Goal: Task Accomplishment & Management: Use online tool/utility

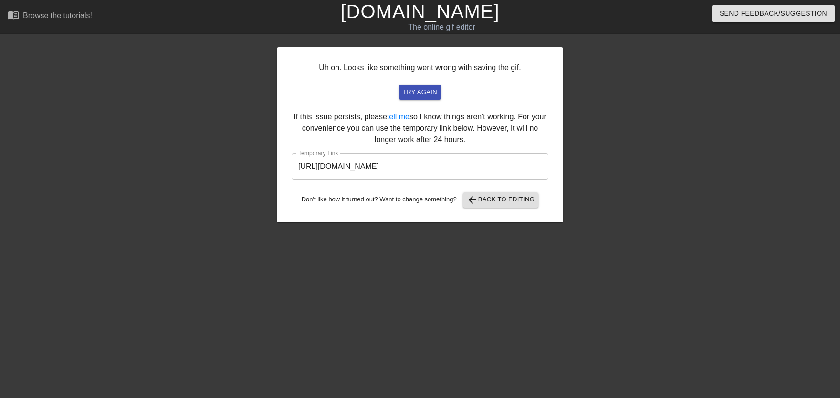
click at [467, 177] on input "[URL][DOMAIN_NAME]" at bounding box center [420, 166] width 257 height 27
click at [468, 176] on input "[URL][DOMAIN_NAME]" at bounding box center [420, 166] width 257 height 27
click at [465, 172] on input "[URL][DOMAIN_NAME]" at bounding box center [420, 166] width 257 height 27
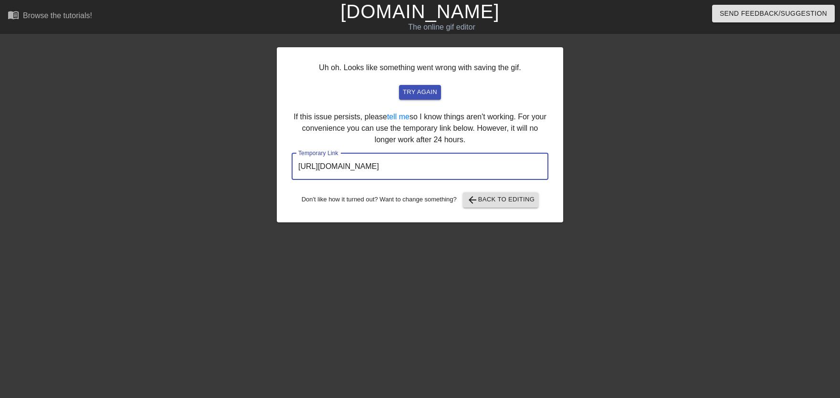
click at [465, 172] on input "[URL][DOMAIN_NAME]" at bounding box center [420, 166] width 257 height 27
click at [496, 202] on span "arrow_back Back to Editing" at bounding box center [501, 199] width 68 height 11
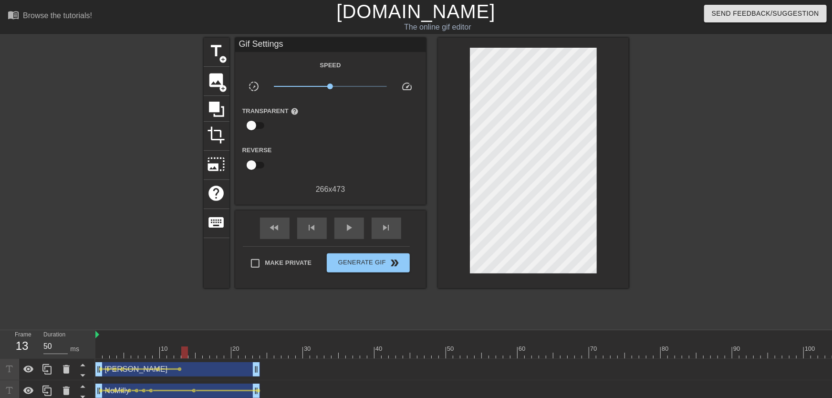
drag, startPoint x: 97, startPoint y: 344, endPoint x: 181, endPoint y: 343, distance: 84.0
click at [181, 369] on span "lens" at bounding box center [180, 369] width 4 height 4
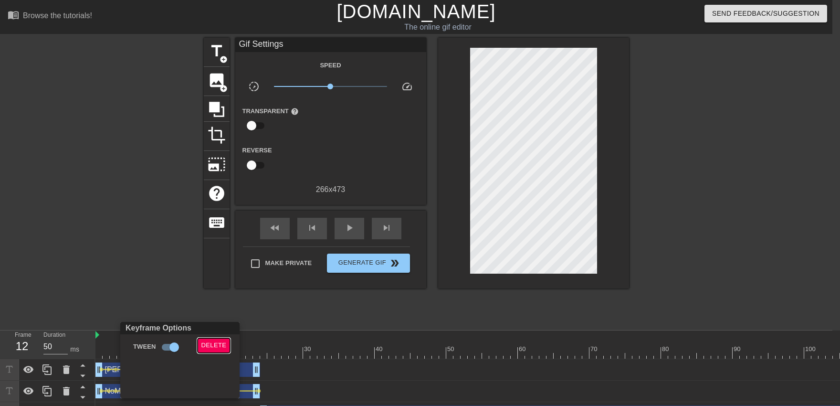
click at [217, 346] on span "Delete" at bounding box center [213, 345] width 25 height 11
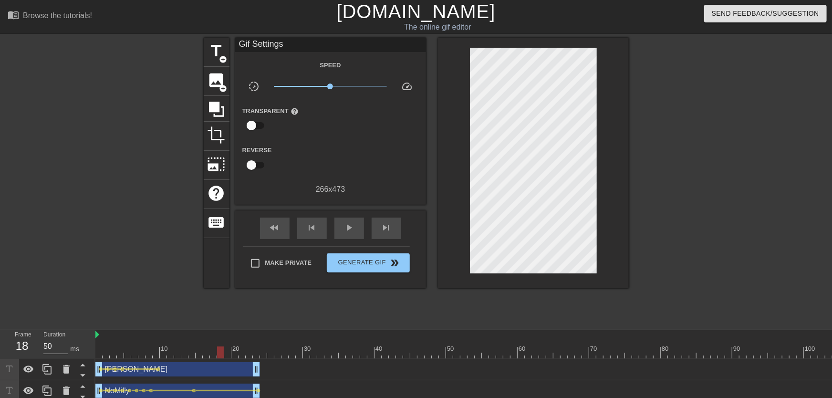
drag, startPoint x: 194, startPoint y: 354, endPoint x: 221, endPoint y: 357, distance: 26.9
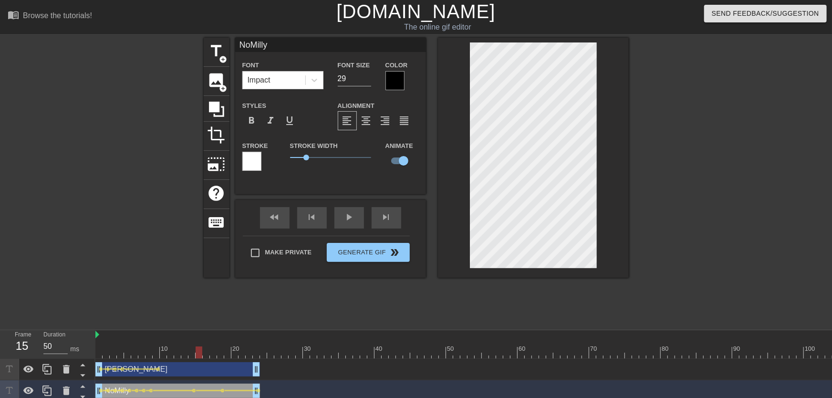
drag, startPoint x: 219, startPoint y: 348, endPoint x: 196, endPoint y: 354, distance: 23.6
click at [196, 354] on div at bounding box center [199, 352] width 7 height 12
type input "[PERSON_NAME]"
type input "33"
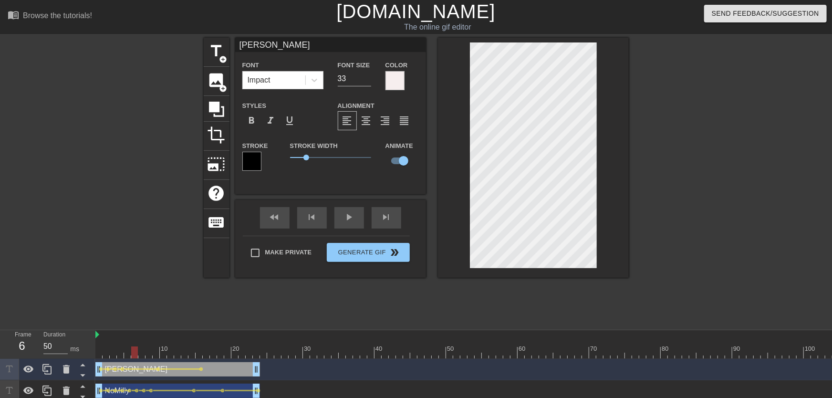
drag, startPoint x: 136, startPoint y: 348, endPoint x: 177, endPoint y: 323, distance: 48.2
click at [346, 216] on div "fast_rewind skip_previous play_arrow skip_next" at bounding box center [331, 218] width 156 height 36
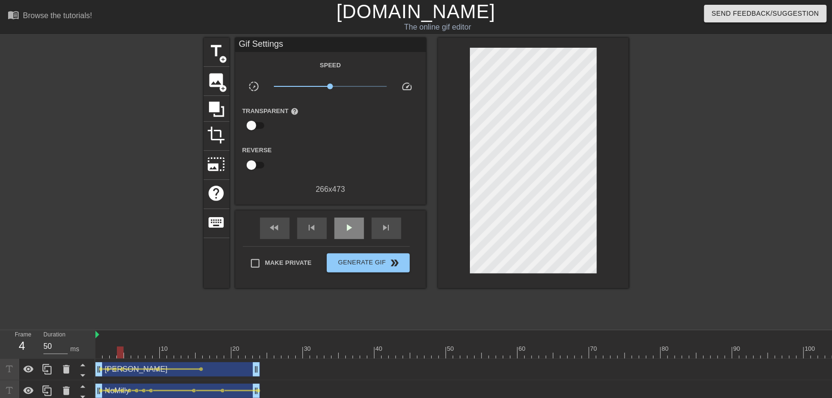
click at [347, 219] on div "play_arrow" at bounding box center [350, 228] width 30 height 21
drag, startPoint x: 152, startPoint y: 346, endPoint x: 203, endPoint y: 353, distance: 51.0
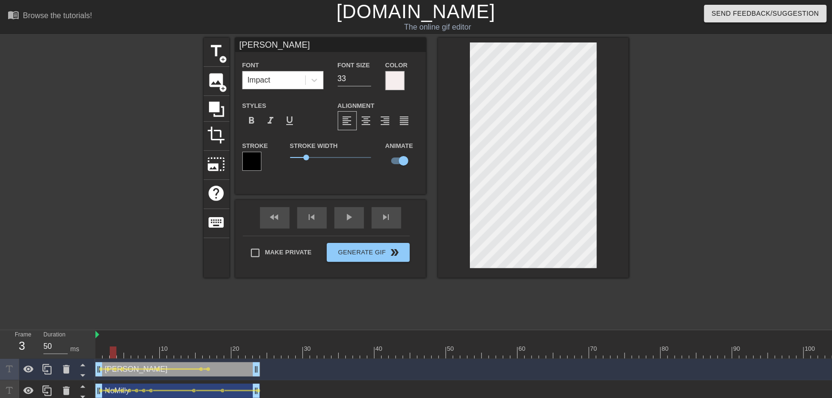
drag, startPoint x: 124, startPoint y: 347, endPoint x: 115, endPoint y: 350, distance: 9.1
click at [202, 370] on span "lens" at bounding box center [201, 369] width 4 height 4
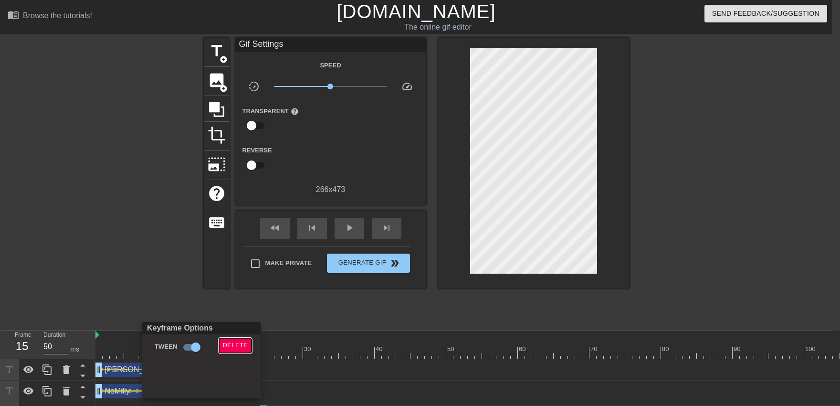
click at [227, 338] on button "Delete" at bounding box center [235, 345] width 33 height 15
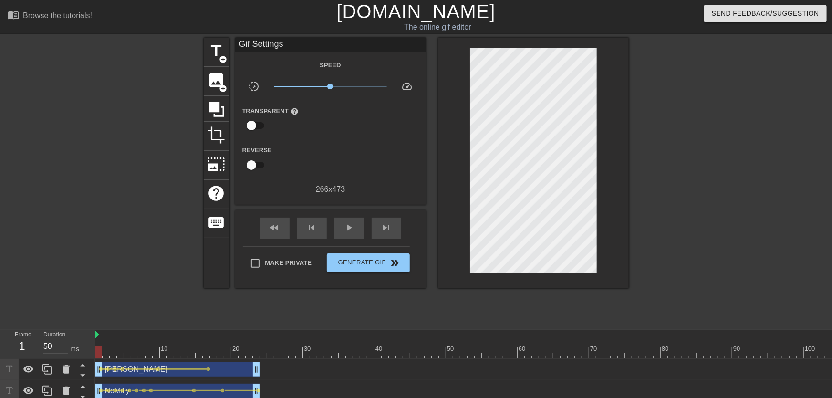
drag, startPoint x: 173, startPoint y: 344, endPoint x: 93, endPoint y: 348, distance: 80.8
click at [93, 348] on div "Frame 1 Duration 50 ms 10 20 30 40 50 60 70 80 90 100 110 120 130 140 150" at bounding box center [416, 387] width 832 height 115
click at [351, 237] on div "play_arrow" at bounding box center [350, 228] width 30 height 21
drag, startPoint x: 119, startPoint y: 349, endPoint x: 190, endPoint y: 356, distance: 71.5
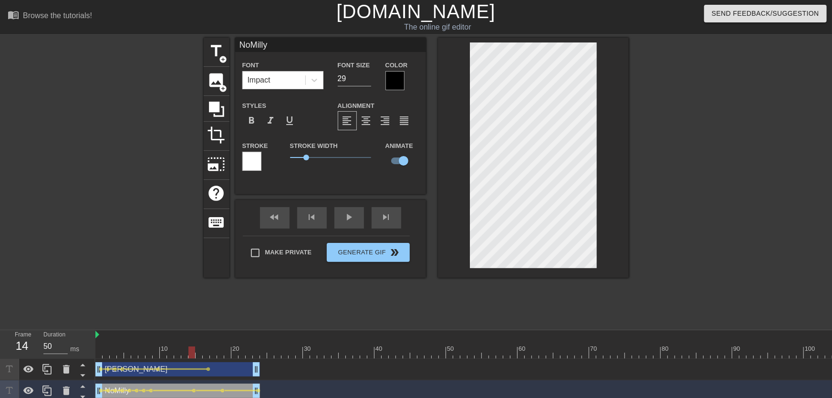
drag, startPoint x: 195, startPoint y: 352, endPoint x: 151, endPoint y: 355, distance: 44.4
click at [352, 217] on div "fast_rewind skip_previous play_arrow skip_next" at bounding box center [331, 218] width 156 height 36
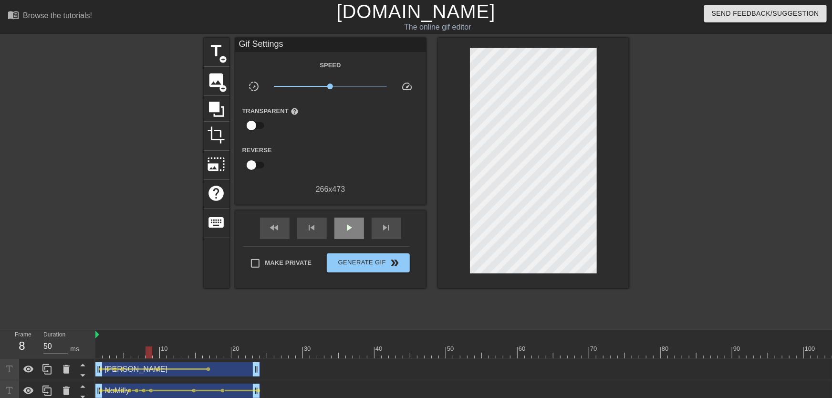
click at [351, 220] on div "play_arrow" at bounding box center [350, 228] width 30 height 21
drag, startPoint x: 201, startPoint y: 350, endPoint x: 220, endPoint y: 357, distance: 20.7
click at [222, 393] on div "NoMilly drag_handle drag_handle" at bounding box center [177, 391] width 165 height 14
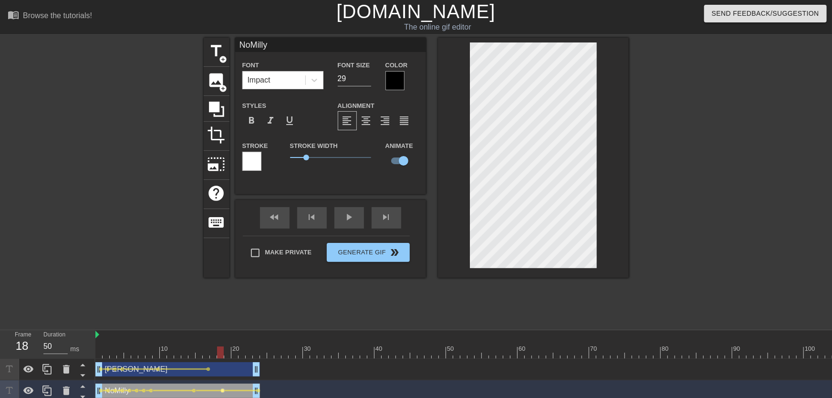
click at [223, 391] on span "lens" at bounding box center [223, 390] width 4 height 4
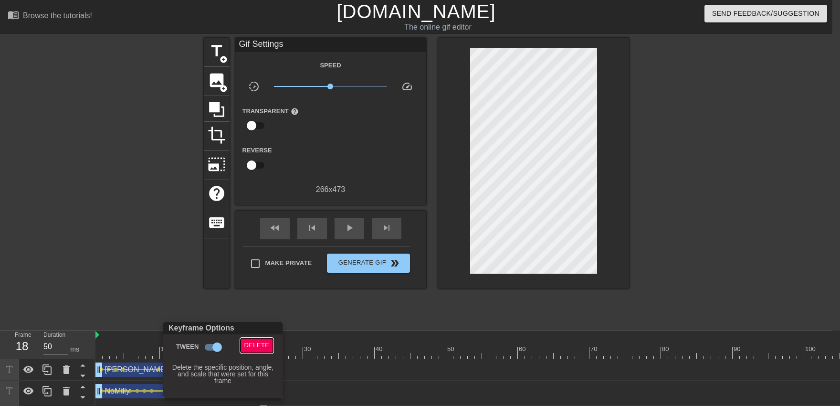
click at [260, 346] on span "Delete" at bounding box center [256, 345] width 25 height 11
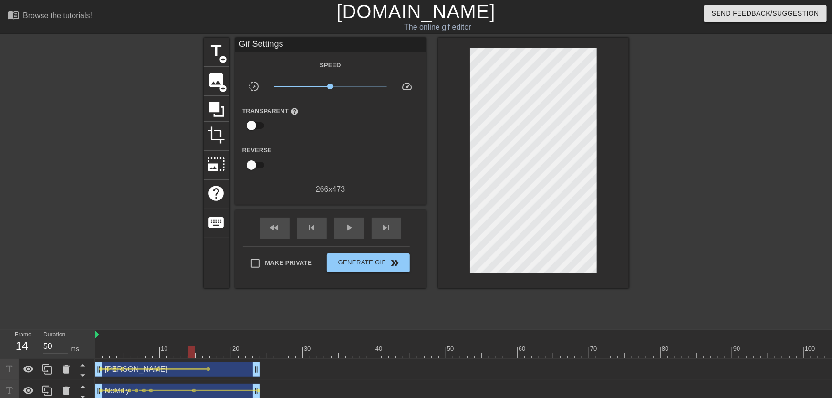
drag, startPoint x: 204, startPoint y: 348, endPoint x: 189, endPoint y: 348, distance: 15.3
click at [340, 229] on div "play_arrow" at bounding box center [350, 228] width 30 height 21
drag, startPoint x: 250, startPoint y: 348, endPoint x: 256, endPoint y: 351, distance: 6.8
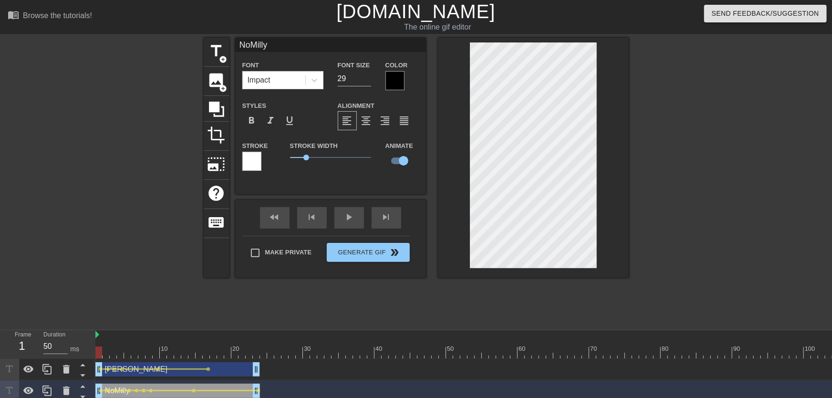
drag, startPoint x: 88, startPoint y: 357, endPoint x: 66, endPoint y: 359, distance: 22.5
click at [66, 359] on div "Frame 1 Duration 50 ms 10 20 30 40 50 60 70 80 90 100 110 120 130 140 150" at bounding box center [416, 387] width 832 height 115
click at [346, 222] on div "play_arrow" at bounding box center [350, 217] width 30 height 21
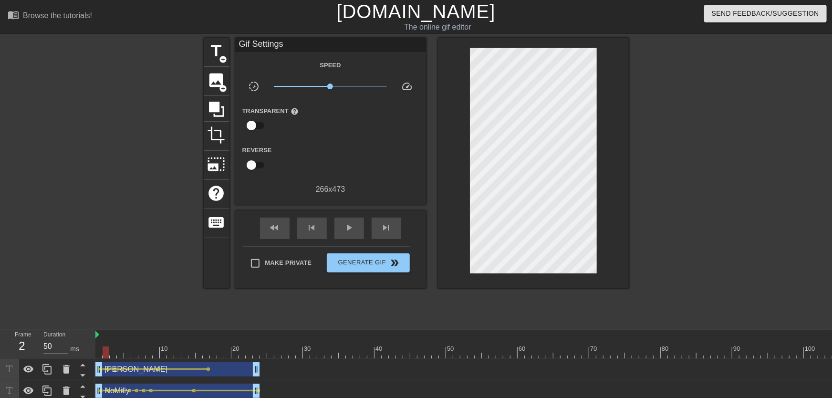
drag, startPoint x: 107, startPoint y: 343, endPoint x: 320, endPoint y: 257, distance: 229.7
click at [86, 349] on div "Frame 2 Duration 50 ms 10 20 30 40 50 60 70 80 90 100 110 120 130 140 150" at bounding box center [416, 387] width 832 height 115
click at [347, 235] on div "play_arrow" at bounding box center [350, 228] width 30 height 21
click at [88, 358] on div "Frame 37 Duration 50 ms 10 20 30 40 50 60 70 80 90 100 110 120 130 140 150" at bounding box center [416, 387] width 832 height 115
click at [354, 233] on span "play_arrow" at bounding box center [349, 227] width 11 height 11
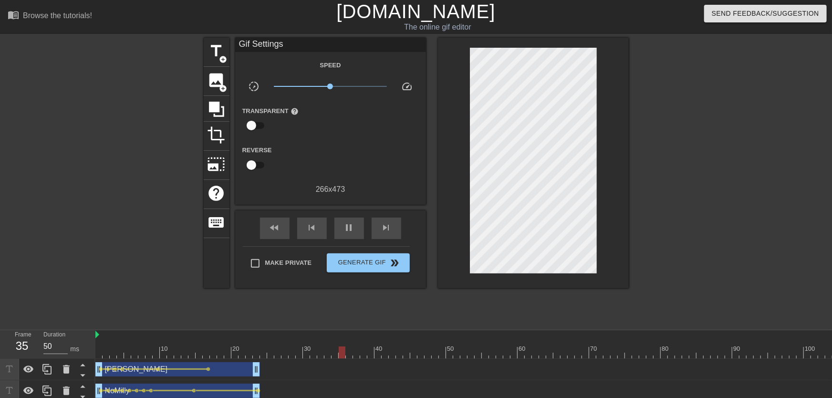
drag, startPoint x: 129, startPoint y: 329, endPoint x: 126, endPoint y: 337, distance: 8.0
click at [134, 334] on div "menu_book Browse the tutorials! [DOMAIN_NAME] The online gif editor Send Feedba…" at bounding box center [416, 222] width 832 height 445
drag, startPoint x: 108, startPoint y: 348, endPoint x: 148, endPoint y: 357, distance: 41.1
click at [150, 391] on span "lens" at bounding box center [151, 390] width 4 height 4
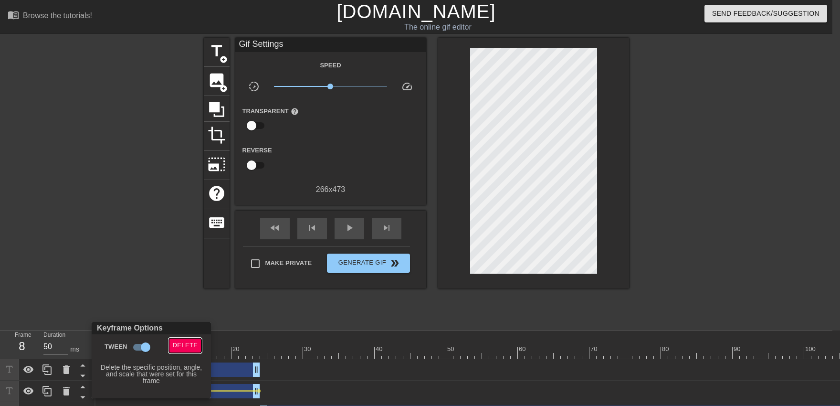
click at [179, 341] on span "Delete" at bounding box center [185, 345] width 25 height 11
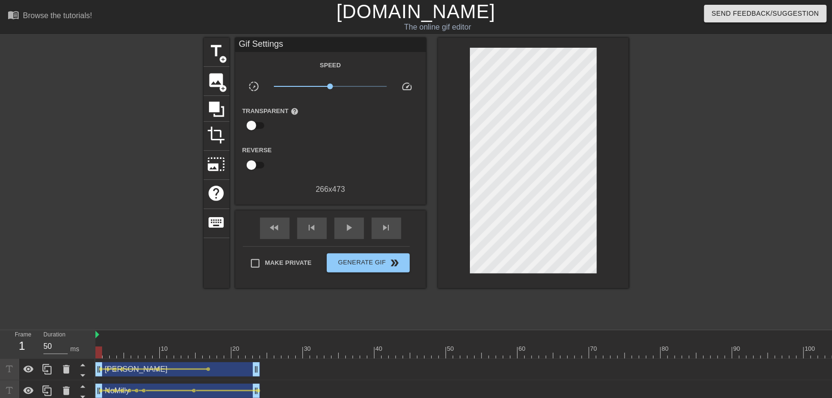
drag, startPoint x: 100, startPoint y: 350, endPoint x: 80, endPoint y: 344, distance: 20.4
click at [79, 345] on div "Frame 1 Duration 50 ms 10 20 30 40 50 60 70 80 90 100 110 120 130 140 150" at bounding box center [416, 387] width 832 height 115
click at [349, 231] on span "play_arrow" at bounding box center [349, 227] width 11 height 11
drag, startPoint x: 256, startPoint y: 348, endPoint x: 174, endPoint y: 363, distance: 82.9
click at [174, 363] on div "10 20 30 40 50 60 70 80 90 100 110 120 130 140 150 160" at bounding box center [463, 387] width 737 height 115
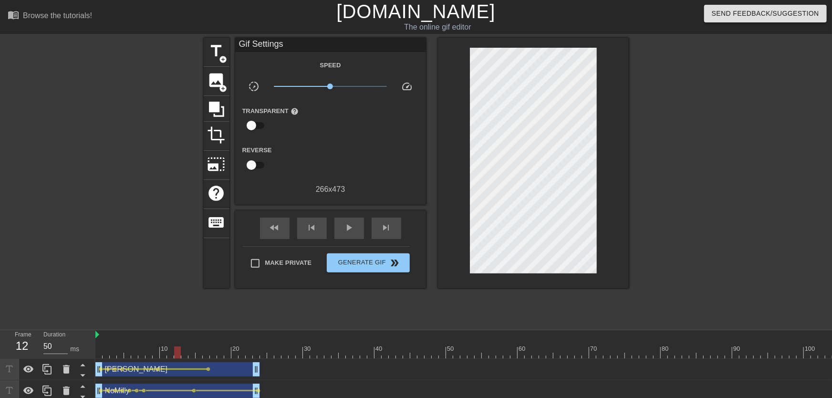
drag, startPoint x: 161, startPoint y: 358, endPoint x: 160, endPoint y: 353, distance: 4.9
drag, startPoint x: 160, startPoint y: 353, endPoint x: 190, endPoint y: 358, distance: 30.4
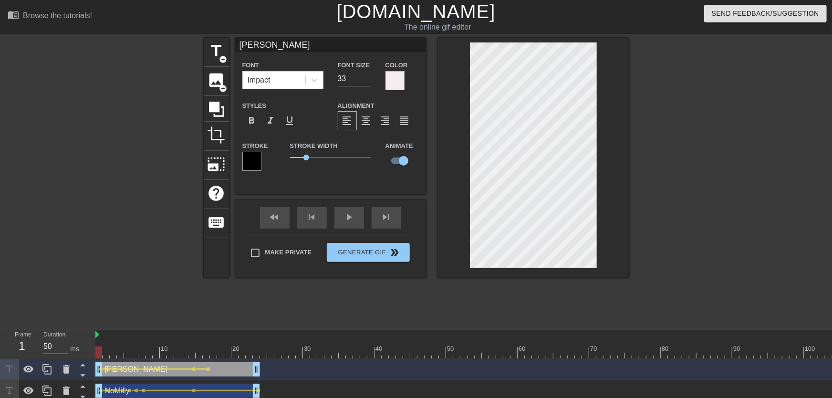
drag, startPoint x: 136, startPoint y: 342, endPoint x: 112, endPoint y: 347, distance: 24.5
click at [350, 228] on div "fast_rewind skip_previous play_arrow skip_next" at bounding box center [331, 218] width 156 height 36
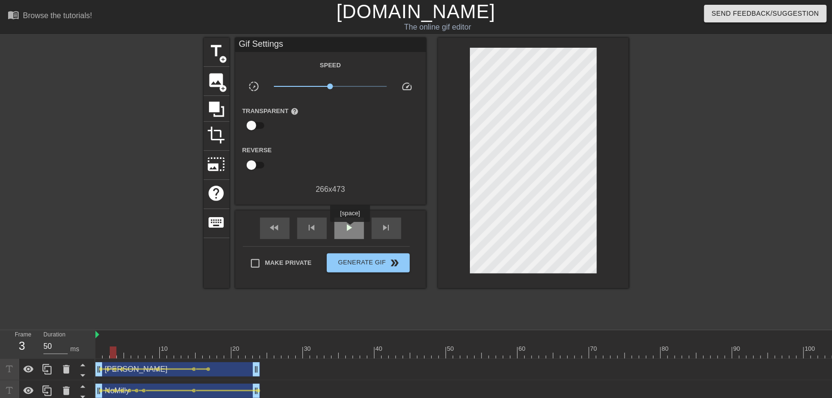
click at [350, 229] on span "play_arrow" at bounding box center [349, 227] width 11 height 11
click at [196, 368] on span "lens" at bounding box center [194, 369] width 4 height 4
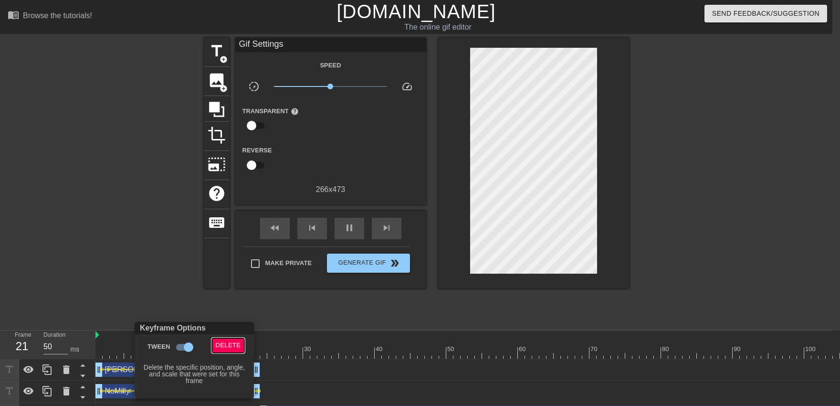
click at [231, 347] on span "Delete" at bounding box center [228, 345] width 25 height 11
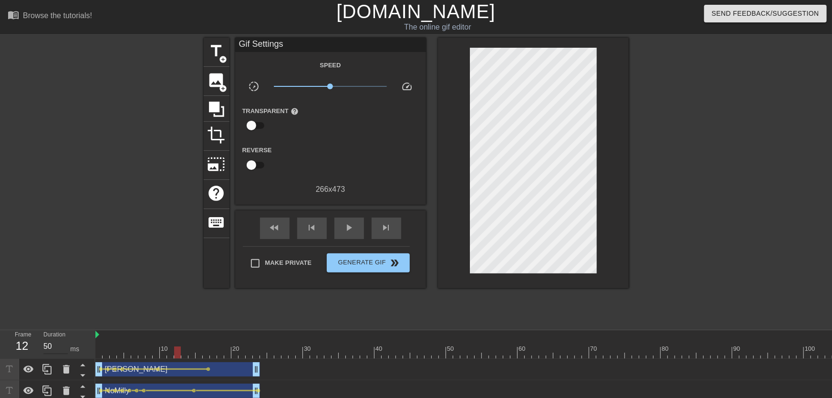
drag, startPoint x: 175, startPoint y: 344, endPoint x: 53, endPoint y: 344, distance: 121.7
click at [52, 344] on div "Frame 12 Duration 50 ms 10 20 30 40 50 60 70 80 90 100 110 120 130 140 150" at bounding box center [416, 387] width 832 height 115
click at [359, 229] on div "play_arrow" at bounding box center [350, 228] width 30 height 21
drag, startPoint x: 205, startPoint y: 346, endPoint x: 188, endPoint y: 361, distance: 23.3
click at [188, 361] on div "10 20 30 40 50 60 70 80 90 100 110 120 130 140 150 160" at bounding box center [463, 387] width 737 height 115
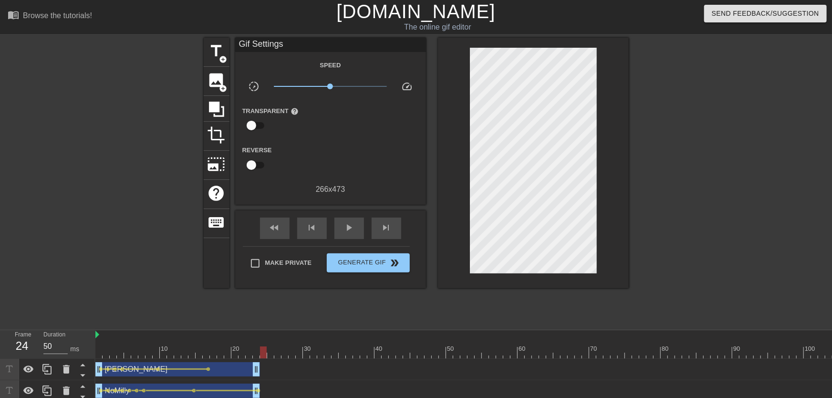
drag, startPoint x: 166, startPoint y: 346, endPoint x: 262, endPoint y: 355, distance: 96.3
click at [223, 61] on span "add_circle" at bounding box center [224, 59] width 8 height 8
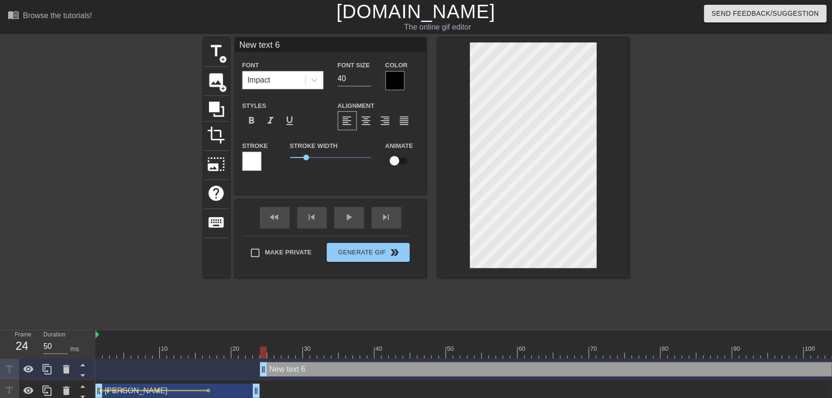
scroll to position [0, 1]
type input "New text6"
type textarea "New text6"
type input "New text"
type textarea "New text"
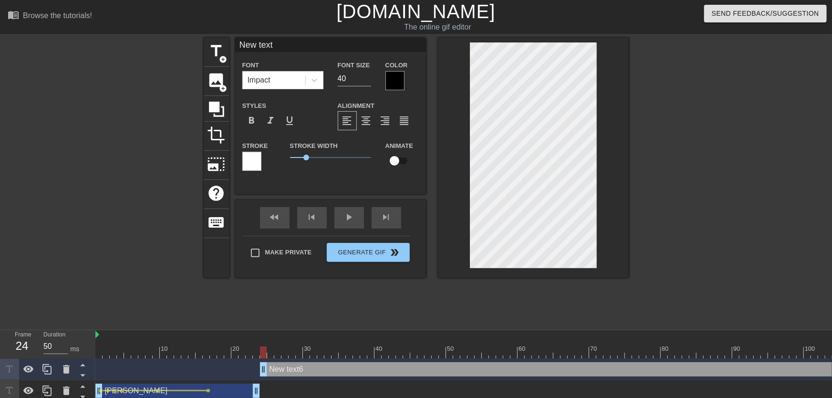
scroll to position [0, 0]
type input "New tex"
type textarea "New tex"
type input "New te"
type textarea "New te"
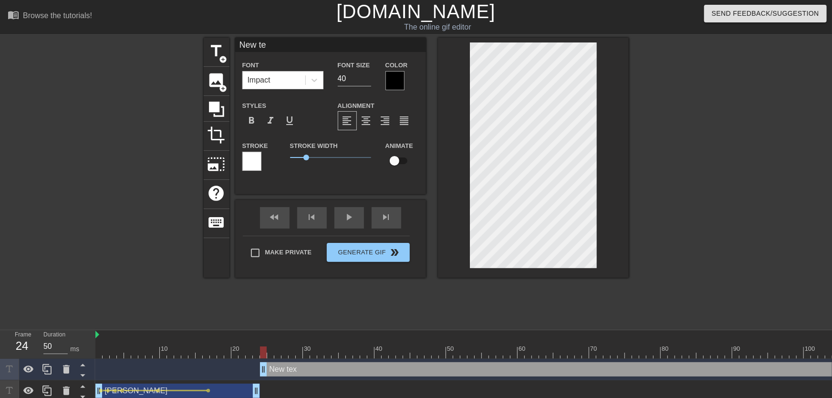
type input "New t"
type textarea "New t"
type input "New"
type textarea "New"
type input "New"
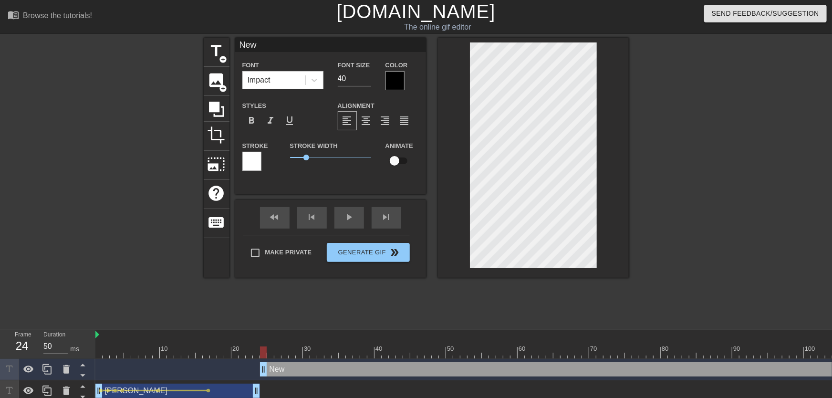
type textarea "New"
type input "Ne"
type textarea "Ne"
type input "N"
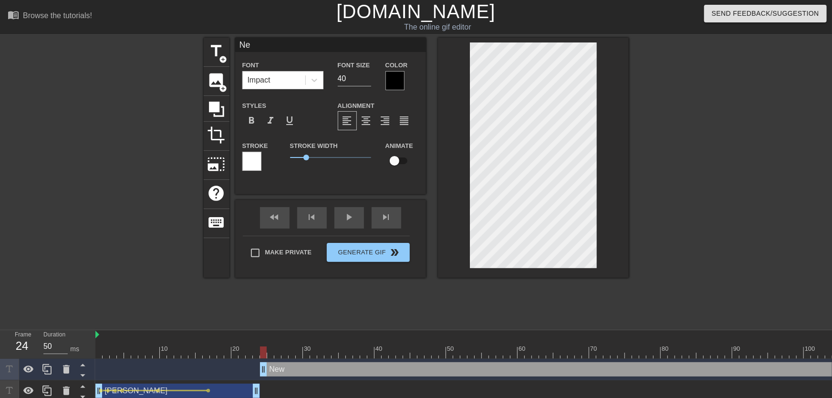
type textarea "N"
type input "T"
type textarea "To"
type input "Ton"
type textarea "Ton"
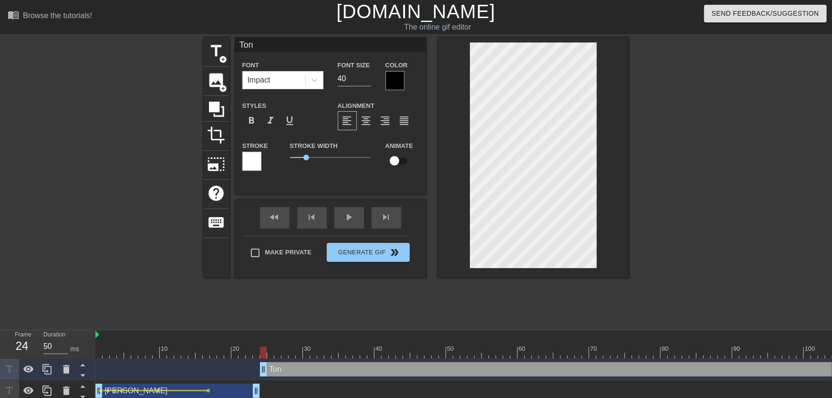
type input "[PERSON_NAME]"
type textarea "[PERSON_NAME]"
click at [395, 76] on div at bounding box center [395, 80] width 19 height 19
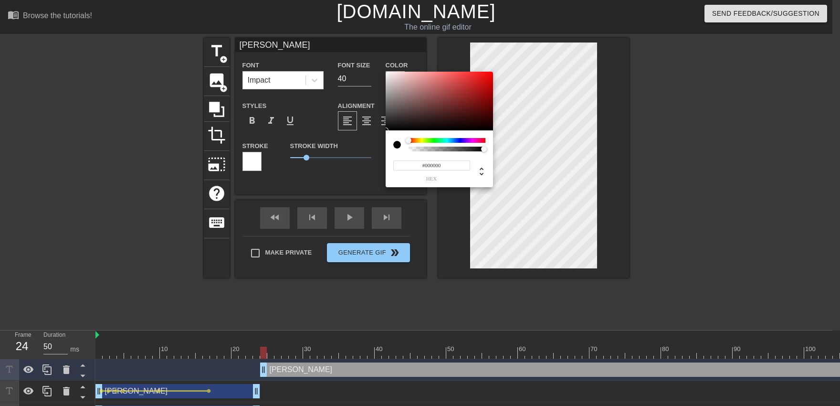
type input "#F6F2F2"
click at [387, 73] on div at bounding box center [439, 101] width 107 height 59
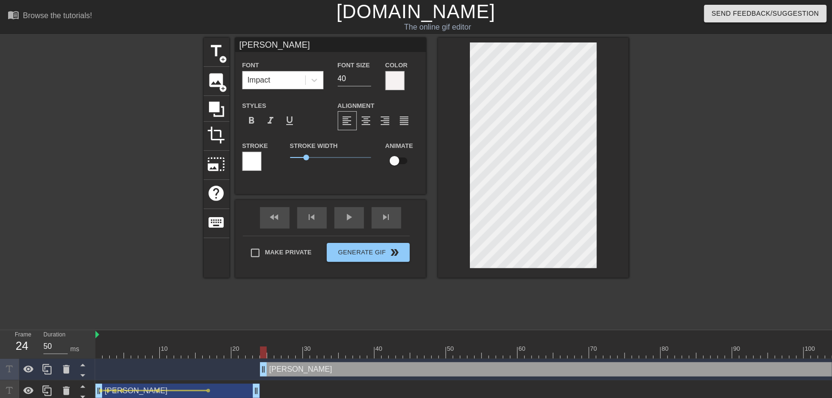
click at [257, 164] on div at bounding box center [251, 161] width 19 height 19
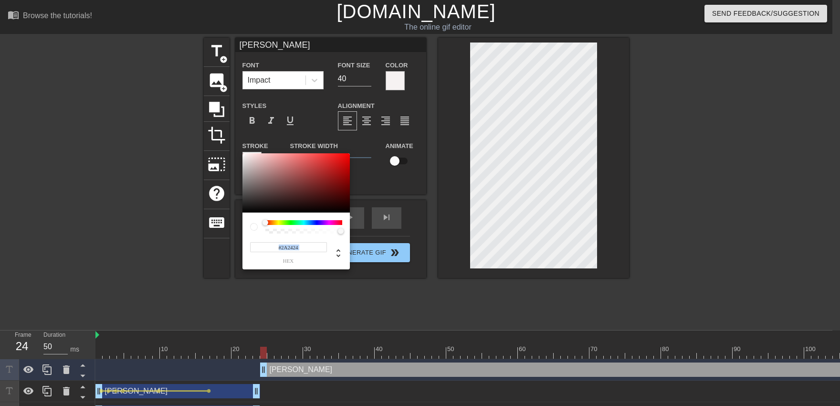
type input "#000000"
drag, startPoint x: 250, startPoint y: 247, endPoint x: 448, endPoint y: 255, distance: 198.2
click at [242, 212] on div at bounding box center [295, 182] width 107 height 59
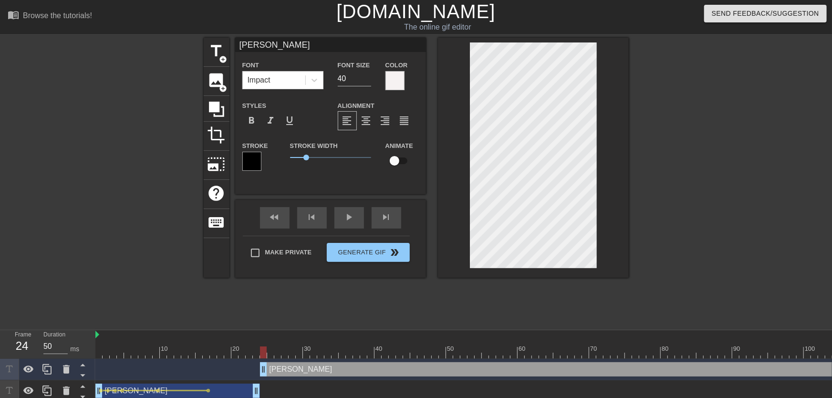
click at [397, 165] on input "checkbox" at bounding box center [394, 161] width 54 height 18
checkbox input "true"
click at [366, 81] on input "32" at bounding box center [354, 78] width 33 height 15
type input "34"
click at [367, 79] on input "34" at bounding box center [354, 78] width 33 height 15
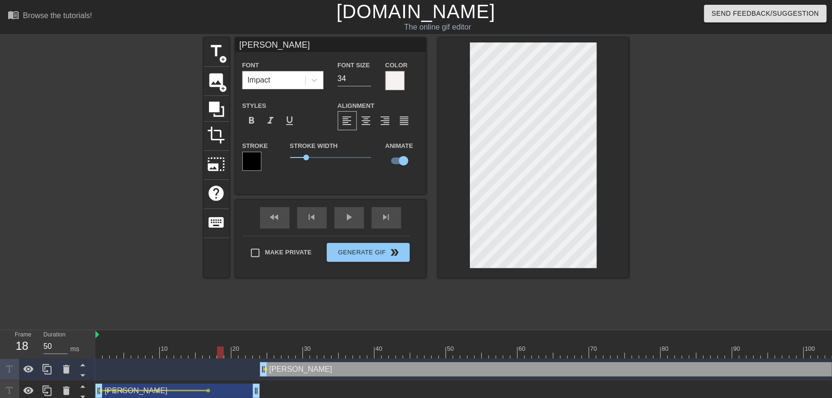
drag, startPoint x: 236, startPoint y: 357, endPoint x: 218, endPoint y: 356, distance: 18.1
click at [344, 212] on div "fast_rewind skip_previous play_arrow skip_next" at bounding box center [331, 218] width 156 height 36
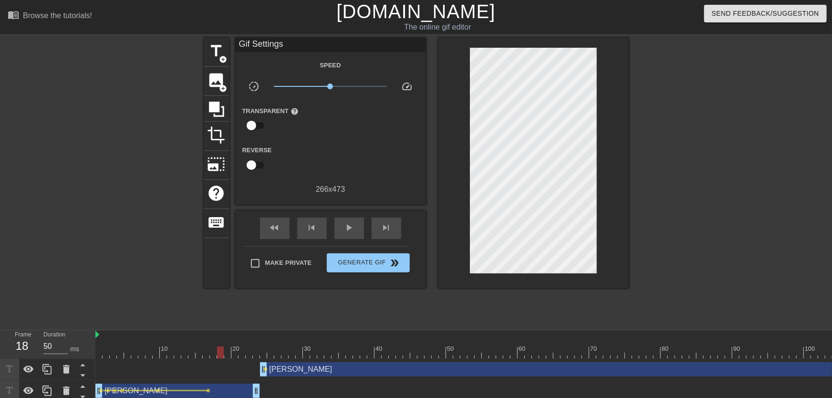
click at [344, 215] on div "fast_rewind skip_previous play_arrow skip_next" at bounding box center [331, 228] width 156 height 36
click at [347, 220] on div "play_arrow" at bounding box center [350, 228] width 30 height 21
click at [347, 221] on div "pause" at bounding box center [350, 228] width 30 height 21
drag, startPoint x: 264, startPoint y: 352, endPoint x: 265, endPoint y: 341, distance: 11.1
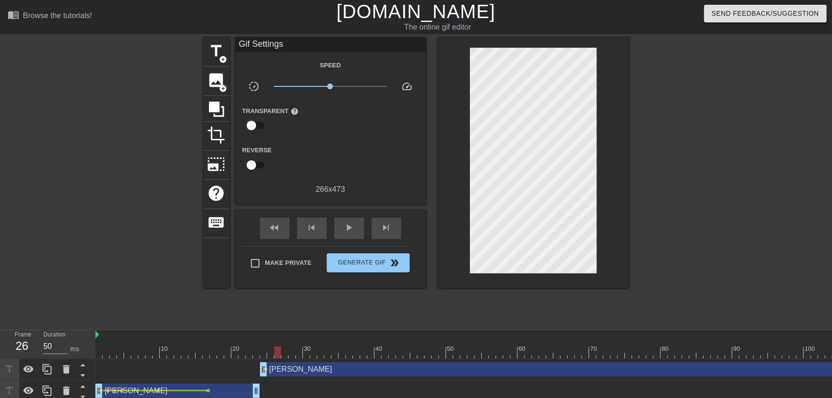
drag, startPoint x: 270, startPoint y: 352, endPoint x: 281, endPoint y: 354, distance: 11.2
click at [266, 371] on span "lens" at bounding box center [266, 369] width 4 height 4
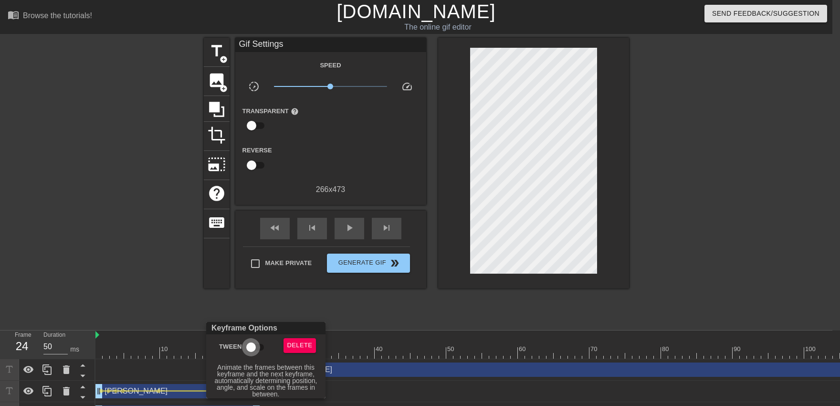
click at [251, 349] on input "Tween" at bounding box center [251, 347] width 54 height 18
checkbox input "true"
click at [263, 295] on div at bounding box center [420, 203] width 840 height 406
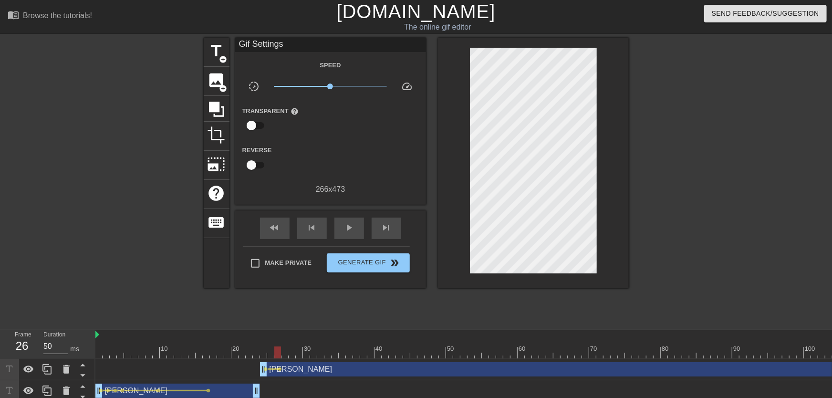
drag, startPoint x: 264, startPoint y: 351, endPoint x: 277, endPoint y: 353, distance: 13.6
click at [277, 353] on div at bounding box center [277, 352] width 7 height 12
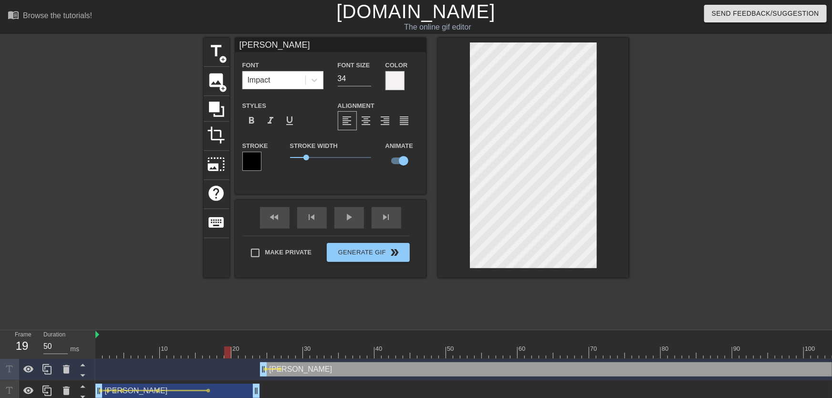
drag, startPoint x: 263, startPoint y: 348, endPoint x: 275, endPoint y: 304, distance: 45.8
click at [349, 213] on div "fast_rewind skip_previous play_arrow skip_next" at bounding box center [331, 218] width 156 height 36
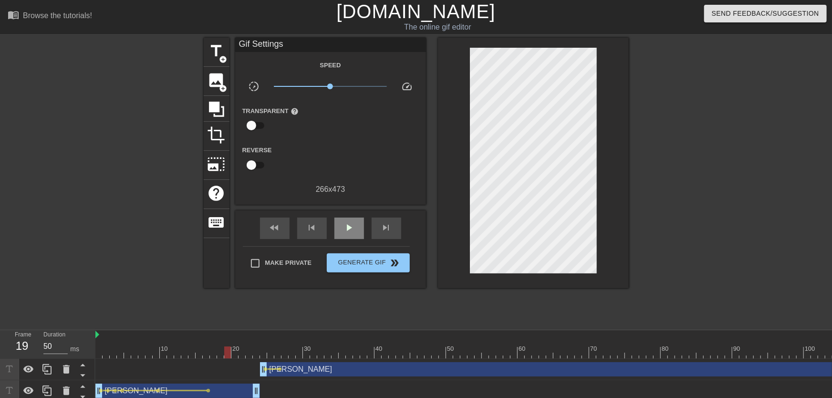
click at [347, 220] on div "play_arrow" at bounding box center [350, 228] width 30 height 21
drag, startPoint x: 259, startPoint y: 349, endPoint x: 288, endPoint y: 352, distance: 29.3
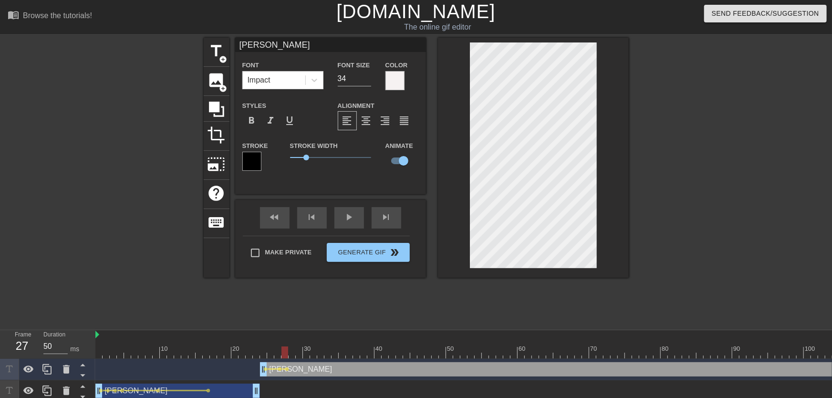
drag, startPoint x: 280, startPoint y: 346, endPoint x: 221, endPoint y: 350, distance: 58.8
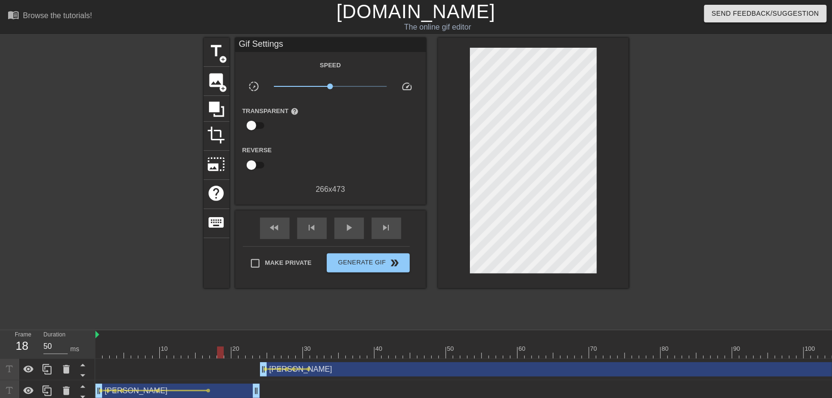
click at [360, 206] on div "Gif Settings Speed slow_motion_video x1.00 speed Transparent help Reverse 266 x…" at bounding box center [330, 163] width 191 height 251
click at [353, 213] on div "fast_rewind skip_previous play_arrow skip_next" at bounding box center [331, 228] width 156 height 36
click at [351, 224] on span "play_arrow" at bounding box center [349, 227] width 11 height 11
drag, startPoint x: 259, startPoint y: 350, endPoint x: 305, endPoint y: 359, distance: 47.1
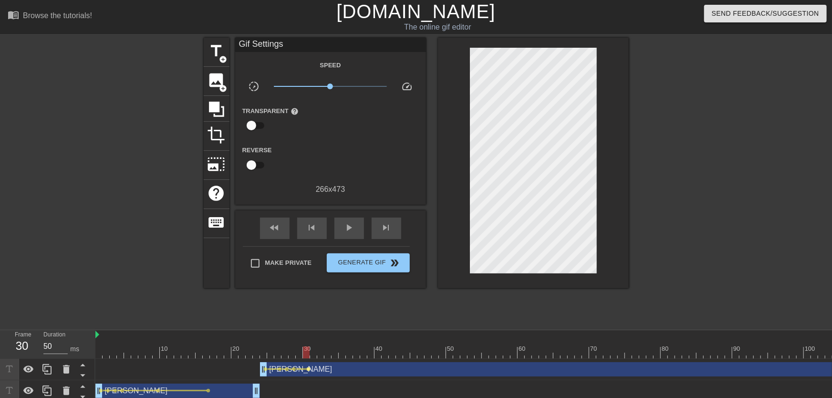
click at [310, 369] on span "lens" at bounding box center [309, 369] width 4 height 4
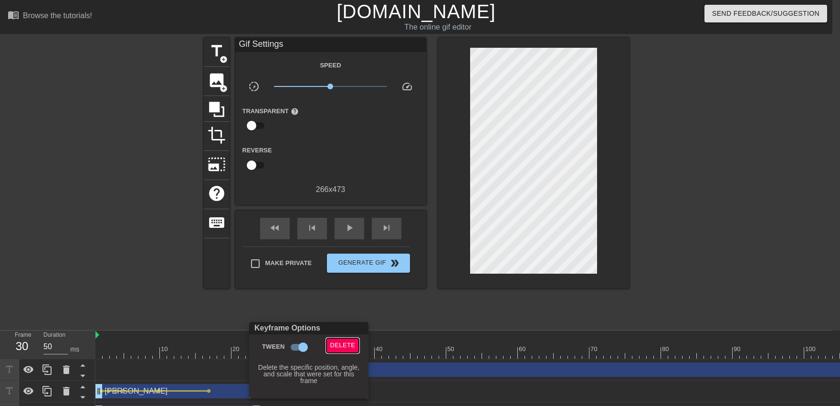
click at [344, 349] on span "Delete" at bounding box center [342, 345] width 25 height 11
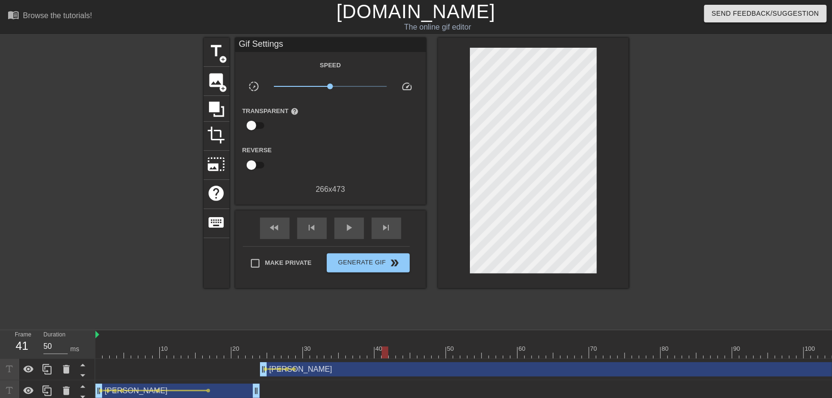
drag, startPoint x: 330, startPoint y: 353, endPoint x: 385, endPoint y: 356, distance: 55.4
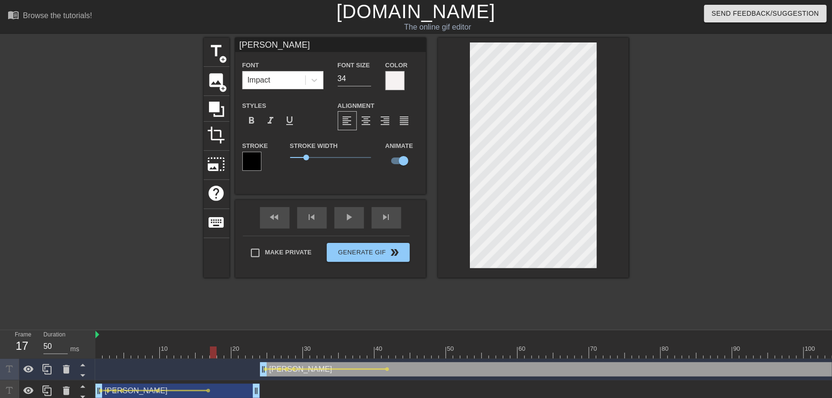
drag, startPoint x: 294, startPoint y: 339, endPoint x: 310, endPoint y: 287, distance: 54.3
click at [347, 224] on div "play_arrow" at bounding box center [350, 217] width 30 height 21
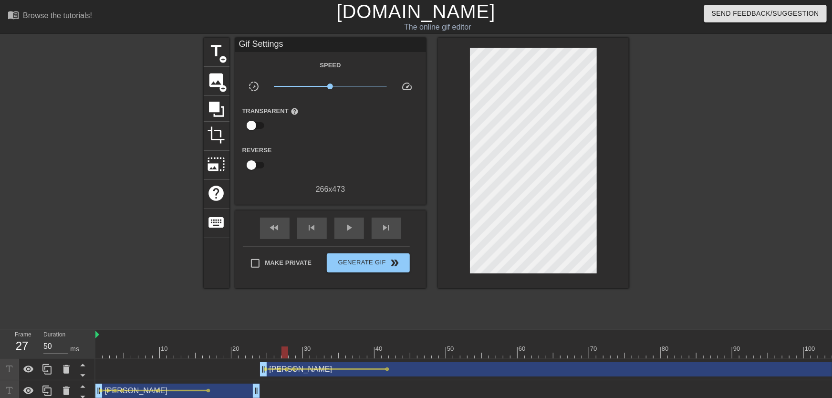
drag, startPoint x: 275, startPoint y: 336, endPoint x: 290, endPoint y: 352, distance: 21.6
drag, startPoint x: 281, startPoint y: 351, endPoint x: 290, endPoint y: 352, distance: 9.1
click at [293, 368] on span "lens" at bounding box center [295, 369] width 4 height 4
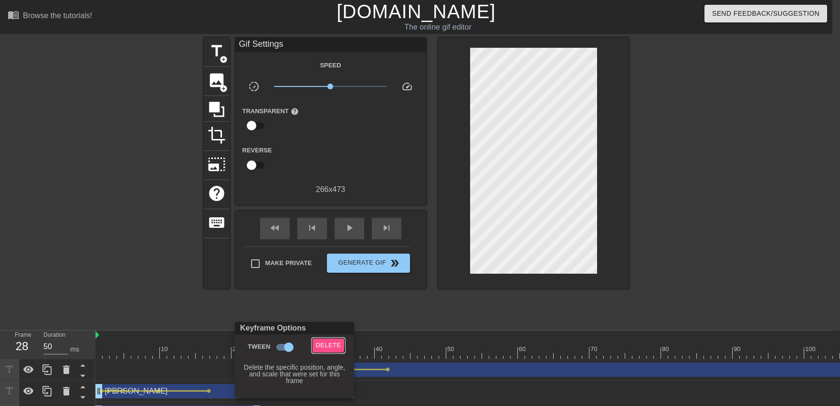
click at [314, 344] on button "Delete" at bounding box center [328, 345] width 33 height 15
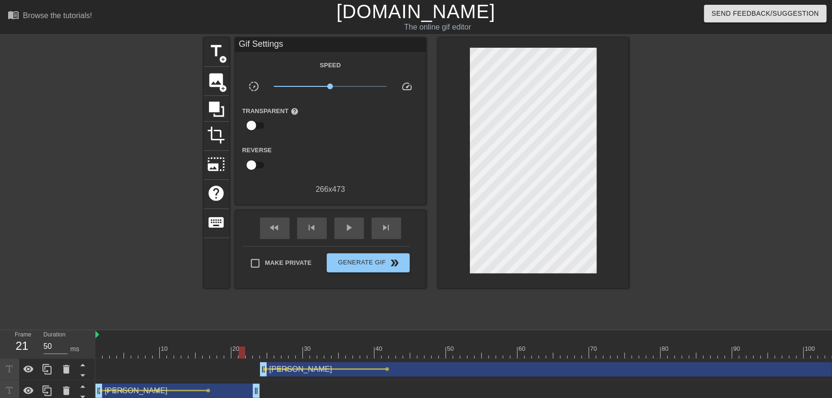
drag, startPoint x: 267, startPoint y: 341, endPoint x: 238, endPoint y: 345, distance: 29.4
click at [349, 231] on span "play_arrow" at bounding box center [349, 227] width 11 height 11
drag, startPoint x: 254, startPoint y: 346, endPoint x: 386, endPoint y: 355, distance: 132.5
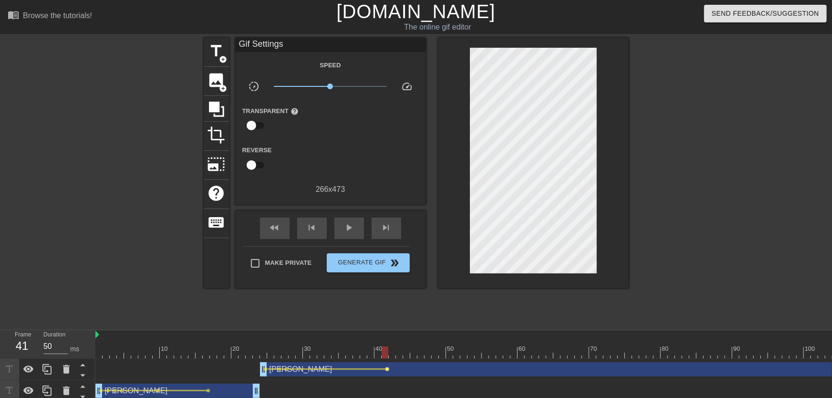
click at [386, 370] on span "lens" at bounding box center [388, 369] width 4 height 4
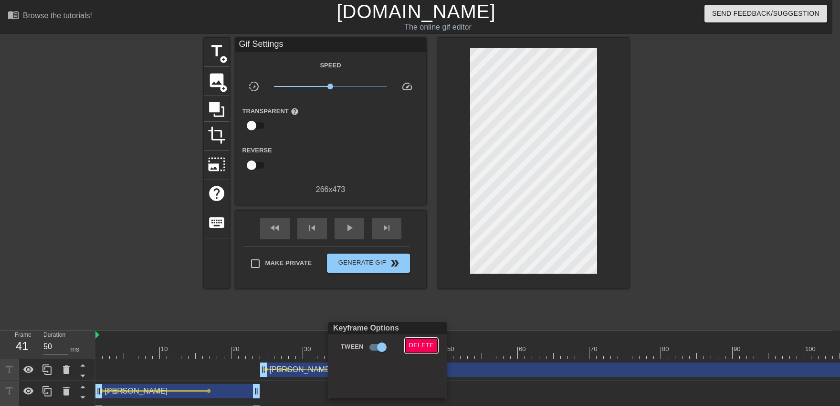
click at [415, 347] on span "Delete" at bounding box center [421, 345] width 25 height 11
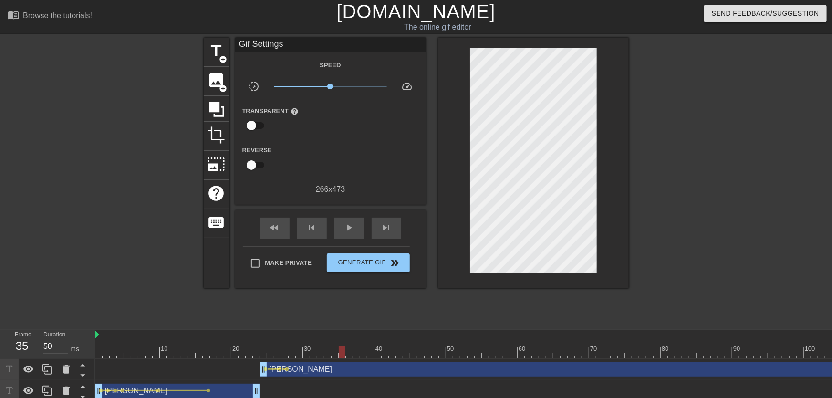
drag, startPoint x: 283, startPoint y: 354, endPoint x: 346, endPoint y: 356, distance: 63.0
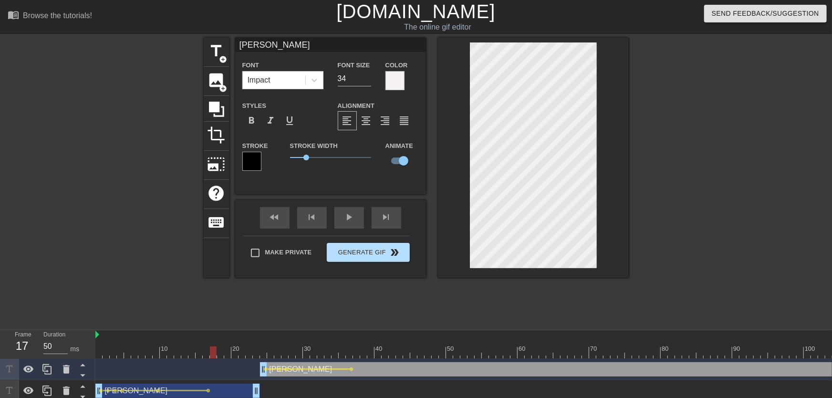
drag, startPoint x: 254, startPoint y: 341, endPoint x: 338, endPoint y: 253, distance: 121.5
click at [347, 225] on div "play_arrow" at bounding box center [350, 217] width 30 height 21
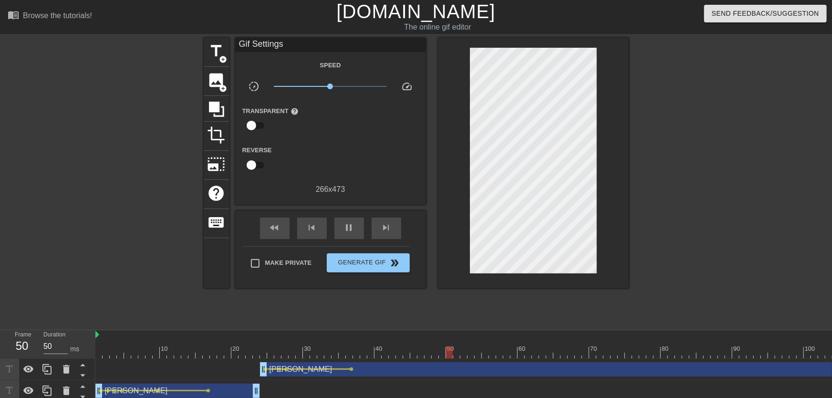
drag, startPoint x: 247, startPoint y: 326, endPoint x: 280, endPoint y: 342, distance: 36.5
click at [280, 341] on div "menu_book Browse the tutorials! [DOMAIN_NAME] The online gif editor Send Feedba…" at bounding box center [416, 233] width 832 height 466
drag, startPoint x: 280, startPoint y: 342, endPoint x: 324, endPoint y: 345, distance: 44.0
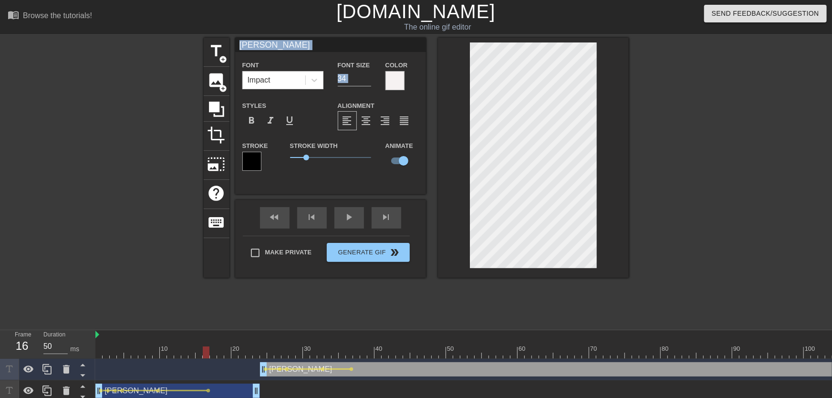
drag, startPoint x: 265, startPoint y: 341, endPoint x: 207, endPoint y: 357, distance: 60.4
click at [360, 218] on div "play_arrow" at bounding box center [350, 217] width 30 height 21
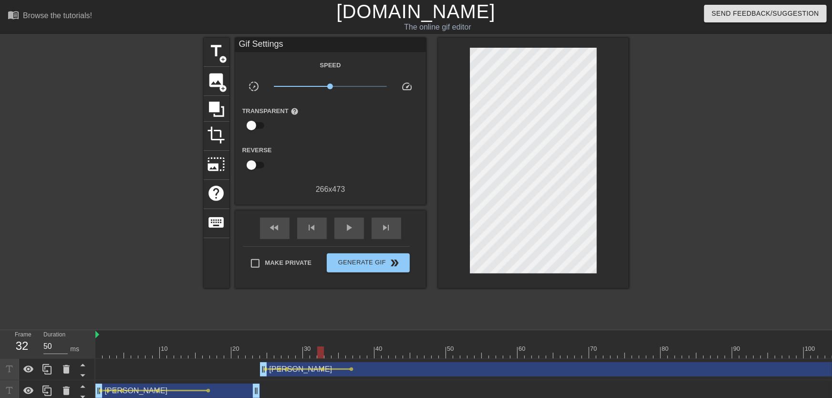
drag, startPoint x: 257, startPoint y: 343, endPoint x: 320, endPoint y: 349, distance: 63.3
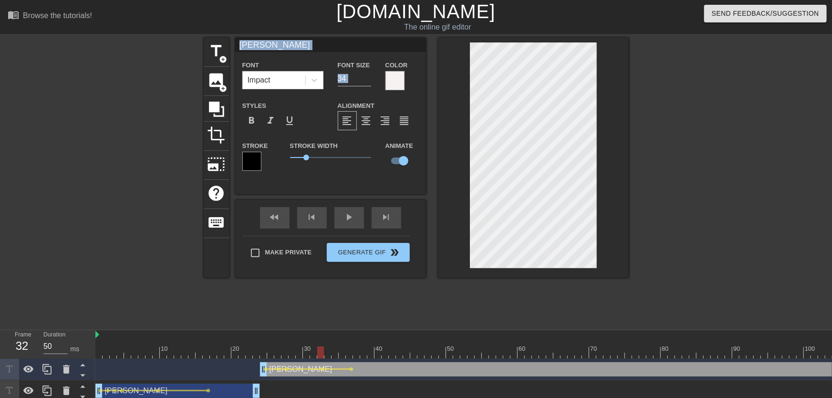
drag, startPoint x: 220, startPoint y: 348, endPoint x: 220, endPoint y: 335, distance: 12.4
drag, startPoint x: 168, startPoint y: 338, endPoint x: 174, endPoint y: 329, distance: 10.3
click at [345, 221] on div "play_arrow" at bounding box center [350, 217] width 30 height 21
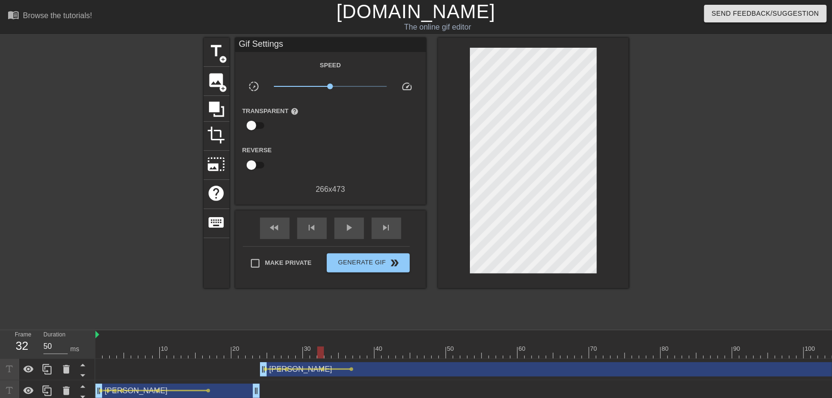
drag, startPoint x: 278, startPoint y: 345, endPoint x: 320, endPoint y: 348, distance: 42.1
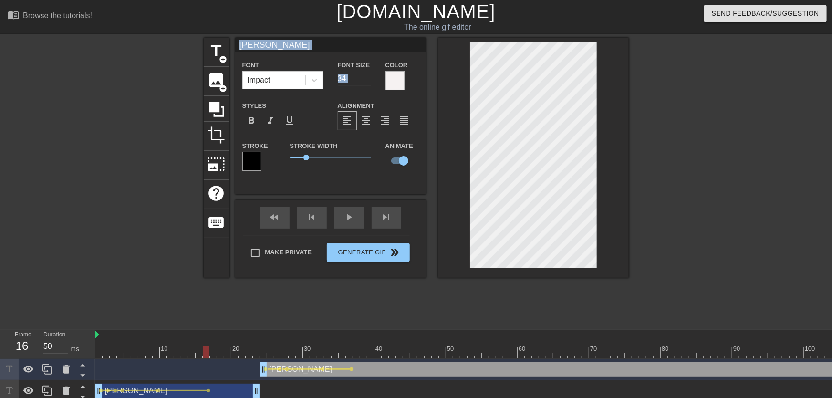
drag, startPoint x: 285, startPoint y: 351, endPoint x: 203, endPoint y: 365, distance: 82.9
click at [203, 365] on div "10 20 30 40 50 60 70 80 90 100 110 120 130 140 150 160" at bounding box center [463, 398] width 737 height 136
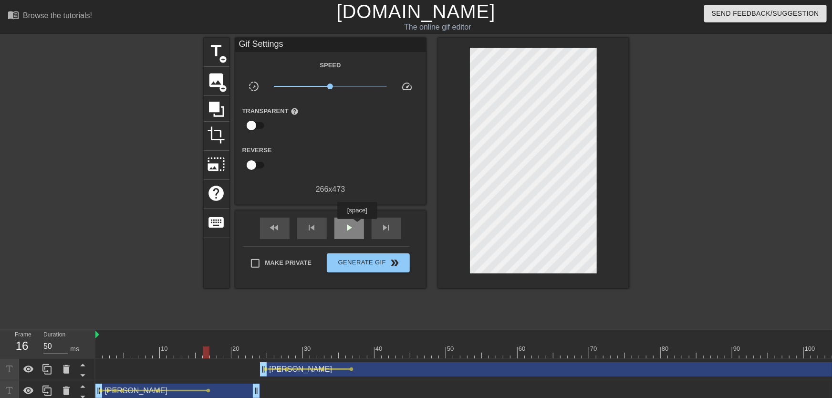
click at [357, 226] on div "play_arrow" at bounding box center [350, 228] width 30 height 21
drag, startPoint x: 255, startPoint y: 344, endPoint x: 396, endPoint y: 353, distance: 141.5
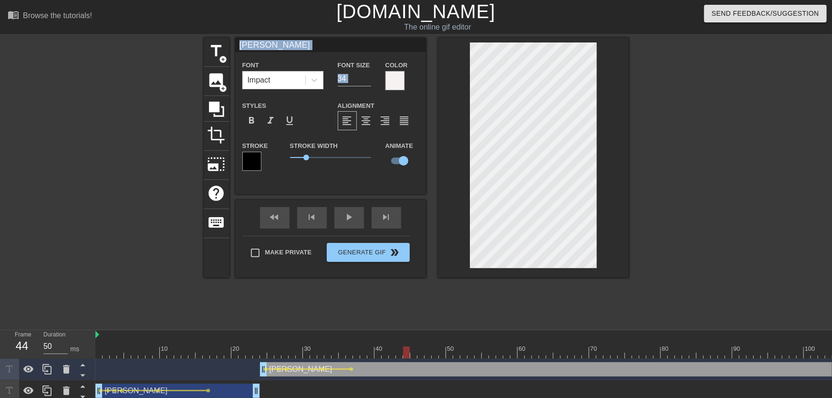
drag, startPoint x: 356, startPoint y: 352, endPoint x: 409, endPoint y: 354, distance: 52.1
drag, startPoint x: 355, startPoint y: 348, endPoint x: 295, endPoint y: 356, distance: 60.2
click at [344, 219] on div "play_arrow" at bounding box center [350, 217] width 30 height 21
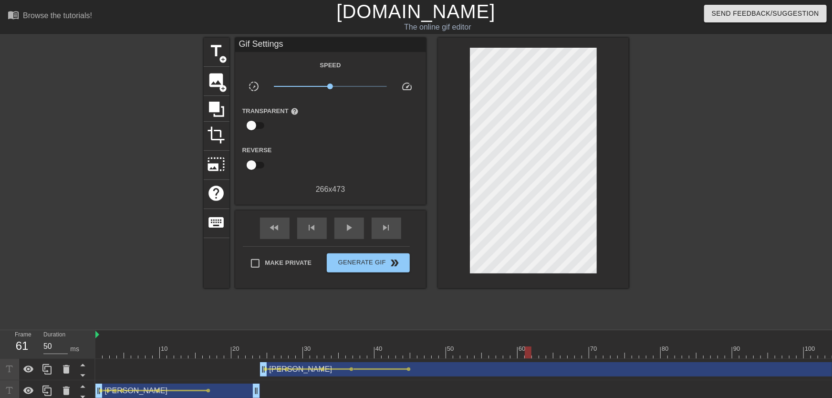
drag, startPoint x: 350, startPoint y: 346, endPoint x: 554, endPoint y: 345, distance: 203.8
drag, startPoint x: 526, startPoint y: 353, endPoint x: 556, endPoint y: 347, distance: 30.5
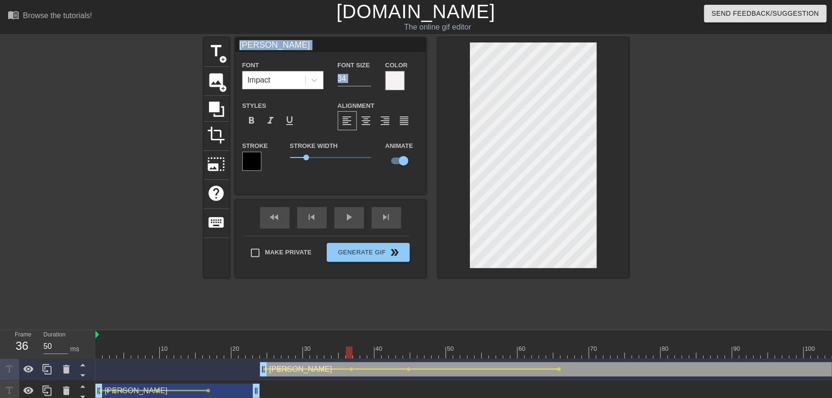
drag, startPoint x: 406, startPoint y: 342, endPoint x: 354, endPoint y: 281, distance: 79.9
click at [348, 231] on div "fast_rewind skip_previous play_arrow skip_next" at bounding box center [331, 218] width 156 height 36
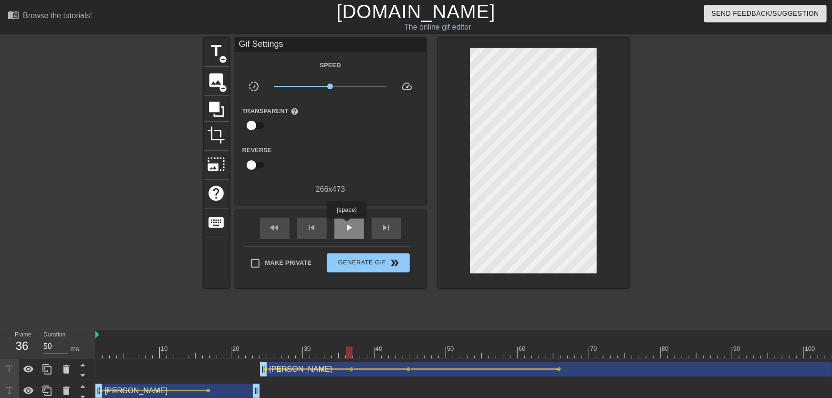
click at [346, 225] on span "play_arrow" at bounding box center [349, 227] width 11 height 11
drag, startPoint x: 264, startPoint y: 349, endPoint x: 270, endPoint y: 333, distance: 17.2
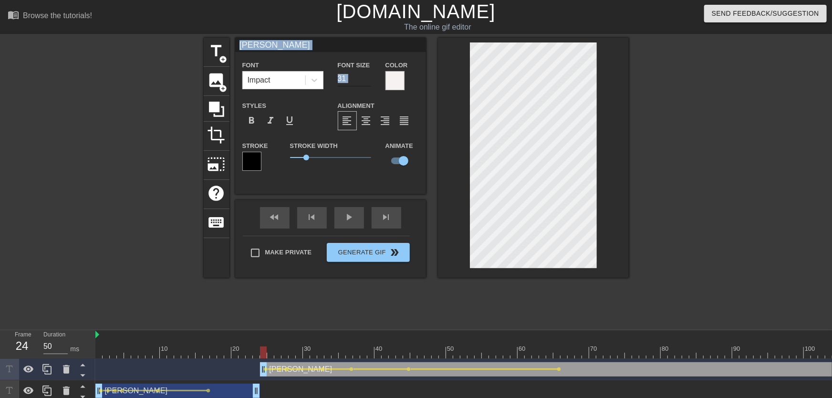
type input "31"
click at [365, 82] on input "31" at bounding box center [354, 78] width 33 height 15
drag, startPoint x: 465, startPoint y: 354, endPoint x: 646, endPoint y: 346, distance: 180.6
drag, startPoint x: 521, startPoint y: 344, endPoint x: 422, endPoint y: 306, distance: 106.0
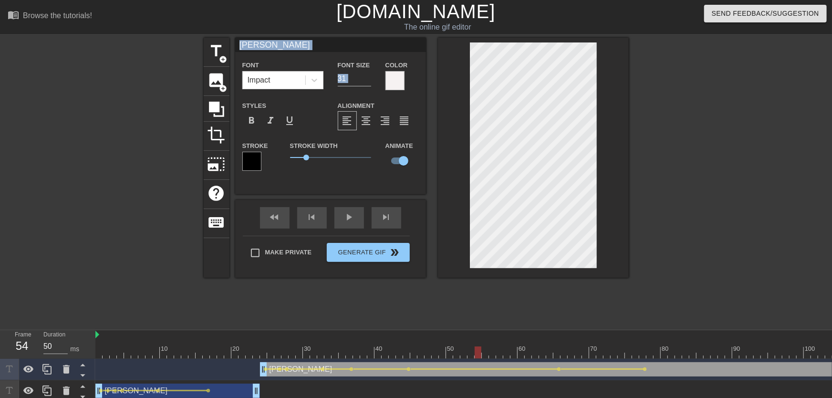
click at [337, 221] on div "play_arrow" at bounding box center [350, 217] width 30 height 21
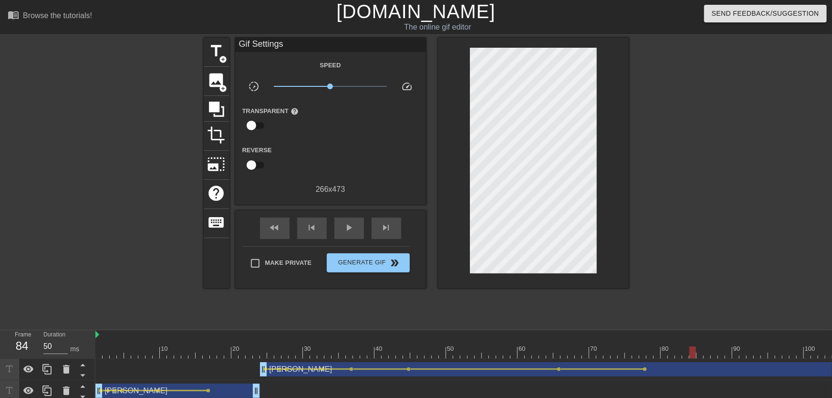
drag, startPoint x: 539, startPoint y: 357, endPoint x: 694, endPoint y: 346, distance: 155.5
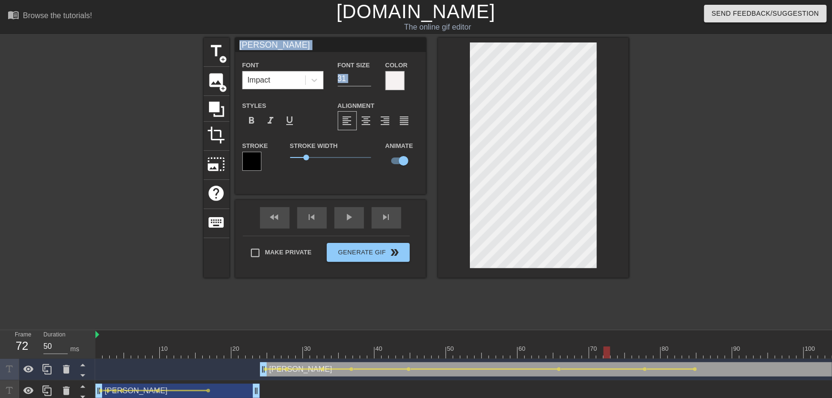
drag, startPoint x: 638, startPoint y: 348, endPoint x: 604, endPoint y: 344, distance: 34.2
click at [349, 228] on div "fast_rewind skip_previous play_arrow skip_next" at bounding box center [331, 218] width 156 height 36
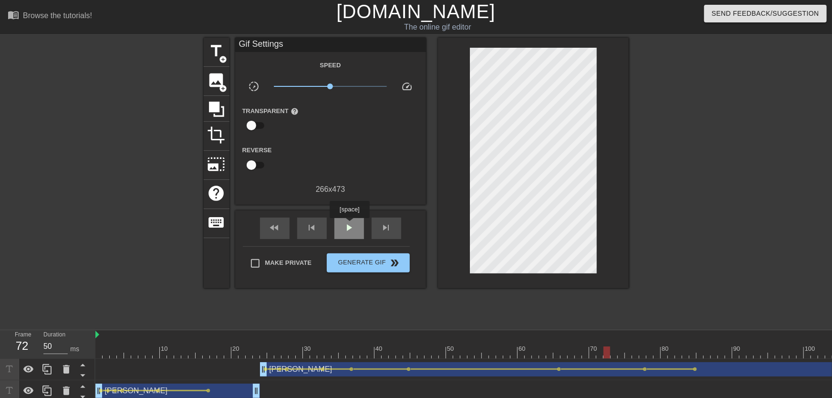
click at [349, 225] on span "play_arrow" at bounding box center [349, 227] width 11 height 11
click at [351, 225] on span "pause" at bounding box center [349, 227] width 11 height 11
drag, startPoint x: 606, startPoint y: 350, endPoint x: 653, endPoint y: 349, distance: 47.7
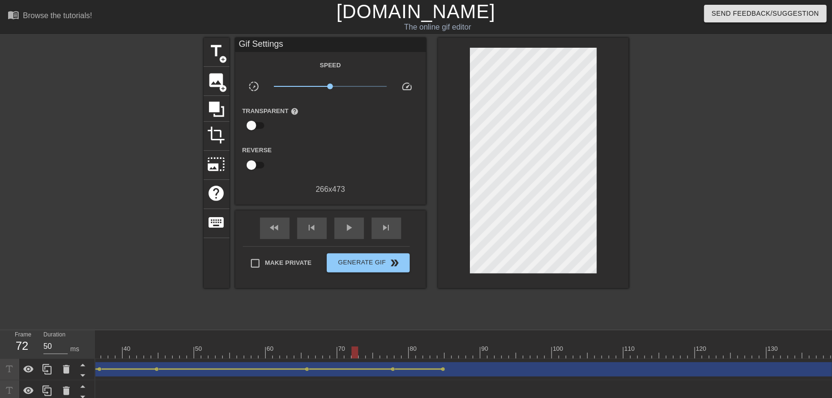
scroll to position [0, 283]
drag, startPoint x: 364, startPoint y: 348, endPoint x: 480, endPoint y: 340, distance: 116.7
click at [480, 340] on div "10 20 30 40 50 60 70 80 90 100 110 120 130 140 150 160" at bounding box center [714, 344] width 1804 height 28
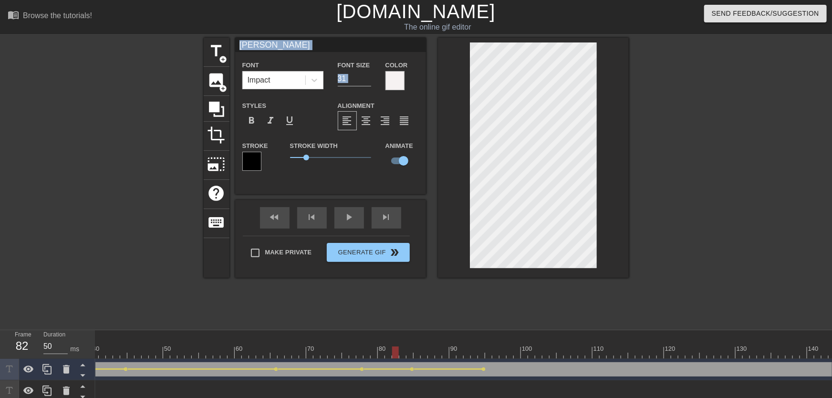
drag, startPoint x: 396, startPoint y: 350, endPoint x: 360, endPoint y: 349, distance: 35.8
click at [360, 350] on div at bounding box center [714, 352] width 1804 height 12
click at [351, 214] on div "fast_rewind skip_previous play_arrow skip_next" at bounding box center [331, 218] width 156 height 36
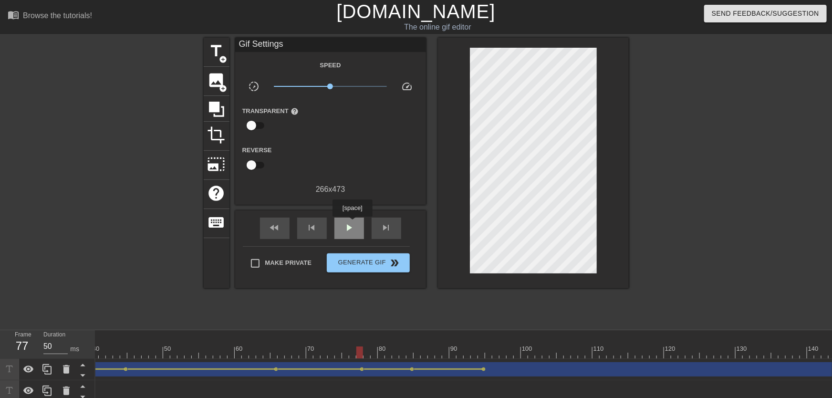
click at [352, 223] on span "play_arrow" at bounding box center [349, 227] width 11 height 11
drag, startPoint x: 412, startPoint y: 351, endPoint x: 481, endPoint y: 349, distance: 68.7
click at [481, 349] on div at bounding box center [714, 352] width 1804 height 12
drag, startPoint x: 417, startPoint y: 345, endPoint x: 456, endPoint y: 351, distance: 40.1
click at [456, 351] on div "10 20 30 40 50 60 70 80 90 100 110 120 130 140 150 160" at bounding box center [714, 344] width 1804 height 28
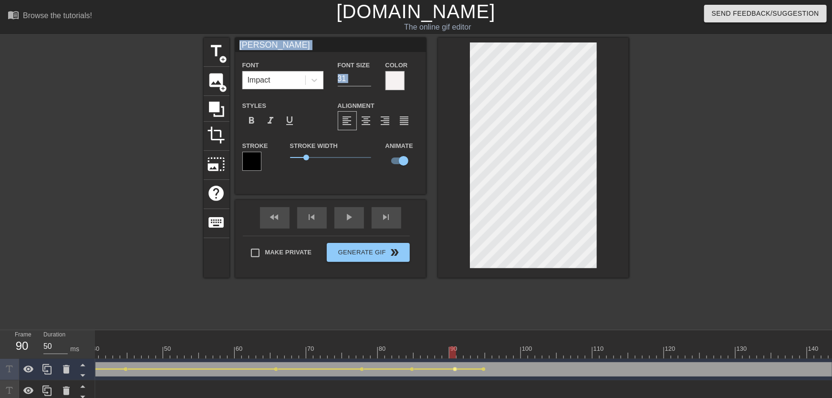
click at [455, 368] on span "lens" at bounding box center [455, 369] width 4 height 4
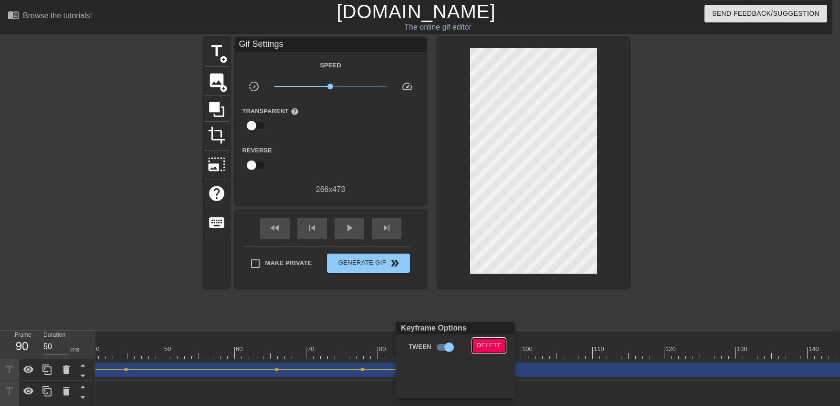
click at [490, 343] on span "Delete" at bounding box center [488, 345] width 25 height 11
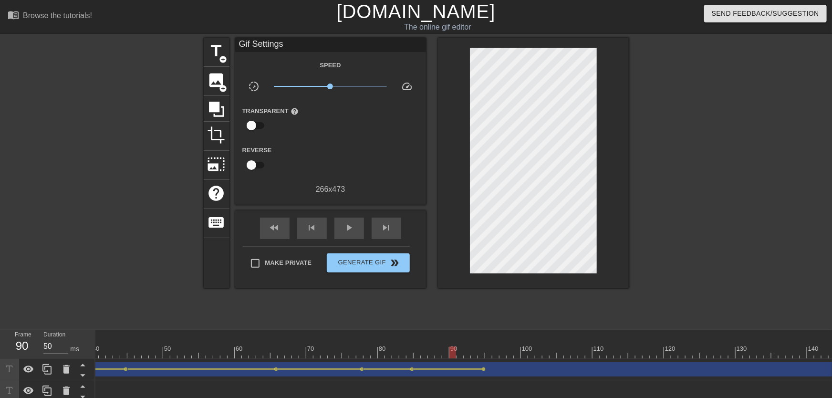
drag, startPoint x: 416, startPoint y: 348, endPoint x: 450, endPoint y: 349, distance: 33.9
click at [450, 349] on div at bounding box center [714, 352] width 1804 height 12
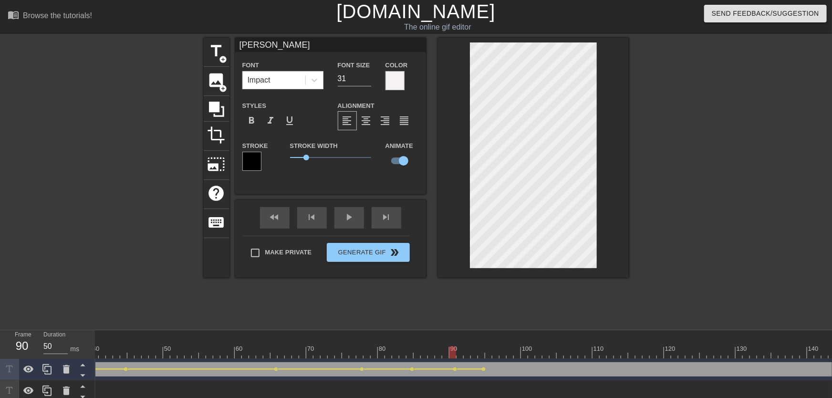
drag, startPoint x: 351, startPoint y: 349, endPoint x: 337, endPoint y: 346, distance: 13.8
click at [337, 347] on div "10 20 30 40 50 60 70 80 90 100 110 120 130 140 150 160" at bounding box center [714, 344] width 1804 height 28
click at [350, 219] on div "play_arrow" at bounding box center [350, 217] width 30 height 21
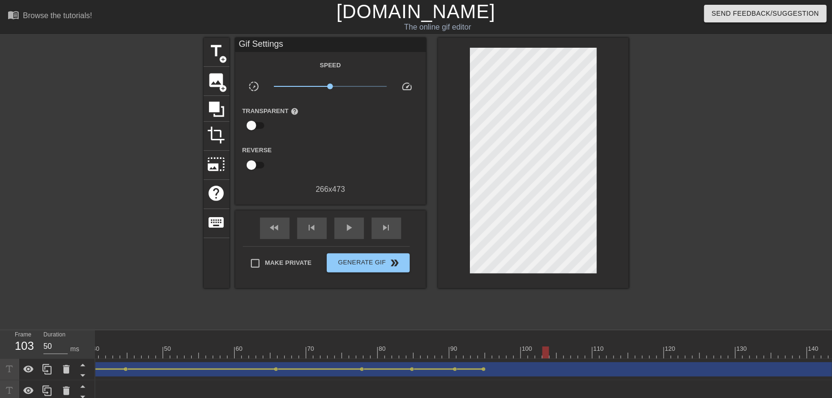
drag, startPoint x: 455, startPoint y: 345, endPoint x: 545, endPoint y: 343, distance: 89.7
click at [543, 349] on div "10 20 30 40 50 60 70 80 90 100 110 120 130 140 150 160" at bounding box center [714, 344] width 1804 height 28
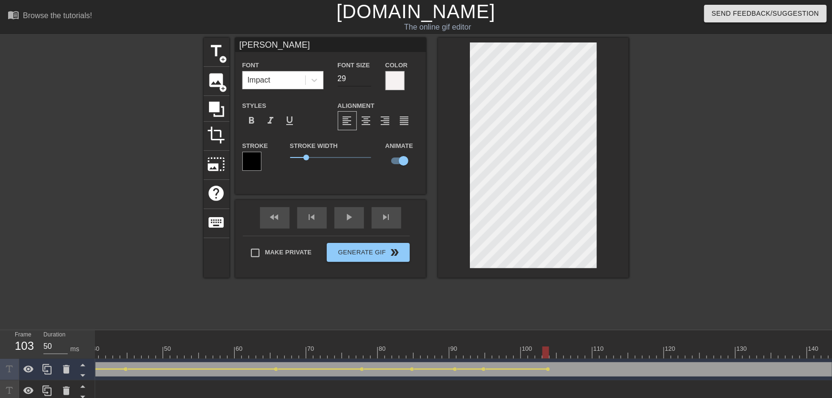
type input "29"
click at [365, 81] on input "29" at bounding box center [354, 78] width 33 height 15
drag, startPoint x: 486, startPoint y: 350, endPoint x: 408, endPoint y: 294, distance: 96.5
click at [444, 348] on div at bounding box center [714, 352] width 1804 height 12
click at [353, 212] on div "fast_rewind skip_previous play_arrow skip_next" at bounding box center [331, 218] width 156 height 36
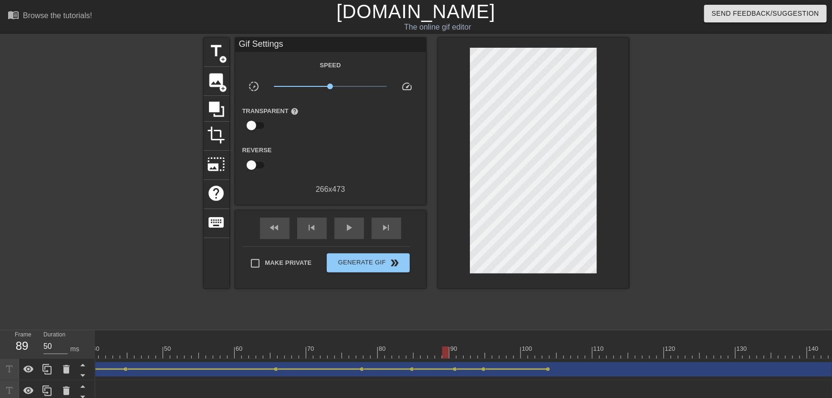
click at [350, 217] on div "fast_rewind skip_previous play_arrow skip_next" at bounding box center [331, 228] width 156 height 36
click at [351, 222] on div "play_arrow" at bounding box center [350, 228] width 30 height 21
drag, startPoint x: 538, startPoint y: 351, endPoint x: 639, endPoint y: 349, distance: 100.2
click at [639, 349] on div at bounding box center [714, 352] width 1804 height 12
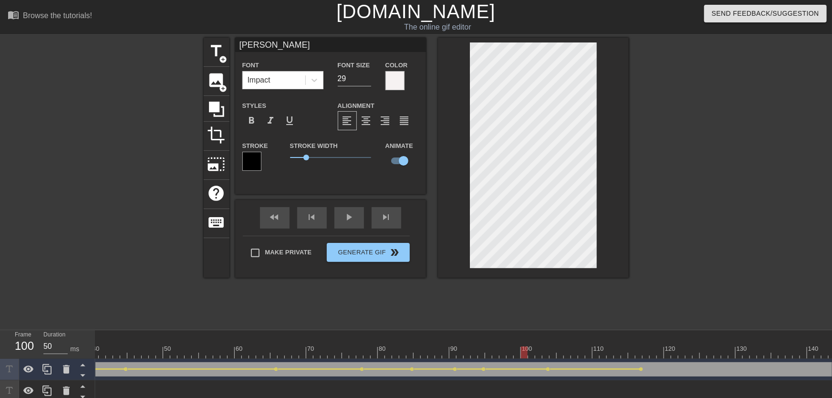
drag, startPoint x: 541, startPoint y: 343, endPoint x: 522, endPoint y: 343, distance: 19.1
click at [521, 343] on div "10 20 30 40 50 60 70 80 90 100 110 120 130 140 150 160" at bounding box center [714, 347] width 1804 height 15
click at [360, 225] on div "play_arrow" at bounding box center [350, 217] width 30 height 21
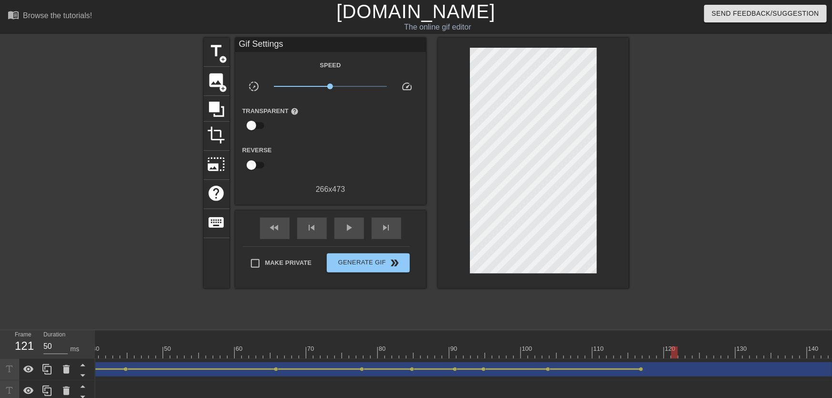
drag, startPoint x: 549, startPoint y: 350, endPoint x: 677, endPoint y: 345, distance: 128.0
click at [677, 345] on div "10 20 30 40 50 60 70 80 90 100 110 120 130 140 150 160" at bounding box center [714, 344] width 1804 height 28
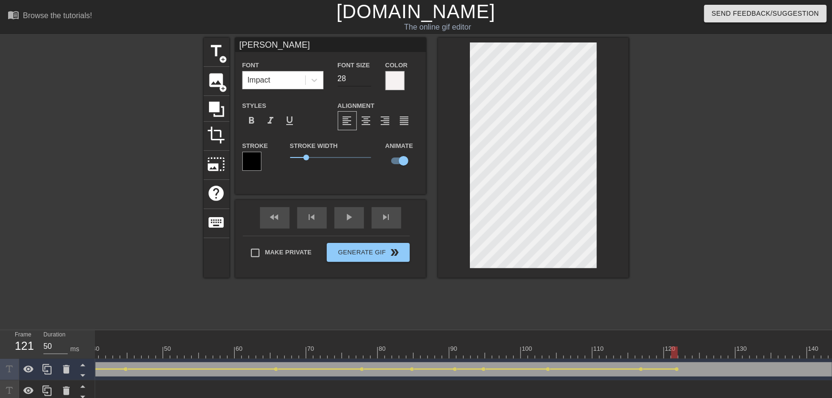
click at [370, 82] on input "28" at bounding box center [354, 78] width 33 height 15
type input "27"
click at [370, 82] on input "27" at bounding box center [354, 78] width 33 height 15
click at [538, 354] on div at bounding box center [714, 352] width 1804 height 12
click at [351, 212] on div "fast_rewind skip_previous play_arrow skip_next" at bounding box center [331, 218] width 156 height 36
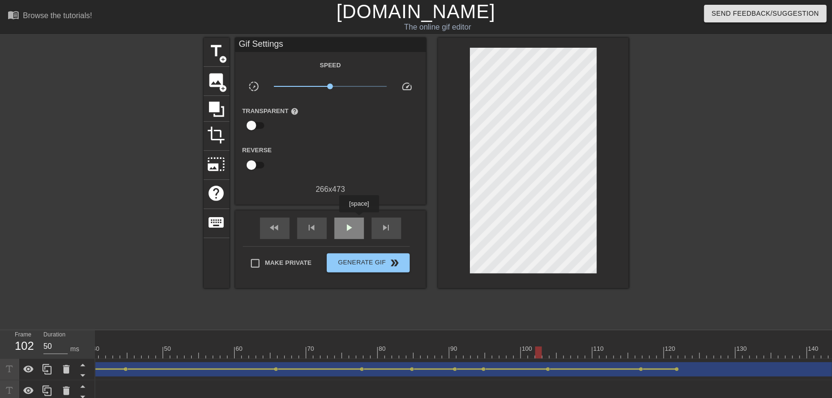
click at [359, 220] on div "play_arrow" at bounding box center [350, 228] width 30 height 21
drag, startPoint x: 640, startPoint y: 354, endPoint x: 639, endPoint y: 360, distance: 6.0
click at [639, 360] on div "10 20 30 40 50 60 70 80 90 100 110 120 130 140 150 160" at bounding box center [463, 398] width 737 height 136
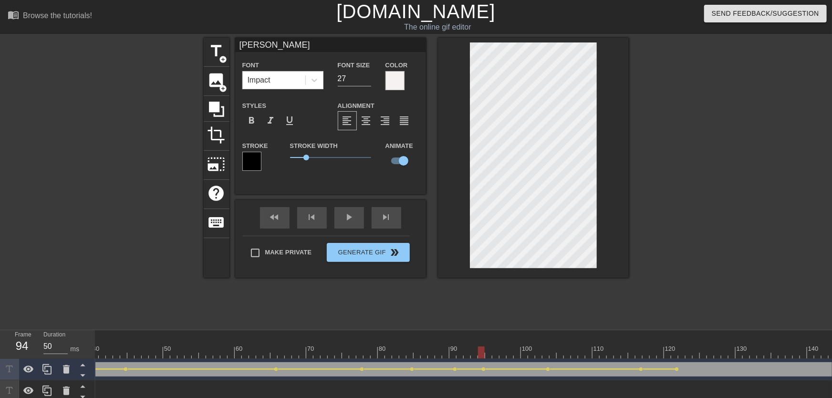
drag, startPoint x: 507, startPoint y: 350, endPoint x: 452, endPoint y: 335, distance: 56.8
click at [464, 347] on div "10 20 30 40 50 60 70 80 90 100 110 120 130 140 150 160" at bounding box center [714, 344] width 1804 height 28
click at [344, 221] on div "play_arrow" at bounding box center [350, 217] width 30 height 21
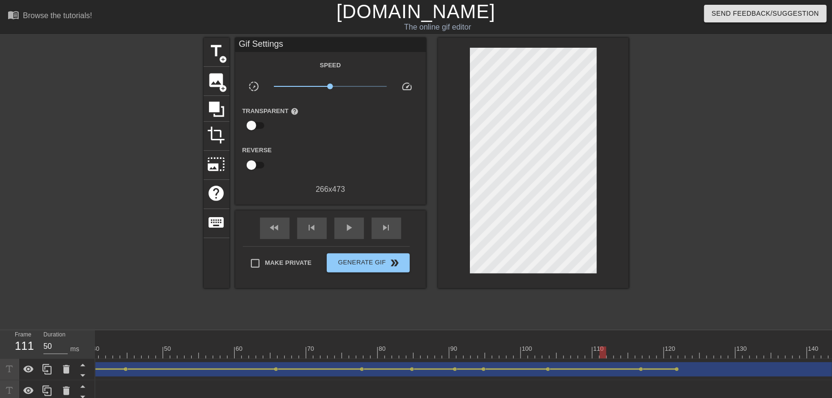
drag, startPoint x: 600, startPoint y: 343, endPoint x: 514, endPoint y: 321, distance: 89.1
click at [580, 340] on div "10 20 30 40 50 60 70 80 90 100 110 120 130 140 150 160" at bounding box center [714, 347] width 1804 height 15
click at [362, 233] on div "play_arrow" at bounding box center [350, 228] width 30 height 21
drag, startPoint x: 645, startPoint y: 359, endPoint x: 660, endPoint y: 350, distance: 18.0
click at [660, 356] on div "10 20 30 40 50 60 70 80 90 100 110 120 130 140 150 160" at bounding box center [463, 398] width 737 height 136
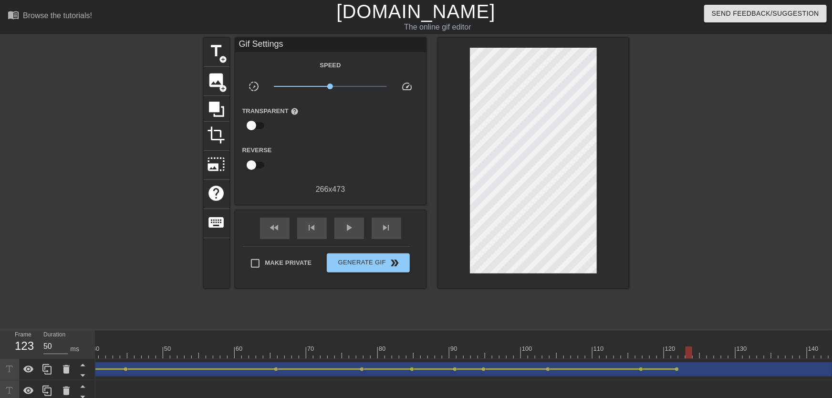
drag, startPoint x: 660, startPoint y: 350, endPoint x: 671, endPoint y: 312, distance: 39.3
click at [691, 349] on div at bounding box center [714, 352] width 1804 height 12
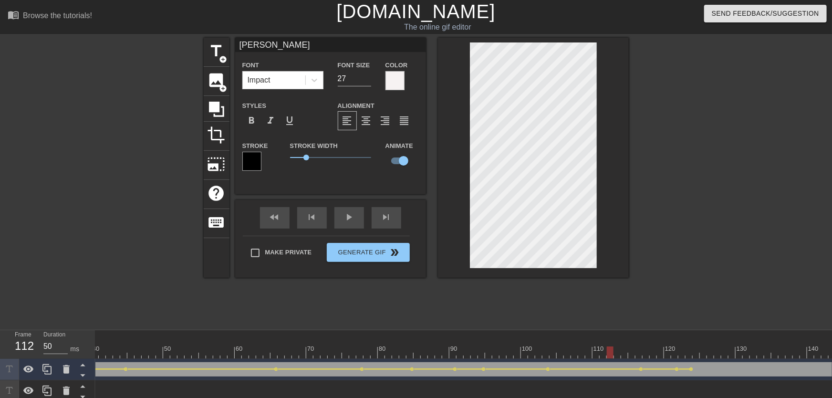
drag, startPoint x: 608, startPoint y: 346, endPoint x: 592, endPoint y: 346, distance: 15.8
click at [592, 346] on div "10 20 30 40 50 60 70 80 90 100 110 120 130 140 150 160" at bounding box center [714, 347] width 1804 height 15
click at [356, 227] on div "play_arrow" at bounding box center [350, 217] width 30 height 21
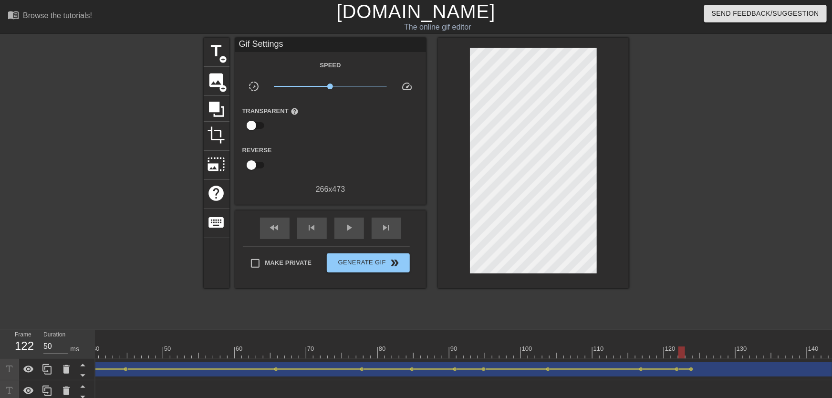
drag, startPoint x: 642, startPoint y: 346, endPoint x: 679, endPoint y: 354, distance: 37.7
click at [679, 354] on div "10 20 30 40 50 60 70 80 90 100 110 120 130 140 150 160" at bounding box center [714, 344] width 1804 height 28
click at [676, 369] on span "lens" at bounding box center [677, 369] width 4 height 4
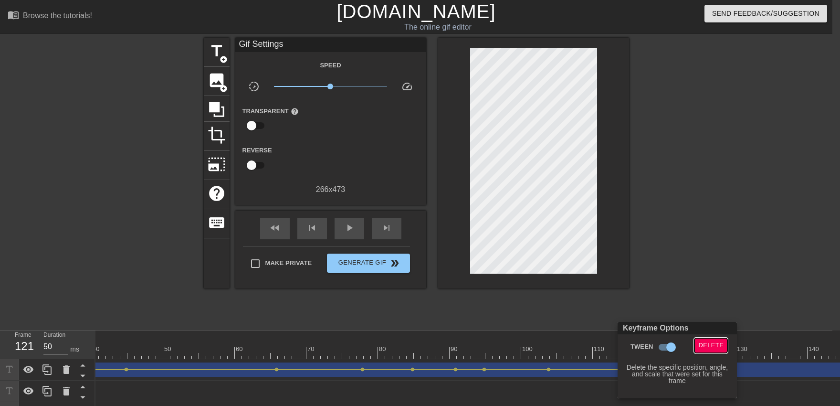
click at [704, 345] on span "Delete" at bounding box center [710, 345] width 25 height 11
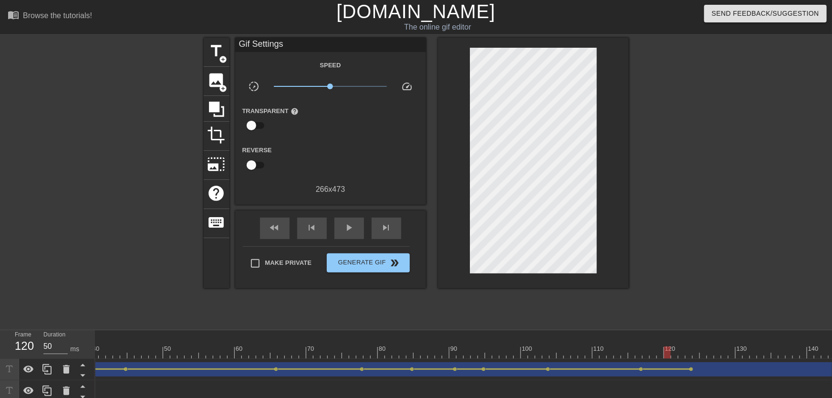
drag, startPoint x: 666, startPoint y: 344, endPoint x: 579, endPoint y: 341, distance: 86.9
click at [586, 344] on div "10 20 30 40 50 60 70 80 90 100 110 120 130 140 150 160" at bounding box center [714, 347] width 1804 height 15
click at [357, 230] on div "play_arrow" at bounding box center [350, 228] width 30 height 21
drag, startPoint x: 658, startPoint y: 351, endPoint x: 756, endPoint y: 356, distance: 98.0
click at [756, 356] on div at bounding box center [714, 352] width 1804 height 12
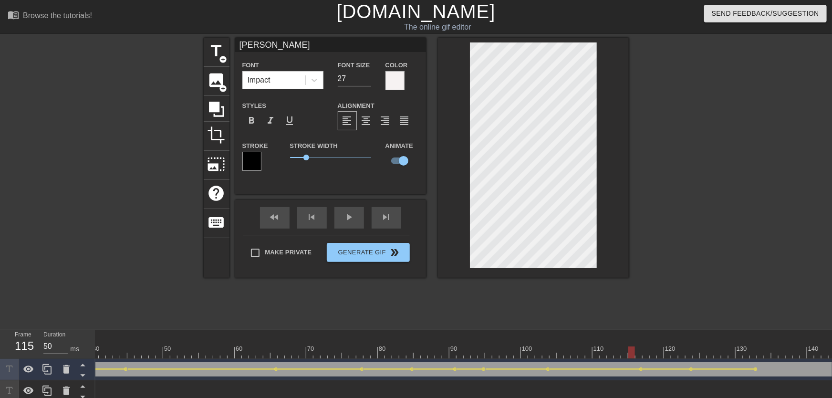
drag, startPoint x: 633, startPoint y: 347, endPoint x: 623, endPoint y: 347, distance: 9.5
click at [623, 347] on div at bounding box center [714, 352] width 1804 height 12
click at [355, 225] on div "play_arrow" at bounding box center [350, 217] width 30 height 21
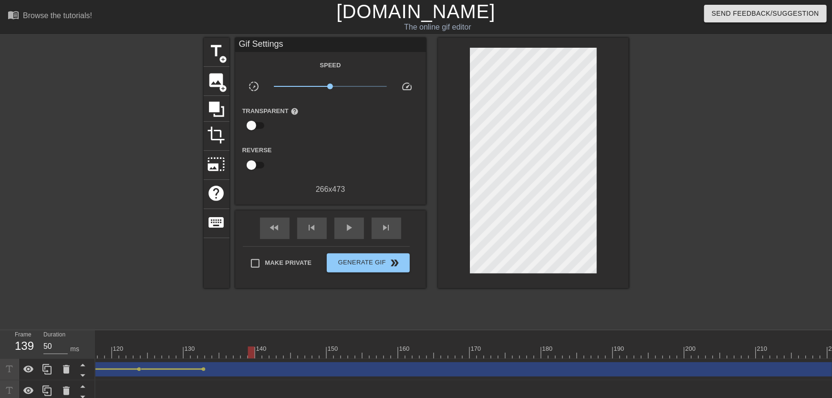
drag, startPoint x: 203, startPoint y: 347, endPoint x: 251, endPoint y: 353, distance: 48.5
click at [251, 353] on div at bounding box center [162, 352] width 1804 height 12
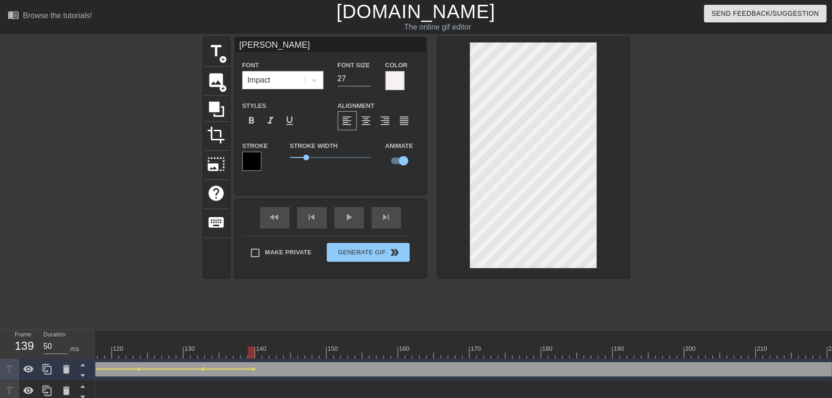
drag, startPoint x: 194, startPoint y: 346, endPoint x: 179, endPoint y: 340, distance: 16.2
click at [181, 344] on div "10 20 30 40 50 60 70 80 90 100 110 120 130 140 150 160" at bounding box center [162, 344] width 1804 height 28
click at [346, 230] on div "fast_rewind skip_previous play_arrow skip_next" at bounding box center [331, 218] width 156 height 36
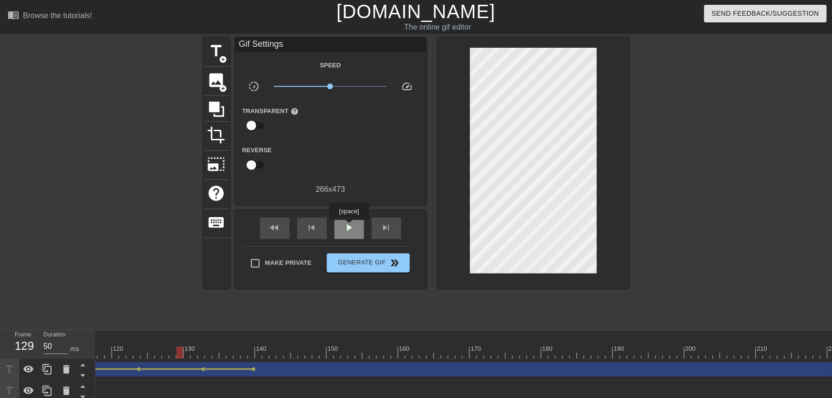
click at [349, 227] on span "play_arrow" at bounding box center [349, 227] width 11 height 11
drag, startPoint x: 201, startPoint y: 347, endPoint x: 251, endPoint y: 357, distance: 50.2
click at [251, 357] on div at bounding box center [162, 352] width 1804 height 12
drag, startPoint x: 202, startPoint y: 346, endPoint x: 251, endPoint y: 354, distance: 49.2
click at [251, 354] on div at bounding box center [162, 352] width 1804 height 12
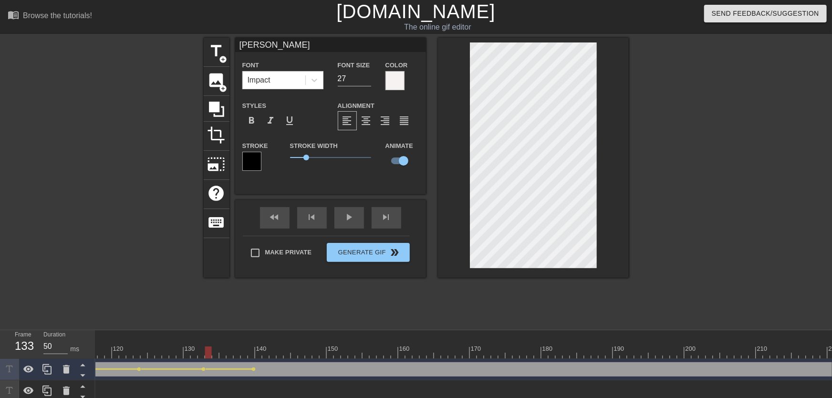
drag, startPoint x: 225, startPoint y: 347, endPoint x: 170, endPoint y: 335, distance: 55.9
click at [160, 347] on div at bounding box center [162, 352] width 1804 height 12
click at [348, 216] on div "fast_rewind skip_previous play_arrow skip_next" at bounding box center [331, 218] width 156 height 36
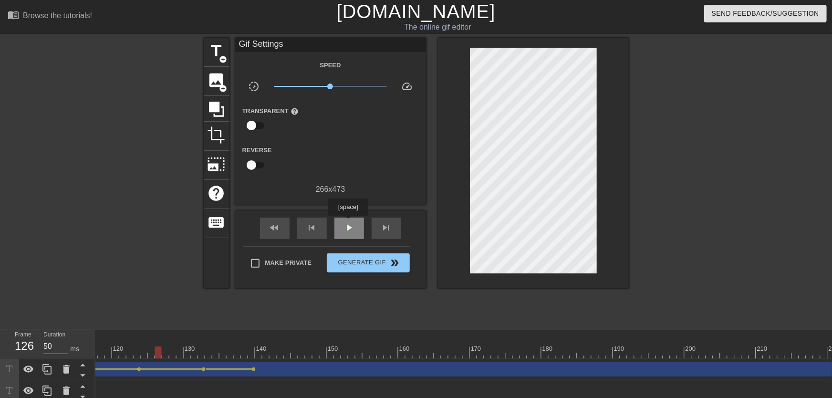
click at [348, 222] on div "play_arrow" at bounding box center [350, 228] width 30 height 21
drag, startPoint x: 251, startPoint y: 347, endPoint x: 315, endPoint y: 355, distance: 64.8
click at [315, 355] on div at bounding box center [162, 352] width 1804 height 12
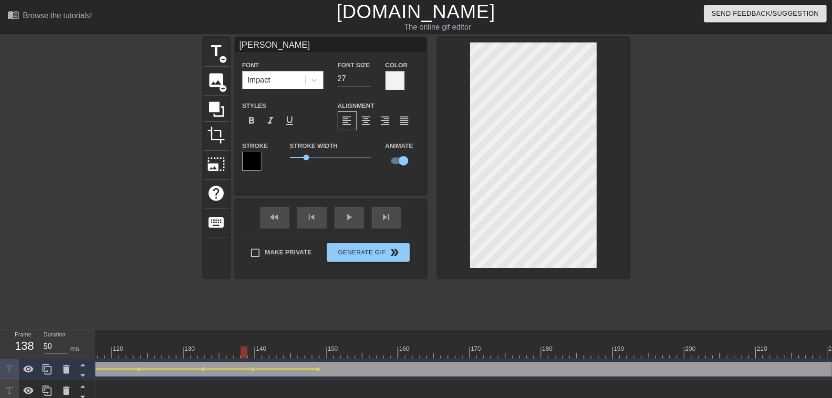
drag, startPoint x: 242, startPoint y: 352, endPoint x: 259, endPoint y: 287, distance: 66.4
click at [218, 352] on div at bounding box center [162, 352] width 1804 height 12
click at [342, 221] on div "play_arrow" at bounding box center [350, 217] width 30 height 21
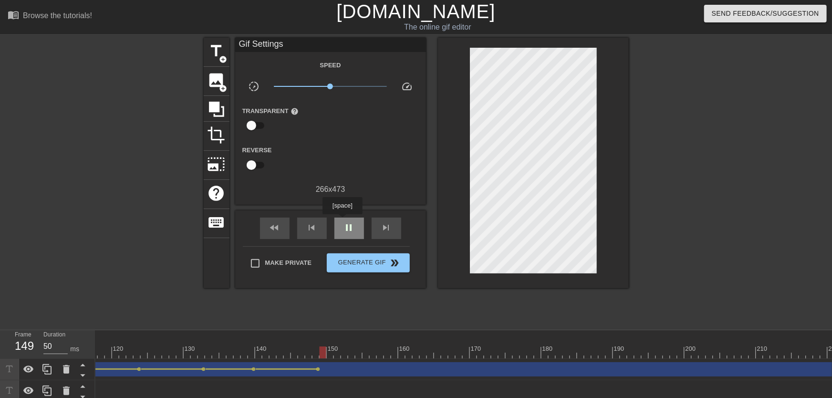
click at [342, 221] on div "pause" at bounding box center [350, 228] width 30 height 21
drag, startPoint x: 251, startPoint y: 352, endPoint x: 290, endPoint y: 348, distance: 39.8
click at [290, 348] on div at bounding box center [162, 352] width 1804 height 12
drag, startPoint x: 287, startPoint y: 355, endPoint x: 307, endPoint y: 352, distance: 20.7
click at [298, 356] on div at bounding box center [294, 352] width 7 height 12
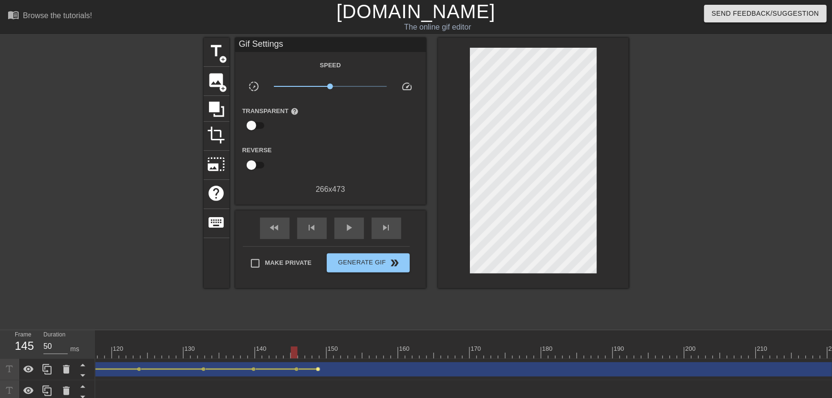
click at [317, 370] on span "lens" at bounding box center [318, 369] width 4 height 4
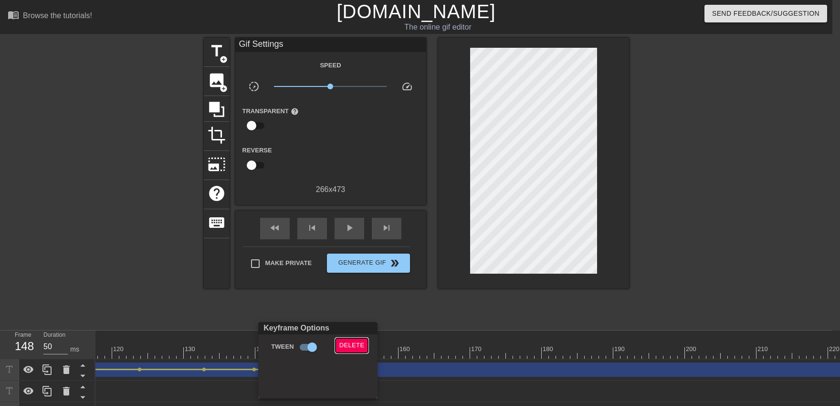
click at [343, 351] on button "Delete" at bounding box center [351, 345] width 33 height 15
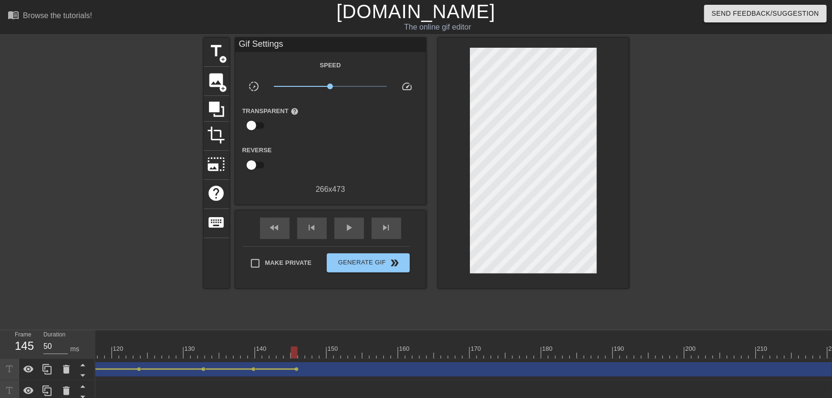
drag, startPoint x: 277, startPoint y: 348, endPoint x: 294, endPoint y: 356, distance: 19.2
click at [294, 356] on div "10 20 30 40 50 60 70 80 90 100 110 120 130 140 150 160" at bounding box center [162, 344] width 1804 height 28
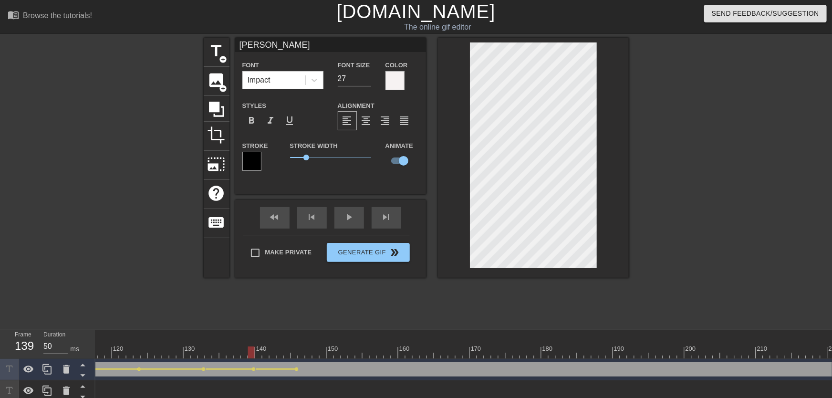
drag, startPoint x: 243, startPoint y: 348, endPoint x: 251, endPoint y: 357, distance: 11.6
click at [251, 357] on div at bounding box center [162, 352] width 1804 height 12
drag, startPoint x: 254, startPoint y: 354, endPoint x: 218, endPoint y: 340, distance: 39.4
click at [248, 349] on div at bounding box center [251, 352] width 7 height 12
click at [346, 218] on div "fast_rewind skip_previous play_arrow skip_next" at bounding box center [331, 218] width 156 height 36
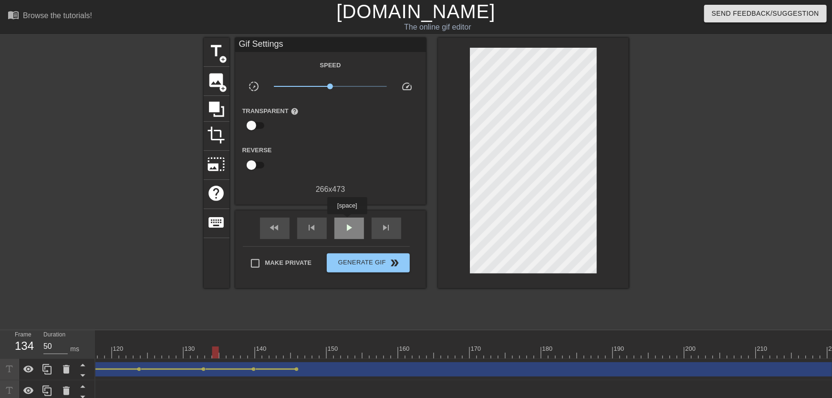
click at [347, 221] on div "play_arrow" at bounding box center [350, 228] width 30 height 21
drag, startPoint x: 197, startPoint y: 349, endPoint x: 296, endPoint y: 356, distance: 99.5
click at [296, 356] on div at bounding box center [162, 352] width 1804 height 12
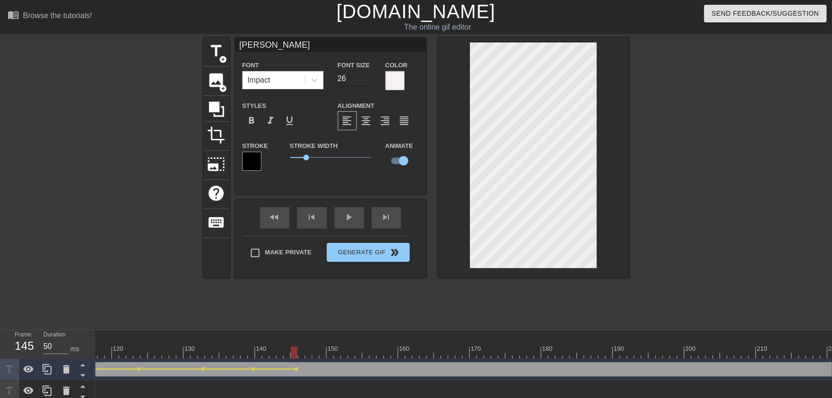
click at [367, 81] on input "26" at bounding box center [354, 78] width 33 height 15
type input "25"
click at [367, 81] on input "25" at bounding box center [354, 78] width 33 height 15
drag, startPoint x: 294, startPoint y: 350, endPoint x: 343, endPoint y: 347, distance: 48.8
click at [342, 348] on div at bounding box center [162, 352] width 1804 height 12
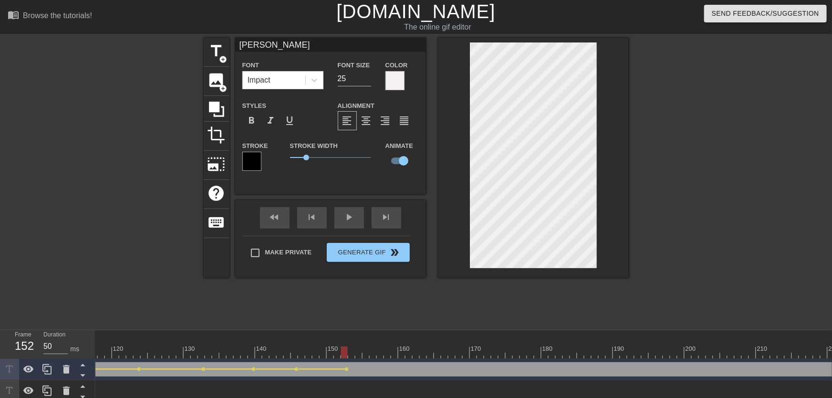
drag, startPoint x: 276, startPoint y: 349, endPoint x: 283, endPoint y: 315, distance: 34.6
click at [263, 353] on div "10 20 30 40 50 60 70 80 90 100 110 120 130 140 150 160" at bounding box center [162, 344] width 1804 height 28
click at [347, 218] on div "play_arrow" at bounding box center [350, 217] width 30 height 21
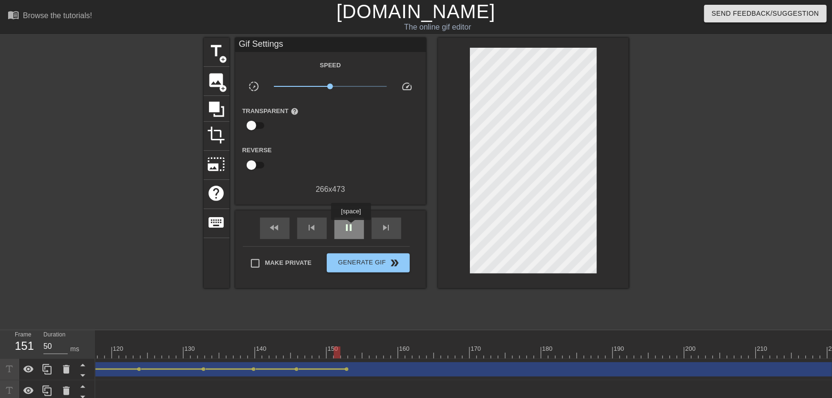
click at [352, 227] on span "pause" at bounding box center [349, 227] width 11 height 11
drag, startPoint x: 291, startPoint y: 356, endPoint x: 344, endPoint y: 360, distance: 53.6
click at [344, 360] on div "10 20 30 40 50 60 70 80 90 100 110 120 130 140 150 160" at bounding box center [463, 398] width 737 height 136
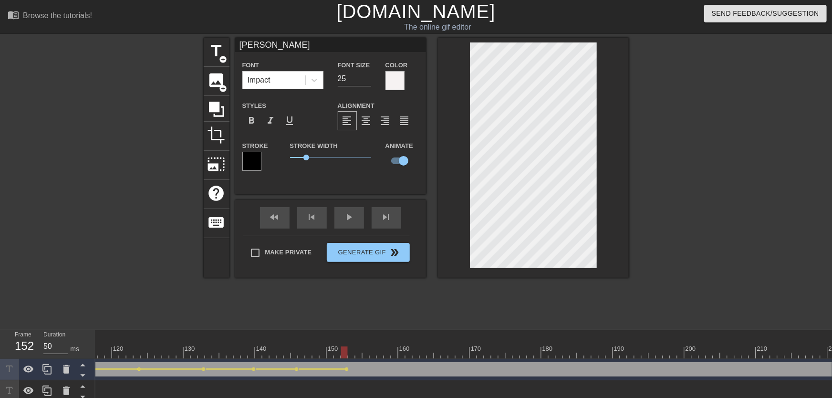
drag, startPoint x: 300, startPoint y: 339, endPoint x: 246, endPoint y: 333, distance: 54.3
click at [241, 346] on div "10 20 30 40 50 60 70 80 90 100 110 120 130 140 150 160" at bounding box center [162, 344] width 1804 height 28
click at [342, 222] on div "play_arrow" at bounding box center [350, 217] width 30 height 21
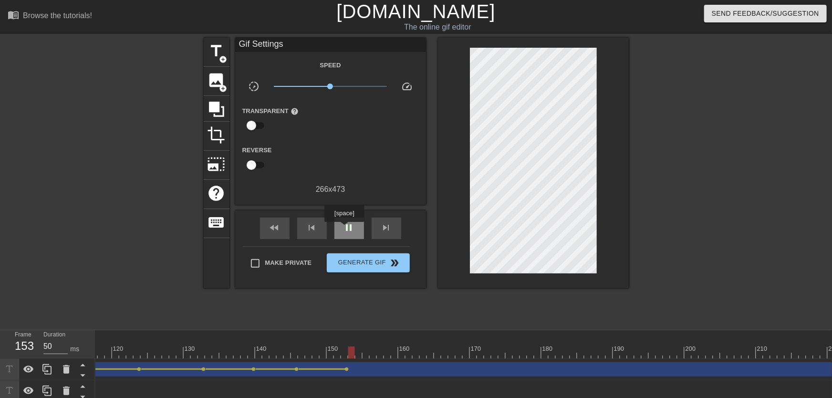
click at [344, 225] on span "pause" at bounding box center [349, 227] width 11 height 11
drag, startPoint x: 293, startPoint y: 350, endPoint x: 323, endPoint y: 356, distance: 30.2
click at [323, 356] on div at bounding box center [162, 352] width 1804 height 12
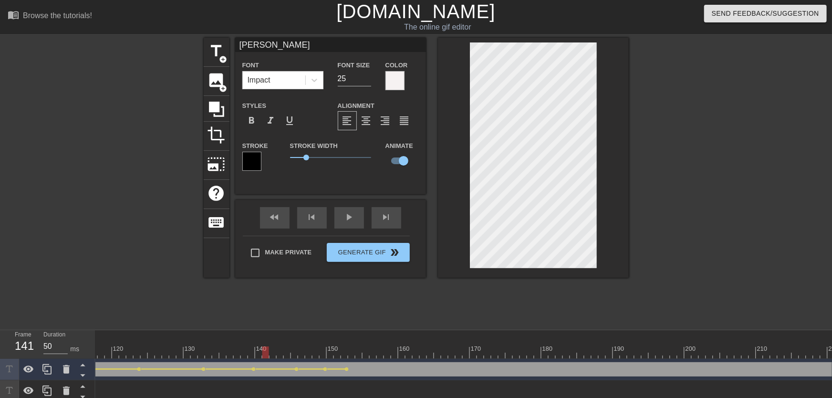
drag, startPoint x: 269, startPoint y: 345, endPoint x: 292, endPoint y: 283, distance: 65.5
click at [245, 345] on div "10 20 30 40 50 60 70 80 90 100 110 120 130 140 150 160" at bounding box center [162, 347] width 1804 height 15
click at [350, 222] on div "play_arrow" at bounding box center [350, 217] width 30 height 21
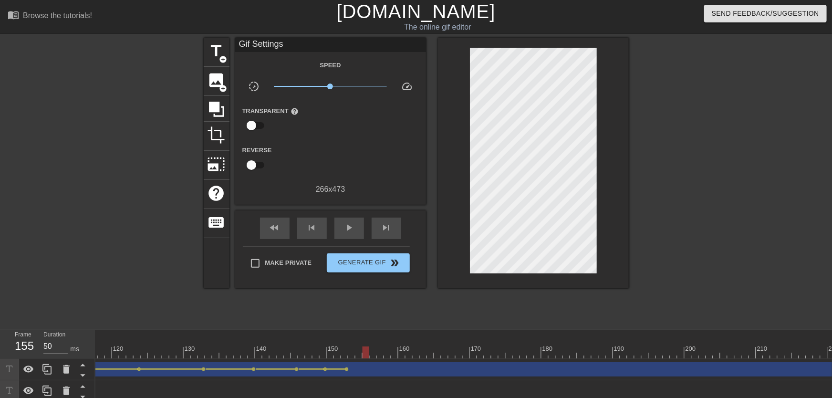
drag, startPoint x: 292, startPoint y: 349, endPoint x: 364, endPoint y: 356, distance: 71.9
click at [364, 356] on div "10 20 30 40 50 60 70 80 90 100 110 120 130 140 150 160" at bounding box center [162, 344] width 1804 height 28
click at [368, 352] on div at bounding box center [366, 352] width 7 height 12
click at [384, 350] on div at bounding box center [162, 352] width 1804 height 12
click at [380, 351] on div at bounding box center [162, 352] width 1804 height 12
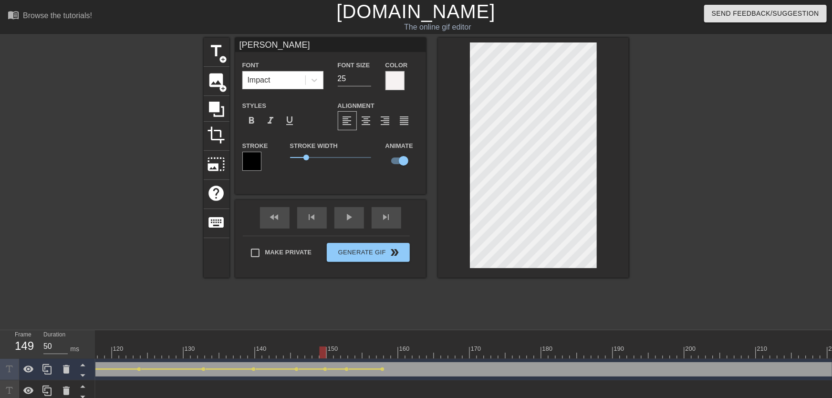
drag, startPoint x: 323, startPoint y: 346, endPoint x: 283, endPoint y: 346, distance: 40.6
click at [283, 346] on div "10 20 30 40 50 60 70 80 90 100 110 120 130 140 150 160" at bounding box center [162, 347] width 1804 height 15
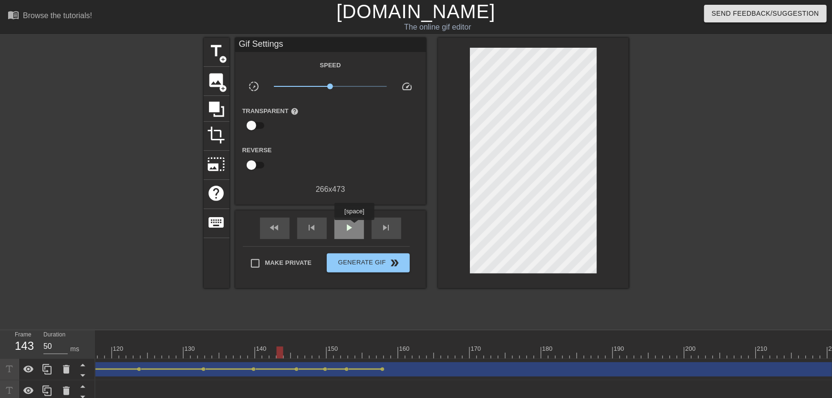
click at [354, 227] on div "play_arrow" at bounding box center [350, 228] width 30 height 21
drag, startPoint x: 366, startPoint y: 353, endPoint x: 442, endPoint y: 313, distance: 86.9
click at [421, 353] on div at bounding box center [162, 352] width 1804 height 12
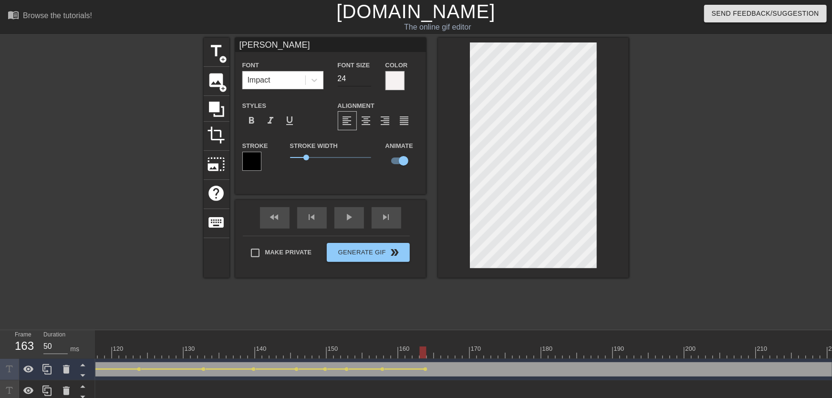
type input "24"
click at [365, 82] on input "24" at bounding box center [354, 78] width 33 height 15
drag, startPoint x: 336, startPoint y: 349, endPoint x: 313, endPoint y: 341, distance: 24.8
click at [312, 352] on div at bounding box center [162, 352] width 1804 height 12
click at [347, 220] on div "play_arrow" at bounding box center [350, 217] width 30 height 21
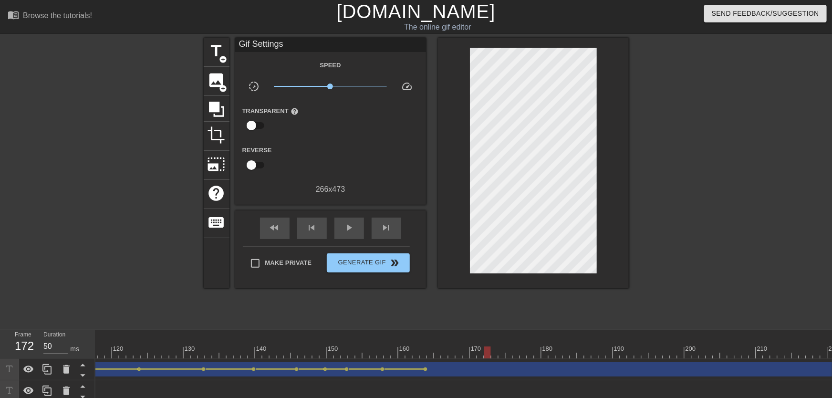
drag, startPoint x: 440, startPoint y: 346, endPoint x: 490, endPoint y: 343, distance: 49.7
click at [490, 343] on div "10 20 30 40 50 60 70 80 90 100 110 120 130 140 150 160" at bounding box center [162, 344] width 1804 height 28
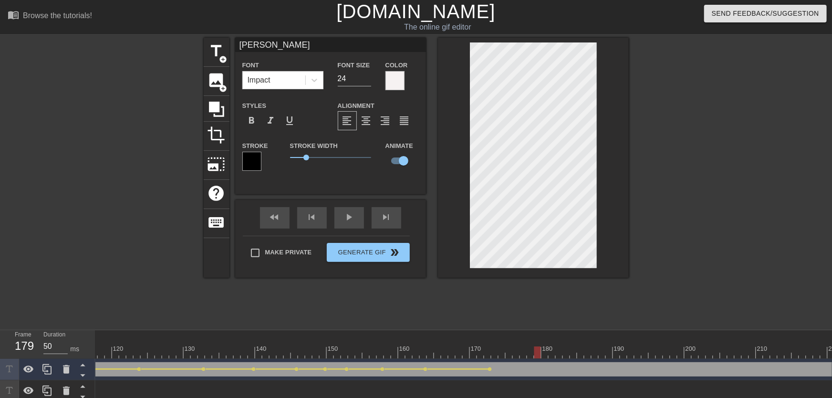
drag, startPoint x: 502, startPoint y: 350, endPoint x: 537, endPoint y: 344, distance: 35.8
click at [537, 344] on div "10 20 30 40 50 60 70 80 90 100 110 120 130 140 150 160" at bounding box center [162, 344] width 1804 height 28
click at [526, 346] on div at bounding box center [523, 346] width 7 height 12
drag, startPoint x: 424, startPoint y: 346, endPoint x: 409, endPoint y: 345, distance: 14.4
click at [413, 346] on div "10 20 30 40 50 60 70 80 90 100 110 120 130 140 150 160" at bounding box center [162, 344] width 1804 height 28
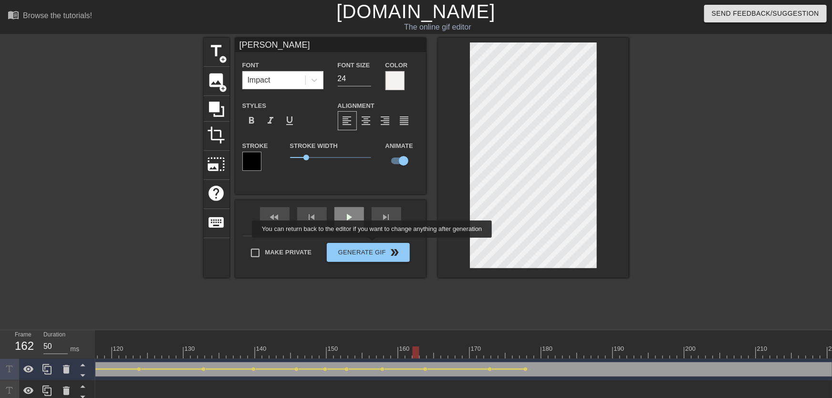
click at [356, 217] on div "fast_rewind skip_previous play_arrow skip_next" at bounding box center [331, 218] width 156 height 36
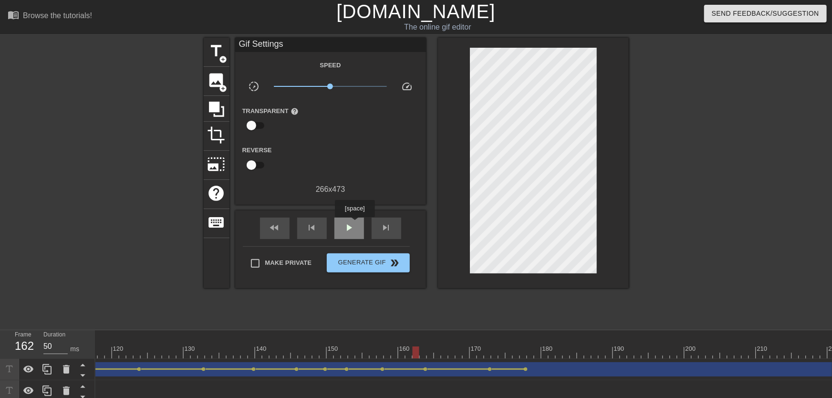
click at [355, 226] on span "play_arrow" at bounding box center [349, 227] width 11 height 11
click at [355, 226] on span "pause" at bounding box center [349, 227] width 11 height 11
drag, startPoint x: 396, startPoint y: 357, endPoint x: 360, endPoint y: 341, distance: 39.5
click at [365, 356] on div at bounding box center [162, 352] width 1804 height 12
click at [342, 227] on div "play_arrow" at bounding box center [350, 228] width 30 height 21
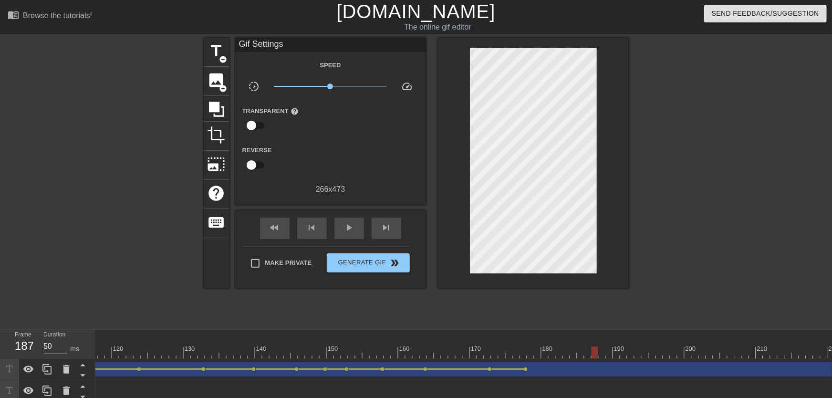
drag, startPoint x: 509, startPoint y: 356, endPoint x: 594, endPoint y: 349, distance: 85.2
click at [594, 349] on div at bounding box center [162, 352] width 1804 height 12
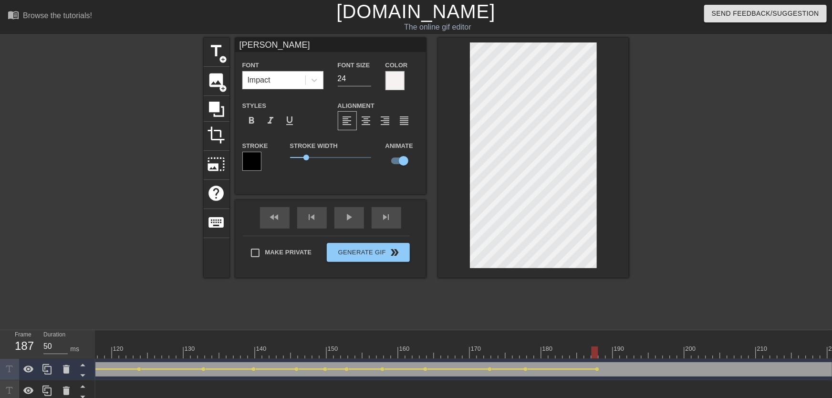
drag, startPoint x: 480, startPoint y: 347, endPoint x: 471, endPoint y: 345, distance: 9.4
click at [479, 347] on div "10 20 30 40 50 60 70 80 90 100 110 120 130 140 150 160" at bounding box center [162, 344] width 1804 height 28
click at [360, 227] on div "play_arrow" at bounding box center [350, 217] width 30 height 21
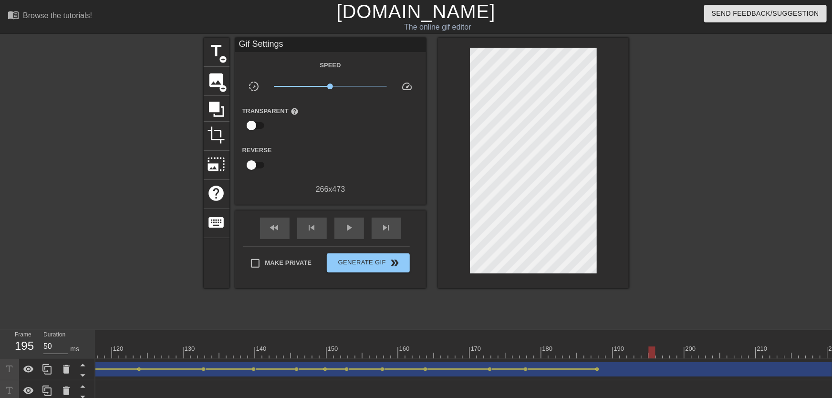
drag, startPoint x: 581, startPoint y: 352, endPoint x: 653, endPoint y: 352, distance: 72.5
click at [653, 352] on div at bounding box center [162, 352] width 1804 height 12
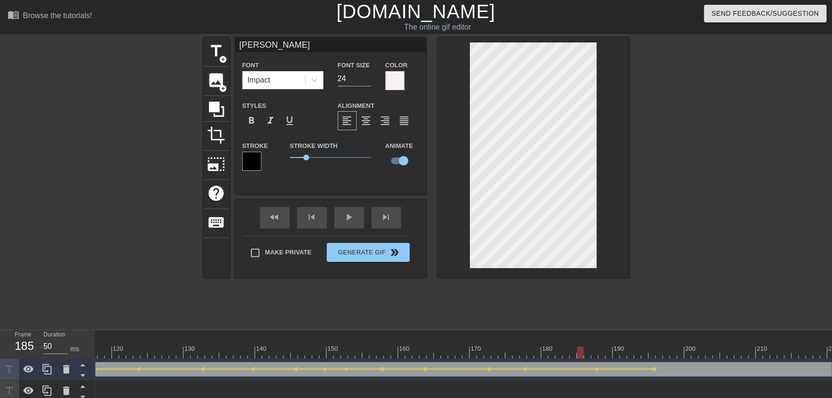
drag, startPoint x: 584, startPoint y: 342, endPoint x: 547, endPoint y: 341, distance: 36.7
click at [549, 342] on div "10 20 30 40 50 60 70 80 90 100 110 120 130 140 150 160" at bounding box center [162, 347] width 1804 height 15
click at [349, 221] on div "play_arrow" at bounding box center [350, 217] width 30 height 21
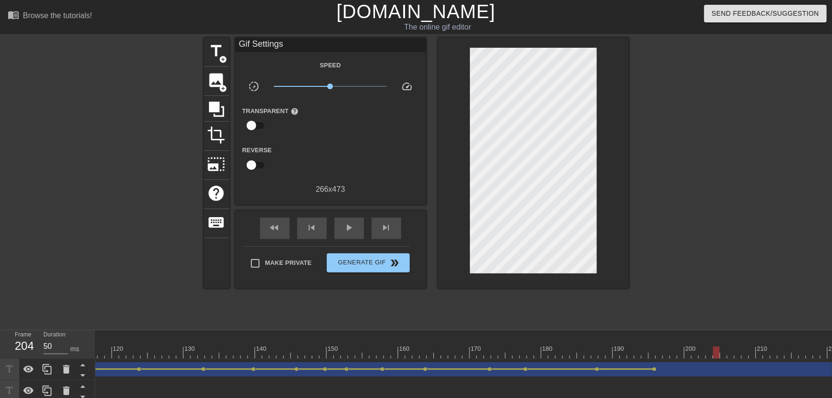
drag, startPoint x: 643, startPoint y: 354, endPoint x: 672, endPoint y: 311, distance: 51.9
click at [718, 353] on div at bounding box center [162, 352] width 1804 height 12
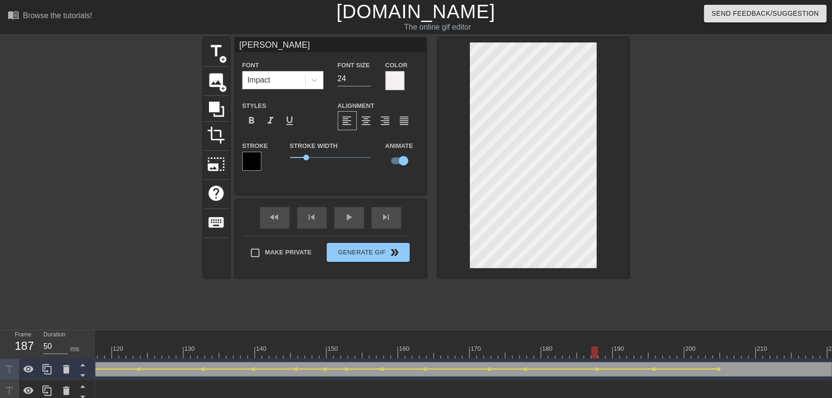
drag, startPoint x: 639, startPoint y: 356, endPoint x: 290, endPoint y: 250, distance: 364.6
click at [591, 351] on div at bounding box center [162, 352] width 1804 height 12
click at [342, 219] on div "play_arrow" at bounding box center [350, 217] width 30 height 21
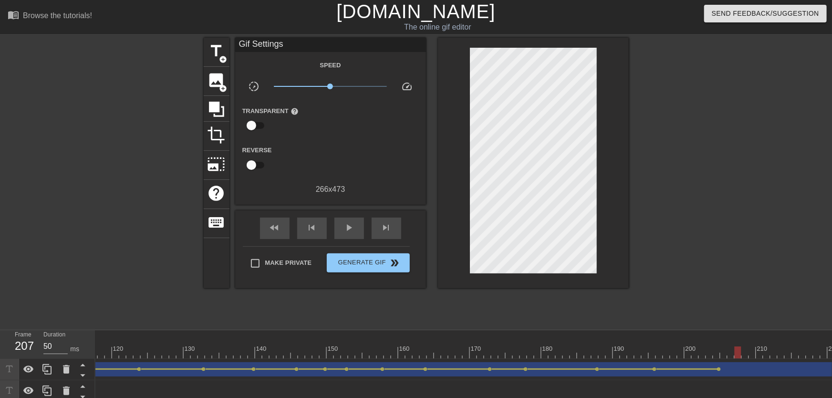
drag, startPoint x: 665, startPoint y: 352, endPoint x: 739, endPoint y: 347, distance: 74.2
click at [739, 347] on div at bounding box center [162, 352] width 1804 height 12
click at [749, 346] on div "10 20 30 40 50 60 70 80 90 100 110 120 130 140 150 160" at bounding box center [162, 347] width 1804 height 15
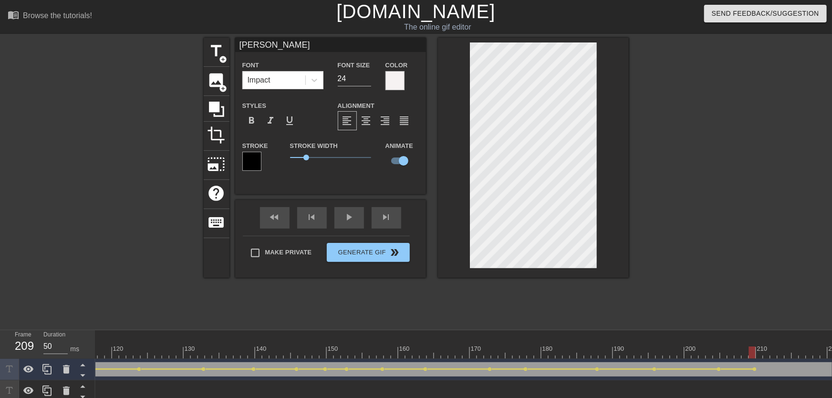
drag, startPoint x: 632, startPoint y: 345, endPoint x: 626, endPoint y: 343, distance: 6.8
click at [627, 344] on div "10 20 30 40 50 60 70 80 90 100 110 120 130 140 150 160" at bounding box center [162, 347] width 1804 height 15
click at [351, 223] on div "play_arrow" at bounding box center [350, 217] width 30 height 21
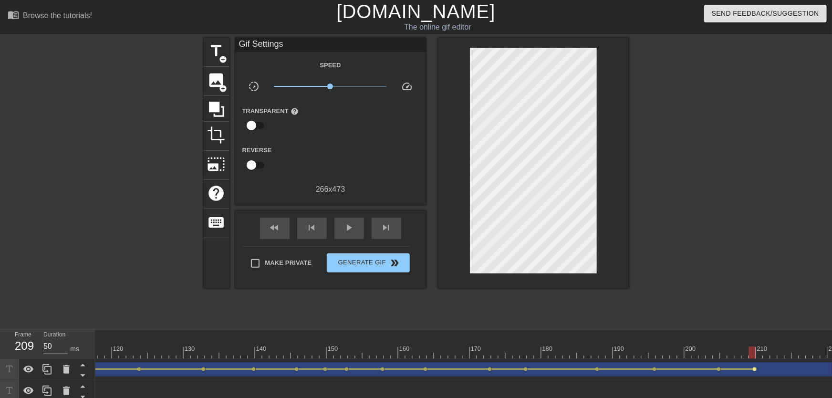
drag, startPoint x: 670, startPoint y: 350, endPoint x: 754, endPoint y: 370, distance: 86.3
click at [753, 357] on div at bounding box center [162, 352] width 1804 height 12
click at [755, 370] on div "[PERSON_NAME] drag_handle drag_handle lens lens lens lens lens lens lens lens l…" at bounding box center [162, 369] width 1804 height 14
click at [755, 370] on span "lens" at bounding box center [755, 369] width 4 height 4
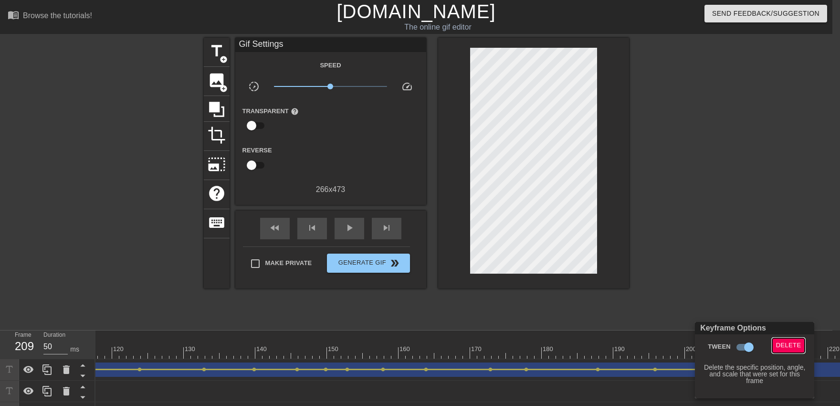
click at [781, 345] on span "Delete" at bounding box center [788, 345] width 25 height 11
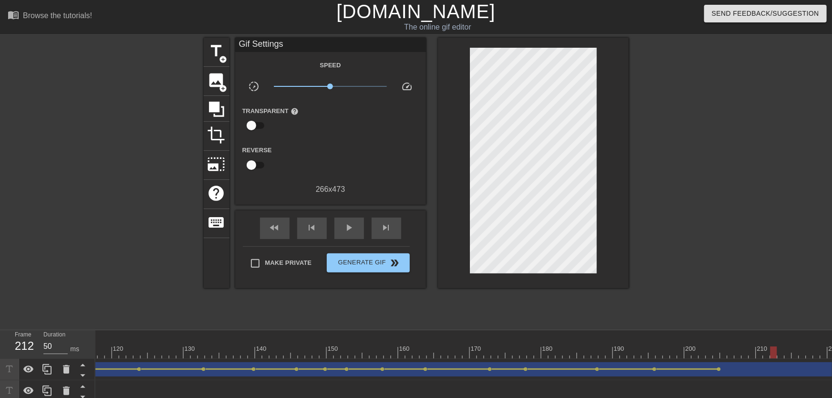
drag, startPoint x: 742, startPoint y: 346, endPoint x: 779, endPoint y: 355, distance: 38.1
click at [779, 355] on div at bounding box center [162, 352] width 1804 height 12
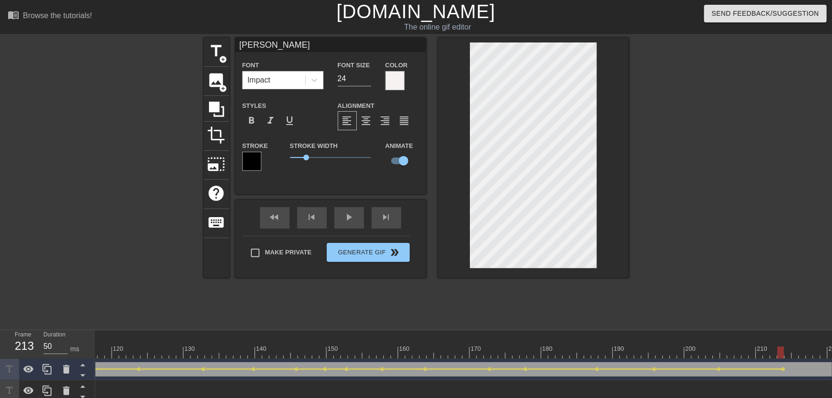
click at [600, 339] on div at bounding box center [162, 335] width 1804 height 10
click at [597, 339] on div at bounding box center [162, 335] width 1804 height 10
click at [595, 346] on div at bounding box center [595, 346] width 7 height 12
click at [344, 223] on div "play_arrow" at bounding box center [350, 217] width 30 height 21
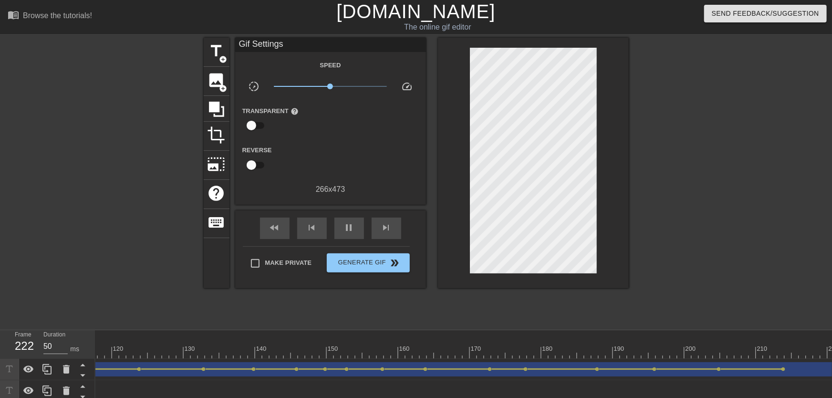
drag, startPoint x: 596, startPoint y: 346, endPoint x: 648, endPoint y: 354, distance: 52.7
click at [648, 355] on div "10 20 30 40 50 60 70 80 90 100 110 120 130 140 150 160" at bounding box center [162, 344] width 1804 height 28
drag, startPoint x: 649, startPoint y: 354, endPoint x: 676, endPoint y: 354, distance: 27.2
drag, startPoint x: 487, startPoint y: 341, endPoint x: 542, endPoint y: 355, distance: 56.7
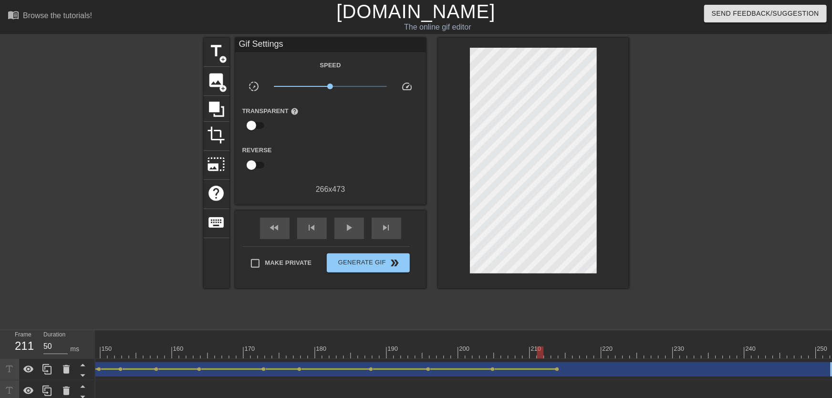
click at [559, 369] on span "lens" at bounding box center [557, 369] width 4 height 4
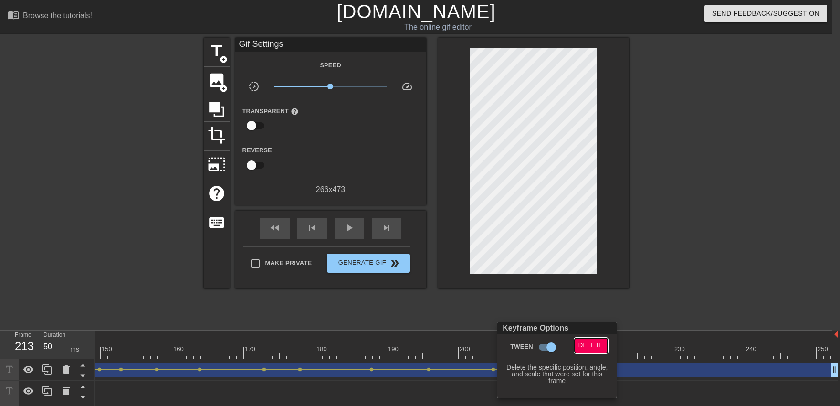
click at [594, 346] on span "Delete" at bounding box center [590, 345] width 25 height 11
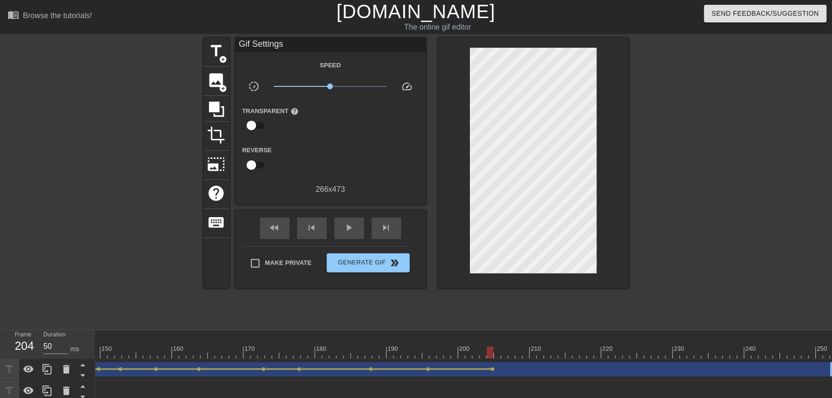
drag, startPoint x: 442, startPoint y: 347, endPoint x: 488, endPoint y: 356, distance: 46.5
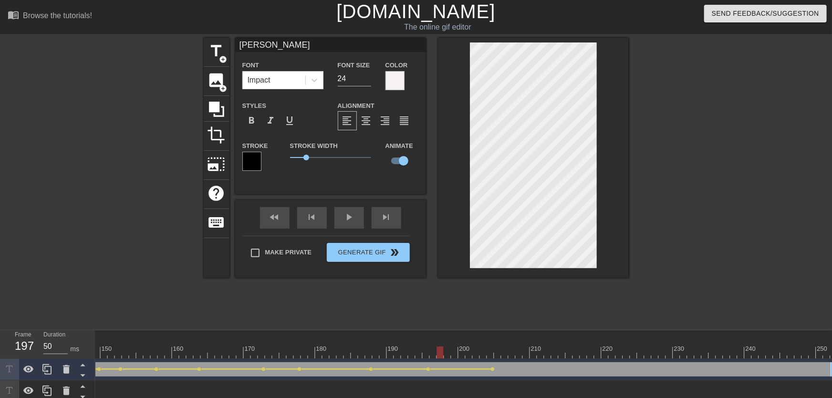
drag, startPoint x: 442, startPoint y: 349, endPoint x: 365, endPoint y: 336, distance: 78.4
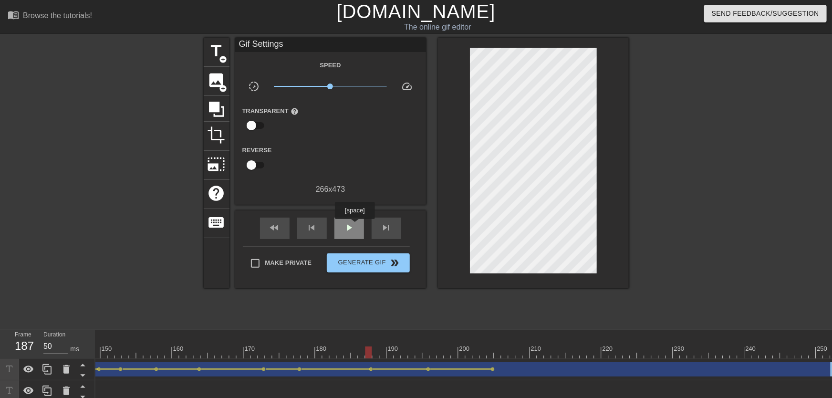
click at [355, 226] on div "play_arrow" at bounding box center [350, 228] width 30 height 21
drag, startPoint x: 401, startPoint y: 349, endPoint x: 534, endPoint y: 350, distance: 133.6
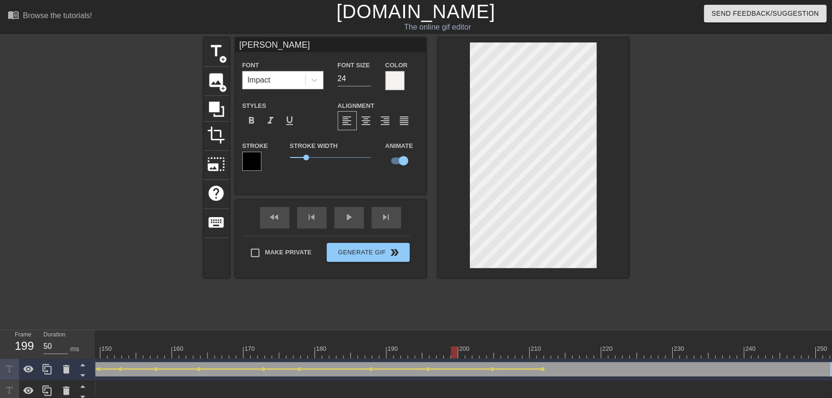
drag, startPoint x: 467, startPoint y: 352, endPoint x: 458, endPoint y: 353, distance: 8.6
click at [357, 223] on div "play_arrow" at bounding box center [350, 217] width 30 height 21
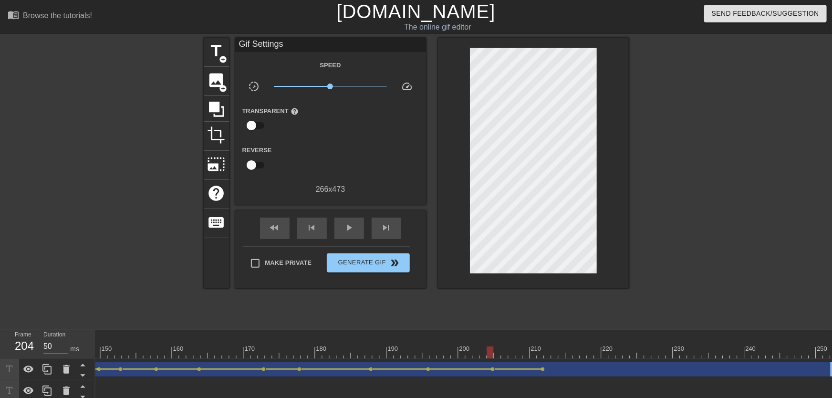
drag, startPoint x: 454, startPoint y: 344, endPoint x: 492, endPoint y: 350, distance: 38.2
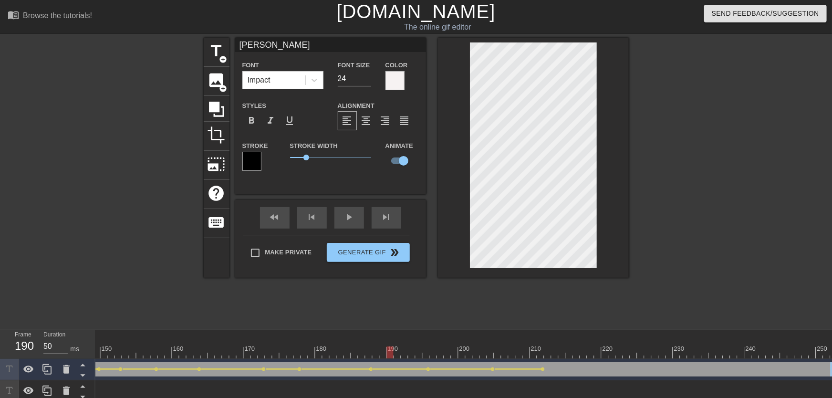
drag, startPoint x: 449, startPoint y: 348, endPoint x: 379, endPoint y: 278, distance: 99.2
click at [352, 226] on div "play_arrow" at bounding box center [350, 217] width 30 height 21
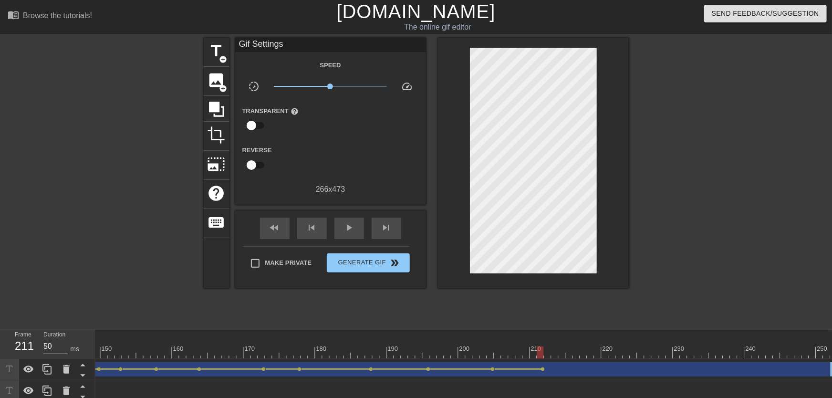
drag, startPoint x: 472, startPoint y: 340, endPoint x: 544, endPoint y: 347, distance: 71.9
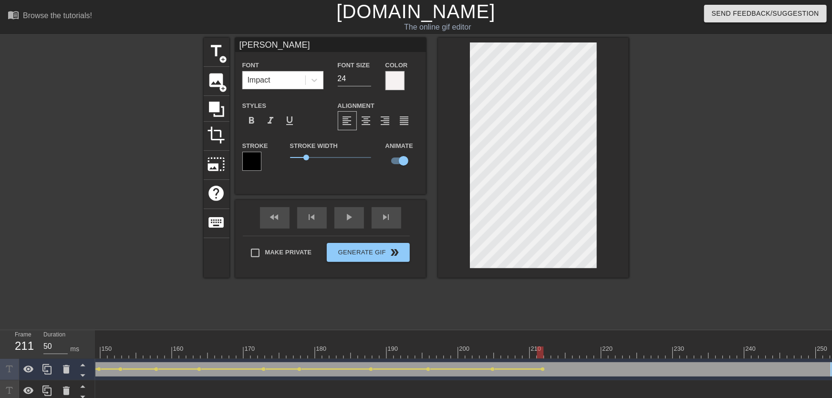
click at [352, 229] on div "fast_rewind skip_previous play_arrow skip_next" at bounding box center [331, 218] width 156 height 36
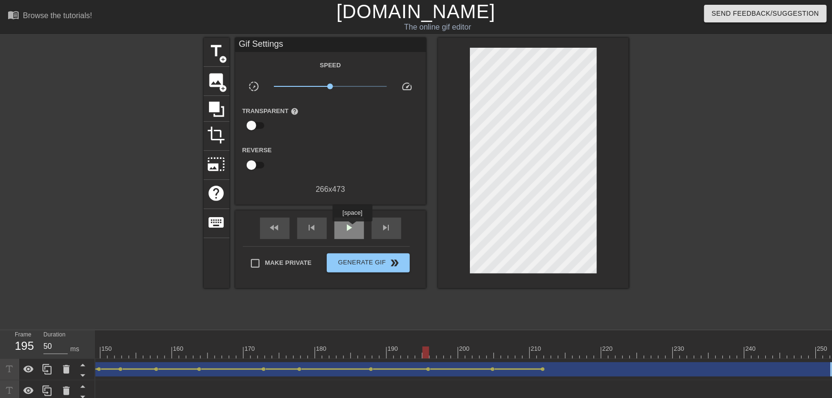
click at [352, 228] on span "play_arrow" at bounding box center [349, 227] width 11 height 11
drag, startPoint x: 517, startPoint y: 341, endPoint x: 578, endPoint y: 346, distance: 61.3
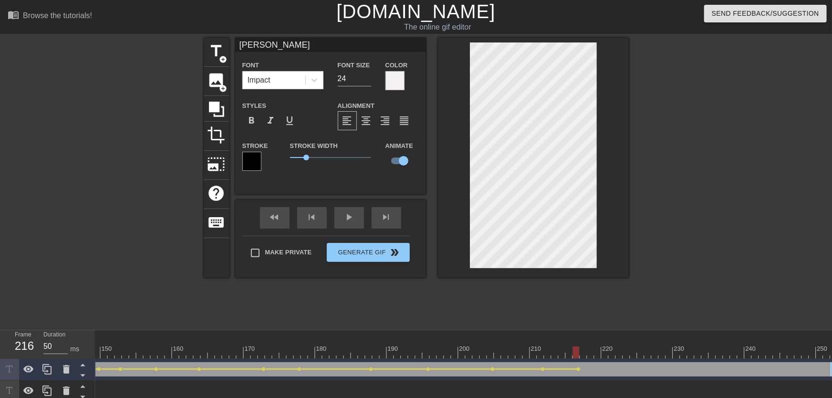
click at [347, 219] on div "play_arrow" at bounding box center [350, 217] width 30 height 21
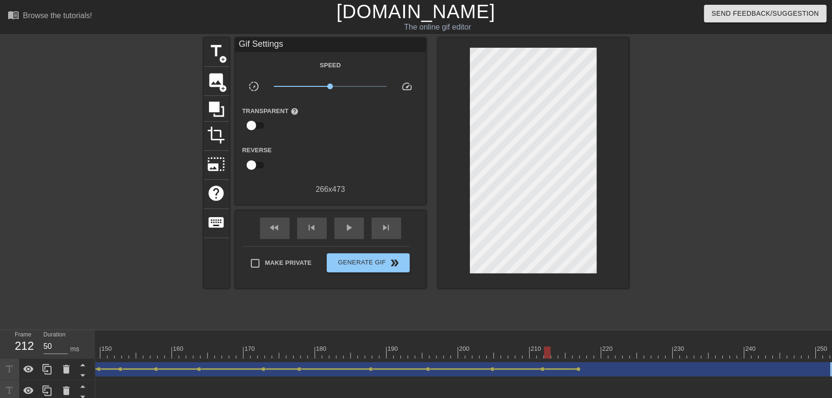
drag, startPoint x: 491, startPoint y: 350, endPoint x: 573, endPoint y: 365, distance: 83.9
click at [573, 365] on div "10 20 30 40 50 60 70 80 90 100 110 120 130 140 150 160" at bounding box center [463, 398] width 737 height 136
click at [578, 368] on span "lens" at bounding box center [579, 369] width 4 height 4
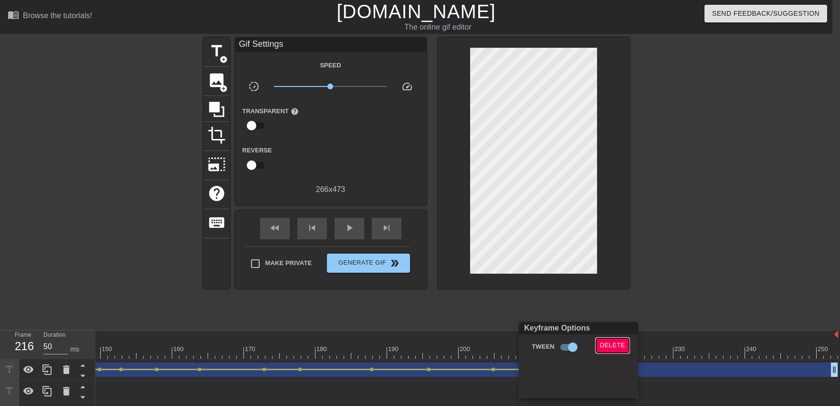
click at [611, 352] on button "Delete" at bounding box center [612, 345] width 33 height 15
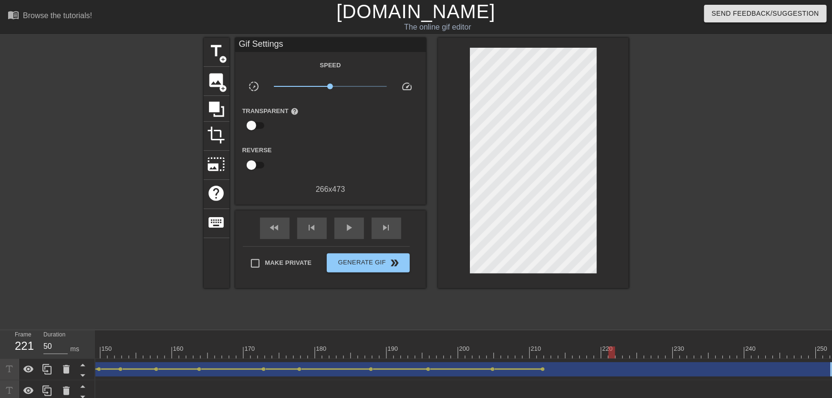
drag, startPoint x: 546, startPoint y: 350, endPoint x: 613, endPoint y: 359, distance: 67.0
click at [613, 359] on div "10 20 30 40 50 60 70 80 90 100 110 120 130 140 150 160" at bounding box center [463, 398] width 737 height 136
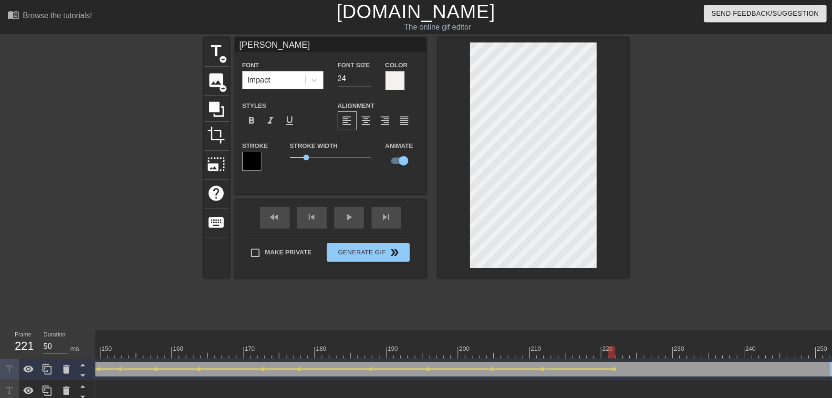
drag, startPoint x: 469, startPoint y: 350, endPoint x: 456, endPoint y: 338, distance: 17.6
click at [353, 223] on div "play_arrow" at bounding box center [350, 217] width 30 height 21
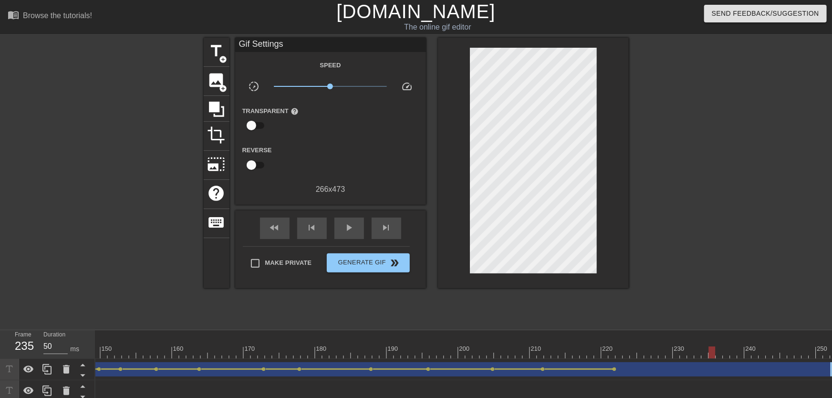
drag, startPoint x: 518, startPoint y: 353, endPoint x: 715, endPoint y: 357, distance: 197.1
click at [715, 357] on div at bounding box center [712, 352] width 7 height 12
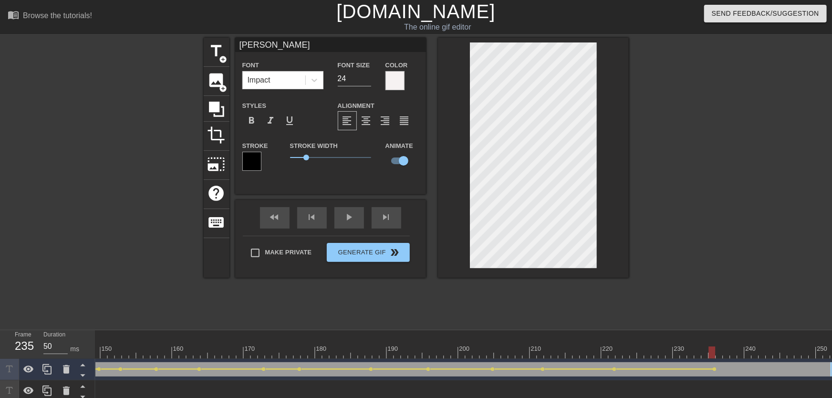
drag, startPoint x: 542, startPoint y: 356, endPoint x: 493, endPoint y: 318, distance: 61.8
click at [360, 230] on div "fast_rewind skip_previous play_arrow skip_next" at bounding box center [331, 218] width 156 height 36
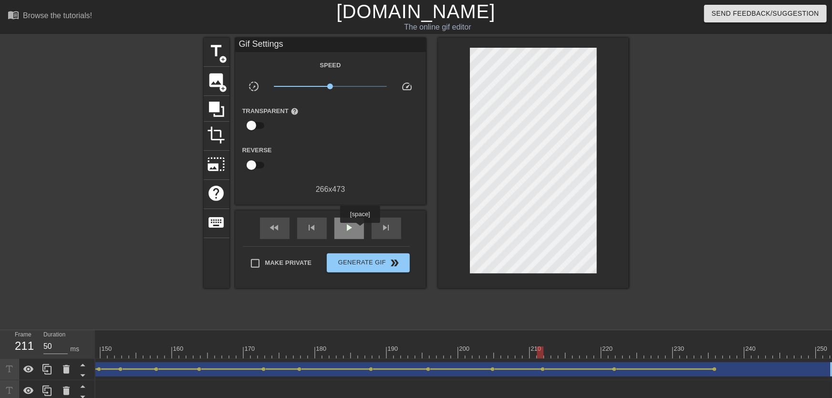
click at [359, 228] on div "play_arrow" at bounding box center [350, 228] width 30 height 21
drag, startPoint x: 542, startPoint y: 347, endPoint x: 677, endPoint y: 355, distance: 135.3
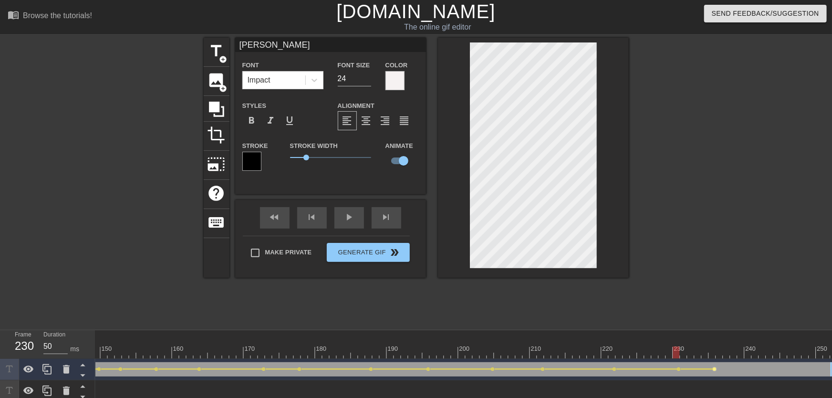
click at [714, 368] on span "lens" at bounding box center [715, 369] width 4 height 4
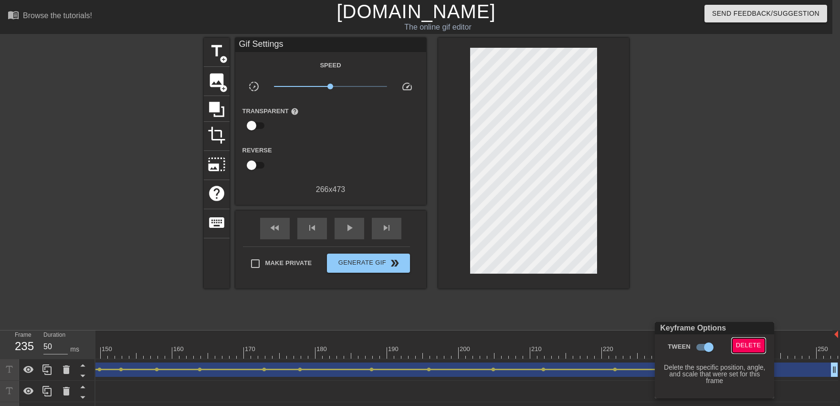
click at [737, 339] on button "Delete" at bounding box center [748, 345] width 33 height 15
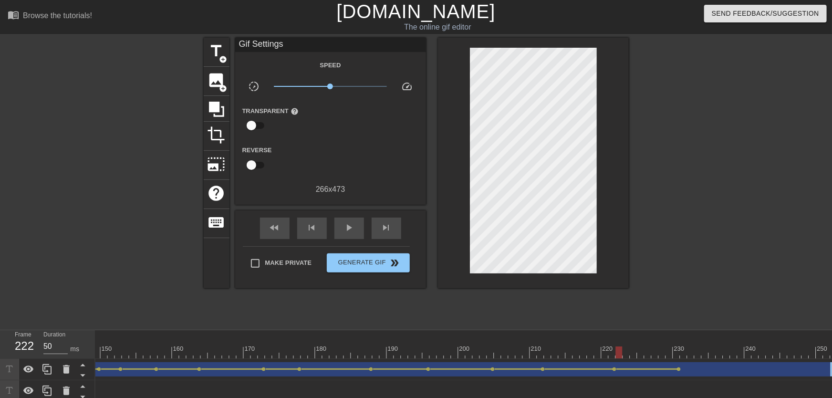
drag, startPoint x: 619, startPoint y: 352, endPoint x: 521, endPoint y: 346, distance: 98.5
click at [348, 234] on div "play_arrow" at bounding box center [350, 228] width 30 height 21
drag, startPoint x: 576, startPoint y: 350, endPoint x: 720, endPoint y: 353, distance: 143.2
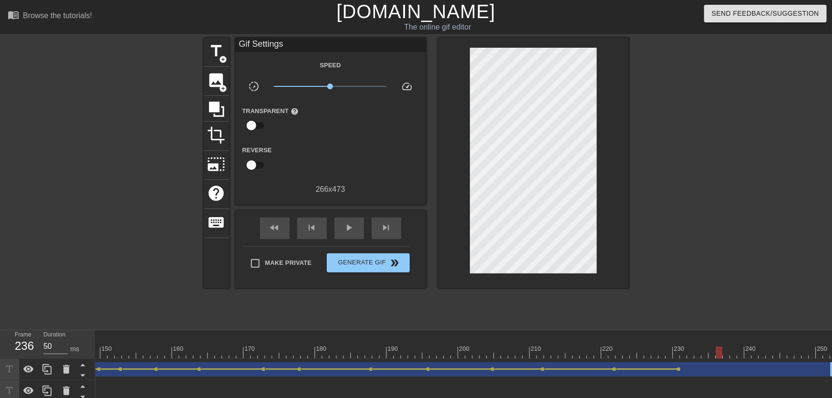
drag, startPoint x: 723, startPoint y: 353, endPoint x: 708, endPoint y: 334, distance: 24.2
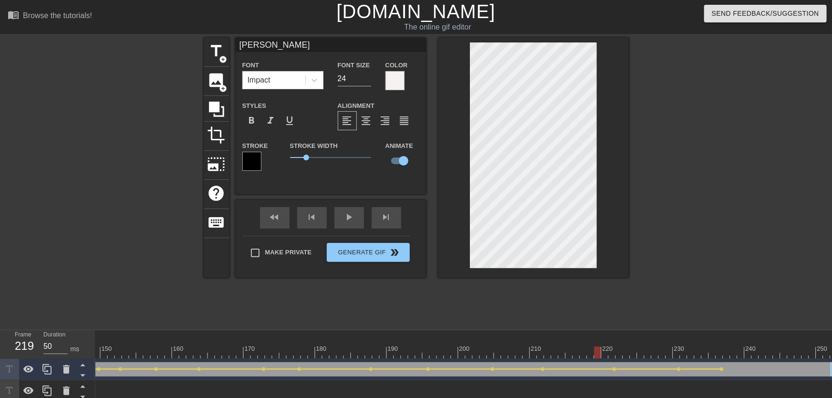
click at [352, 225] on div "play_arrow" at bounding box center [350, 217] width 30 height 21
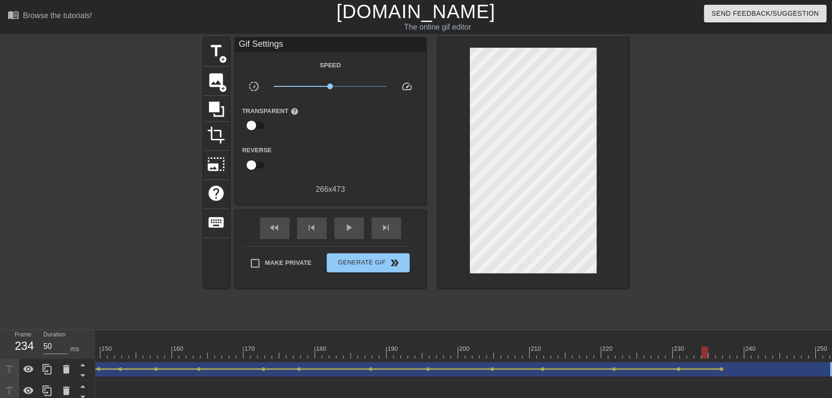
drag, startPoint x: 679, startPoint y: 342, endPoint x: 712, endPoint y: 355, distance: 35.6
click at [721, 370] on span "lens" at bounding box center [722, 369] width 4 height 4
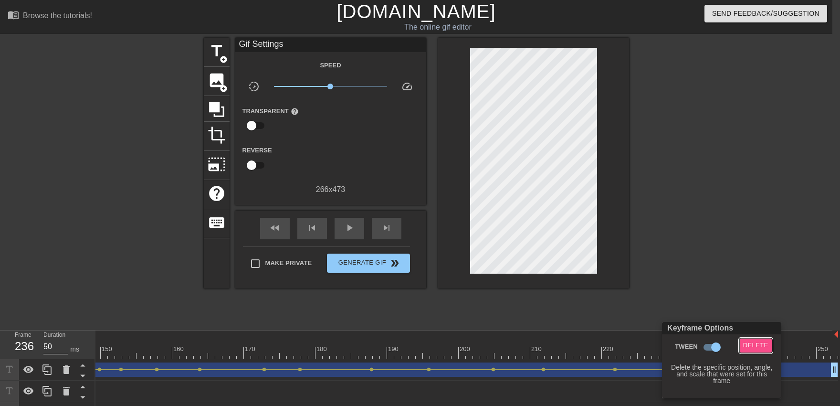
click at [757, 347] on span "Delete" at bounding box center [755, 345] width 25 height 11
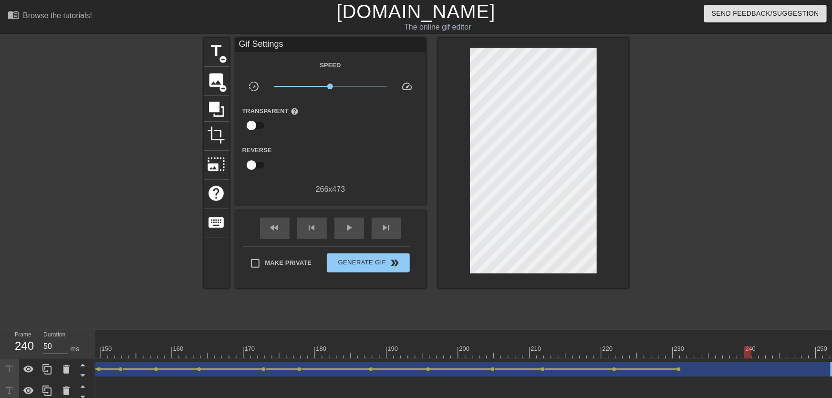
drag, startPoint x: 730, startPoint y: 348, endPoint x: 751, endPoint y: 349, distance: 21.5
click at [759, 345] on div at bounding box center [755, 346] width 7 height 12
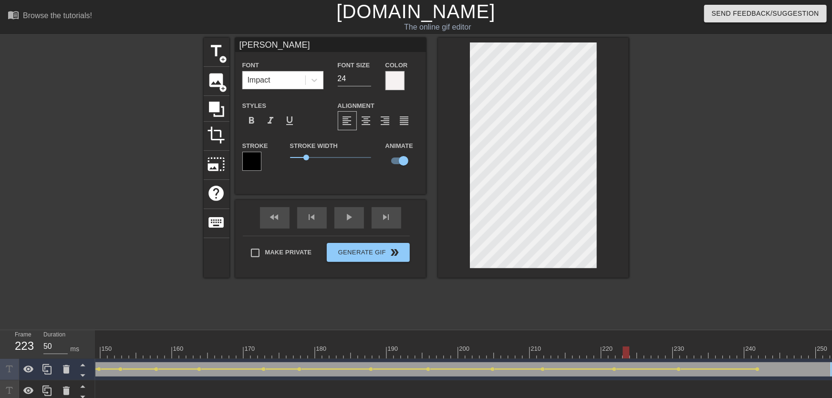
drag, startPoint x: 633, startPoint y: 342, endPoint x: 583, endPoint y: 331, distance: 50.9
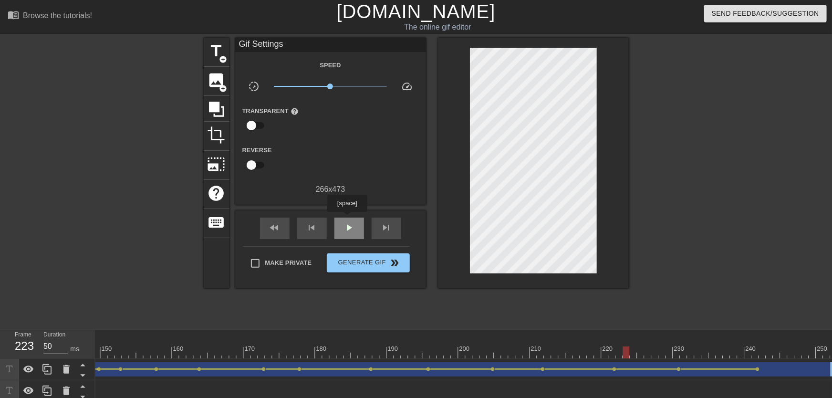
click at [347, 219] on div "play_arrow" at bounding box center [350, 228] width 30 height 21
drag, startPoint x: 750, startPoint y: 344, endPoint x: 839, endPoint y: 355, distance: 90.3
click at [832, 355] on html "menu_book Browse the tutorials! [DOMAIN_NAME] The online gif editor Send Feedba…" at bounding box center [416, 233] width 832 height 466
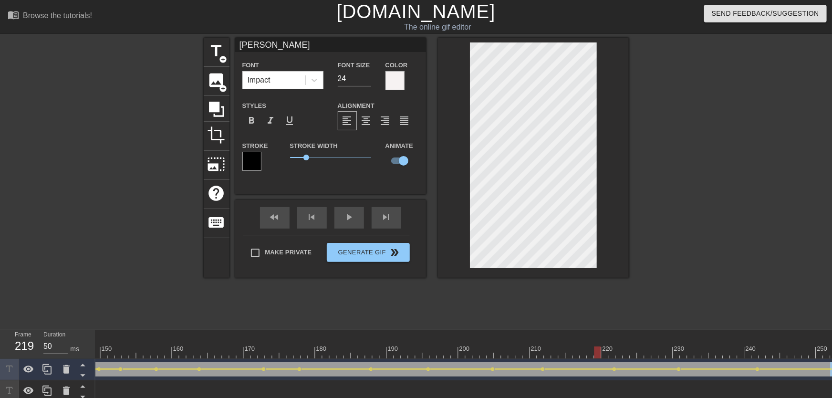
drag, startPoint x: 597, startPoint y: 350, endPoint x: 593, endPoint y: 350, distance: 4.8
click at [341, 218] on div "fast_rewind skip_previous play_arrow skip_next" at bounding box center [331, 218] width 156 height 36
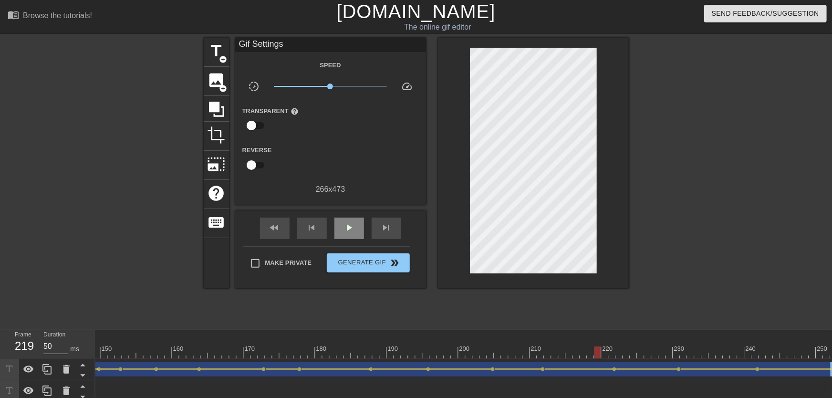
click at [348, 224] on span "play_arrow" at bounding box center [349, 227] width 11 height 11
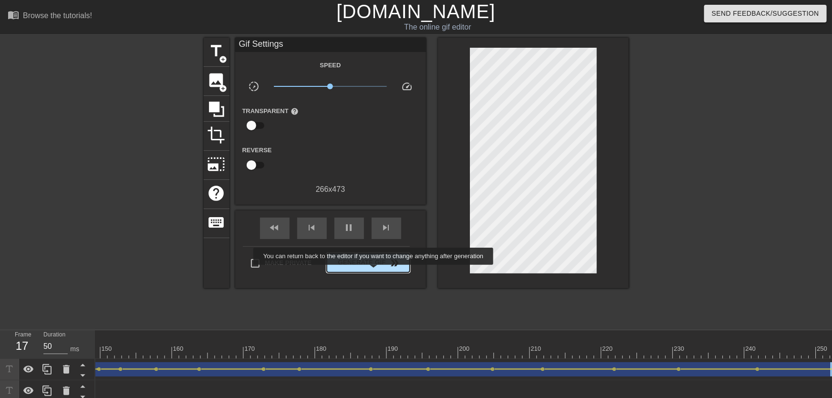
click at [375, 272] on button "Generate Gif double_arrow" at bounding box center [368, 262] width 83 height 19
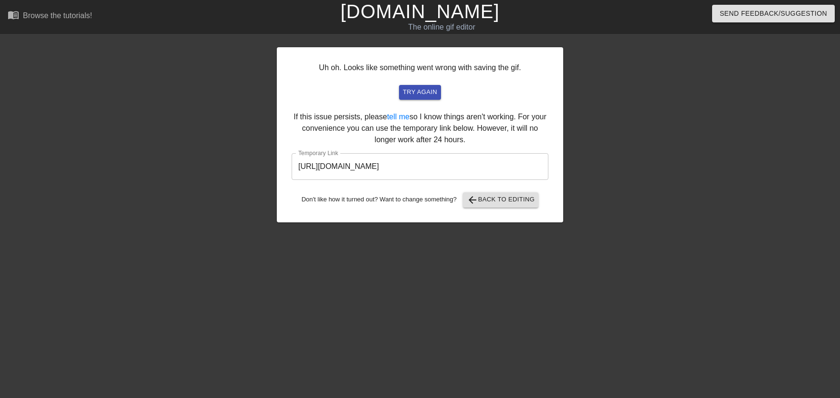
click at [394, 169] on input "[URL][DOMAIN_NAME]" at bounding box center [420, 166] width 257 height 27
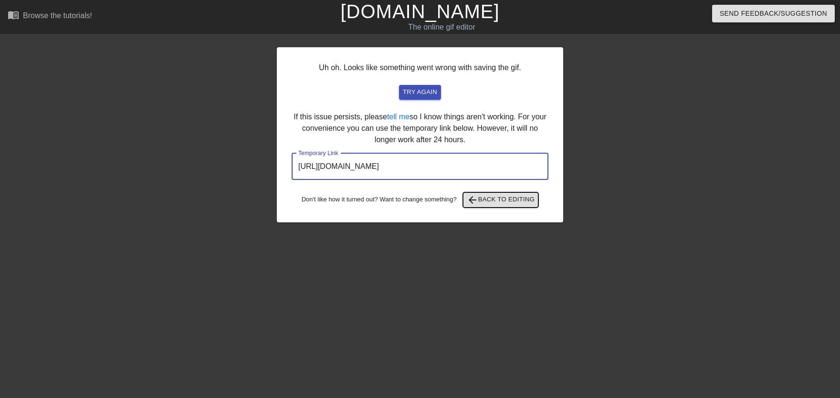
click at [490, 203] on span "arrow_back Back to Editing" at bounding box center [501, 199] width 68 height 11
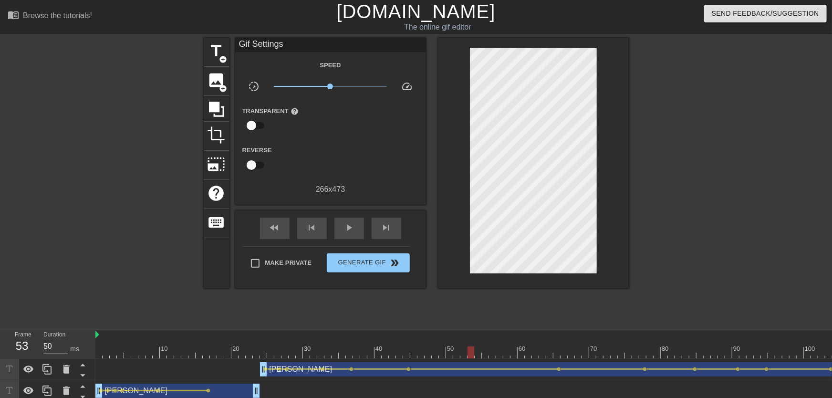
drag, startPoint x: 472, startPoint y: 349, endPoint x: 493, endPoint y: 355, distance: 21.6
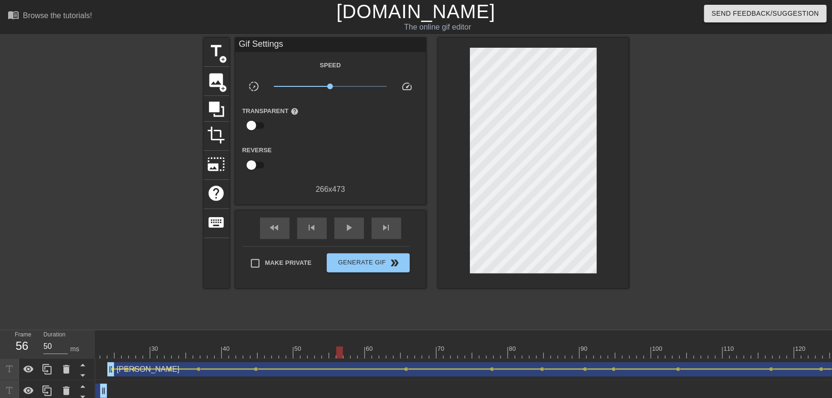
scroll to position [0, 387]
click at [333, 367] on div "[PERSON_NAME] drag_handle drag_handle" at bounding box center [693, 369] width 1639 height 14
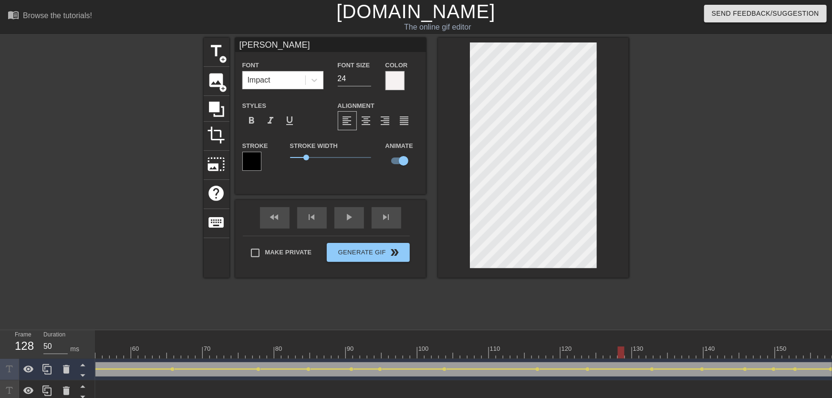
drag, startPoint x: 320, startPoint y: 355, endPoint x: 627, endPoint y: 351, distance: 307.4
click at [627, 351] on div at bounding box center [611, 352] width 1804 height 12
drag, startPoint x: 559, startPoint y: 349, endPoint x: 604, endPoint y: 351, distance: 44.4
click at [605, 358] on div at bounding box center [518, 352] width 1804 height 12
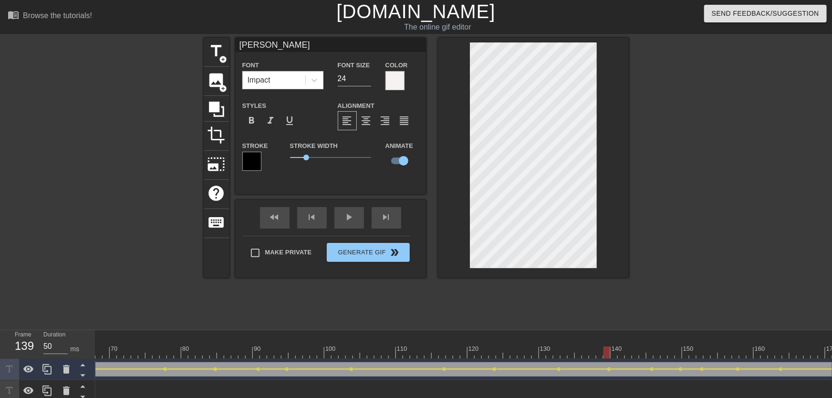
drag, startPoint x: 526, startPoint y: 348, endPoint x: 429, endPoint y: 307, distance: 105.5
click at [470, 344] on div "10 20 30 40 50 60 70 80 90 100 110 120 130 140 150 160" at bounding box center [518, 347] width 1804 height 15
click at [349, 219] on div "play_arrow" at bounding box center [350, 217] width 30 height 21
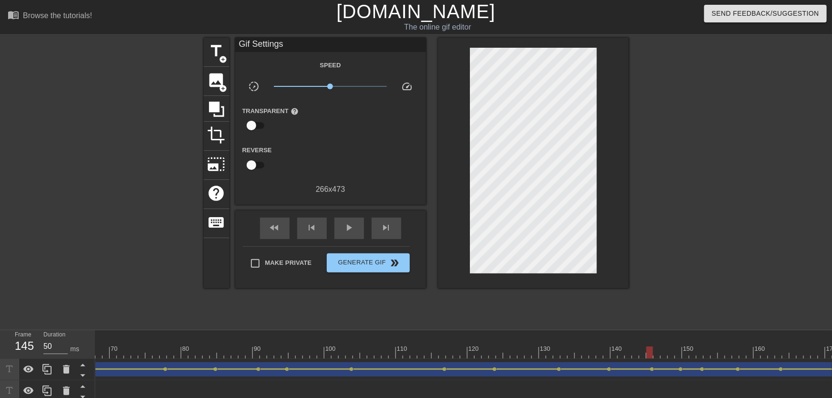
drag, startPoint x: 518, startPoint y: 345, endPoint x: 649, endPoint y: 355, distance: 131.1
click at [649, 355] on div "10 20 30 40 50 60 70 80 90 100 110 120 130 140 150 160" at bounding box center [518, 344] width 1804 height 28
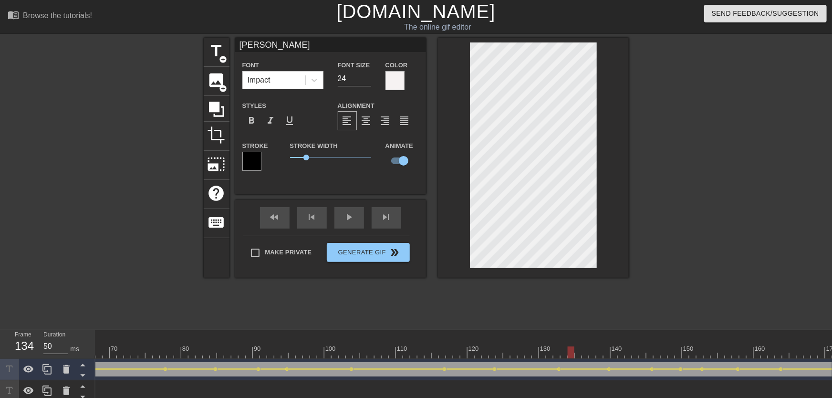
drag, startPoint x: 572, startPoint y: 349, endPoint x: 464, endPoint y: 307, distance: 115.6
click at [503, 346] on div "10 20 30 40 50 60 70 80 90 100 110 120 130 140 150 160" at bounding box center [518, 344] width 1804 height 28
click at [356, 224] on div "play_arrow" at bounding box center [350, 217] width 30 height 21
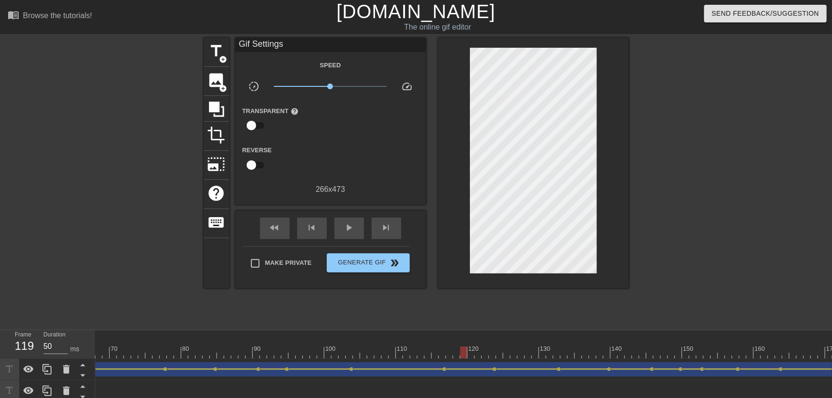
drag, startPoint x: 476, startPoint y: 355, endPoint x: 427, endPoint y: 343, distance: 50.5
click at [430, 346] on div "10 20 30 40 50 60 70 80 90 100 110 120 130 140 150 160" at bounding box center [518, 344] width 1804 height 28
click at [355, 233] on span "play_arrow" at bounding box center [349, 227] width 11 height 11
